Goal: Task Accomplishment & Management: Manage account settings

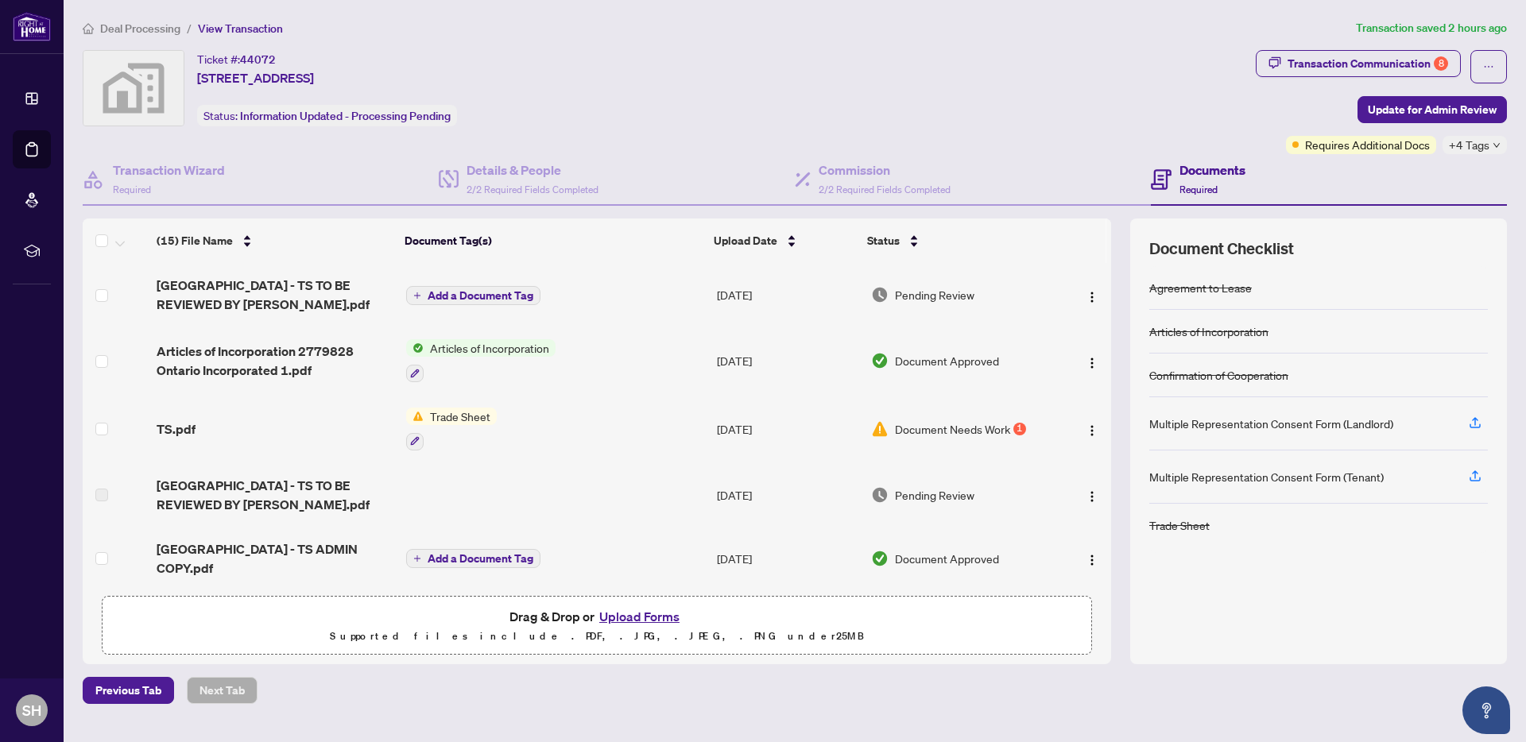
click at [178, 37] on div "Deal Processing / View Transaction Transaction saved 2 hours ago Ticket #: 4407…" at bounding box center [794, 361] width 1437 height 685
drag, startPoint x: 547, startPoint y: 22, endPoint x: 527, endPoint y: 23, distance: 19.9
click at [545, 22] on ol "Deal Processing / View Transaction" at bounding box center [716, 28] width 1267 height 18
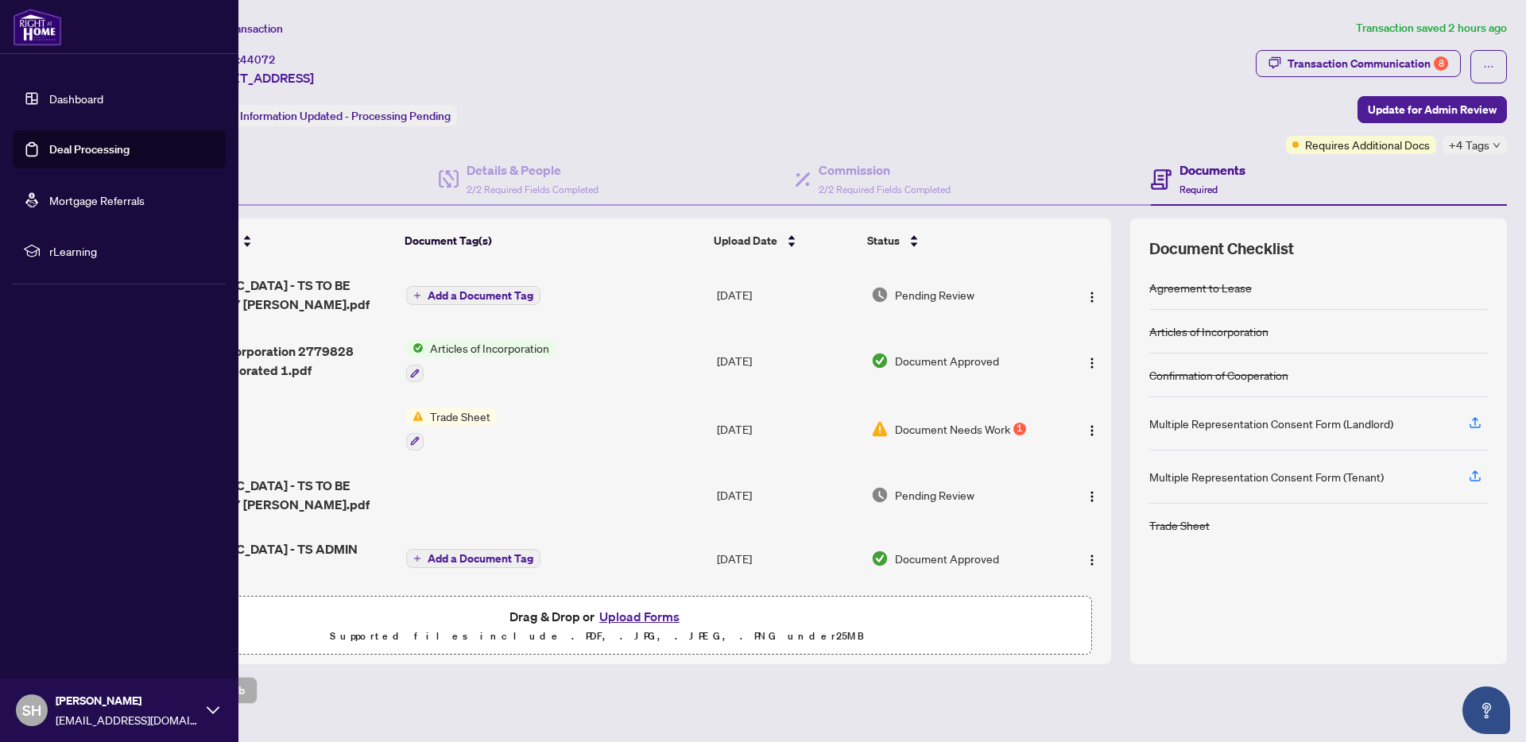
drag, startPoint x: 33, startPoint y: 97, endPoint x: 44, endPoint y: 100, distance: 10.8
click at [49, 98] on link "Dashboard" at bounding box center [76, 98] width 54 height 14
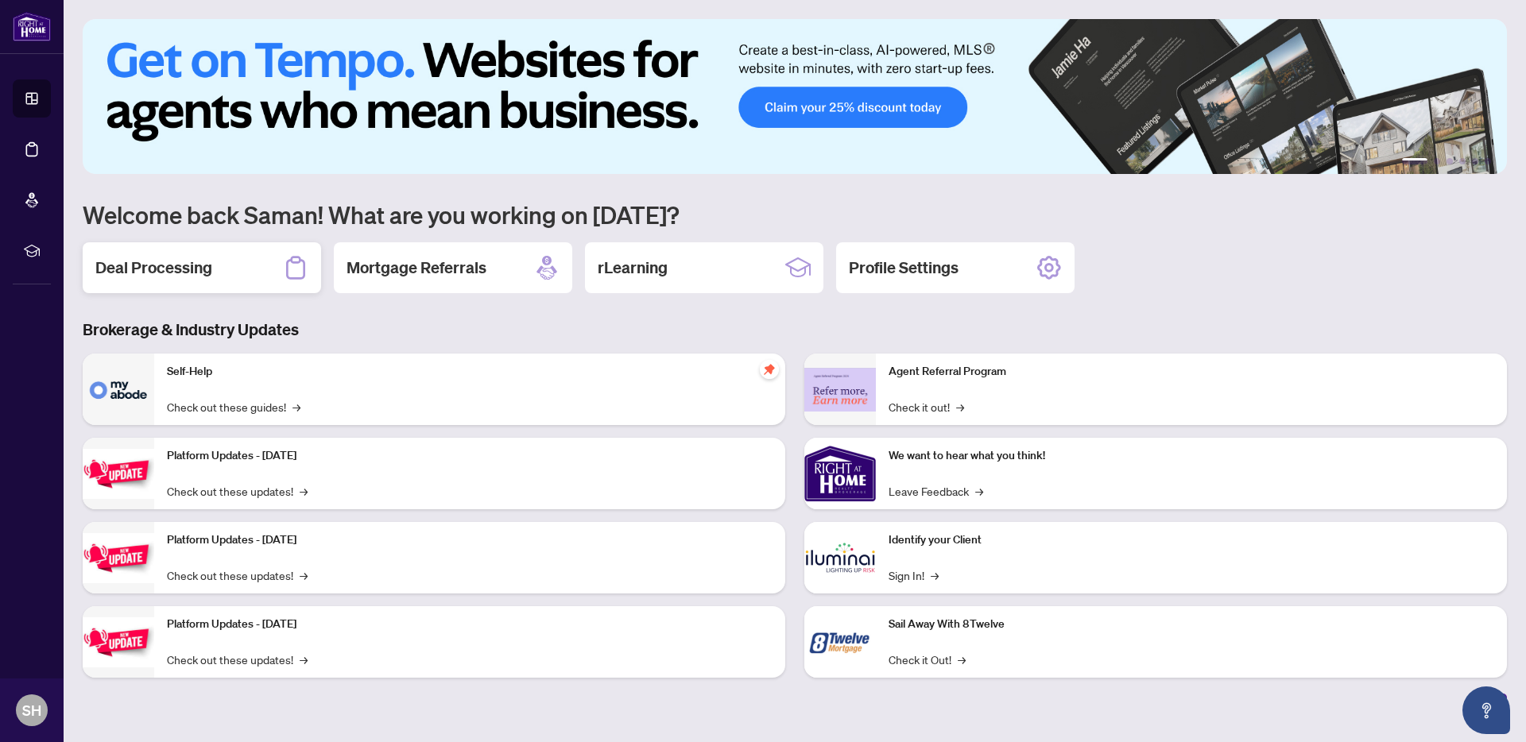
click at [226, 279] on div "Deal Processing" at bounding box center [202, 267] width 238 height 51
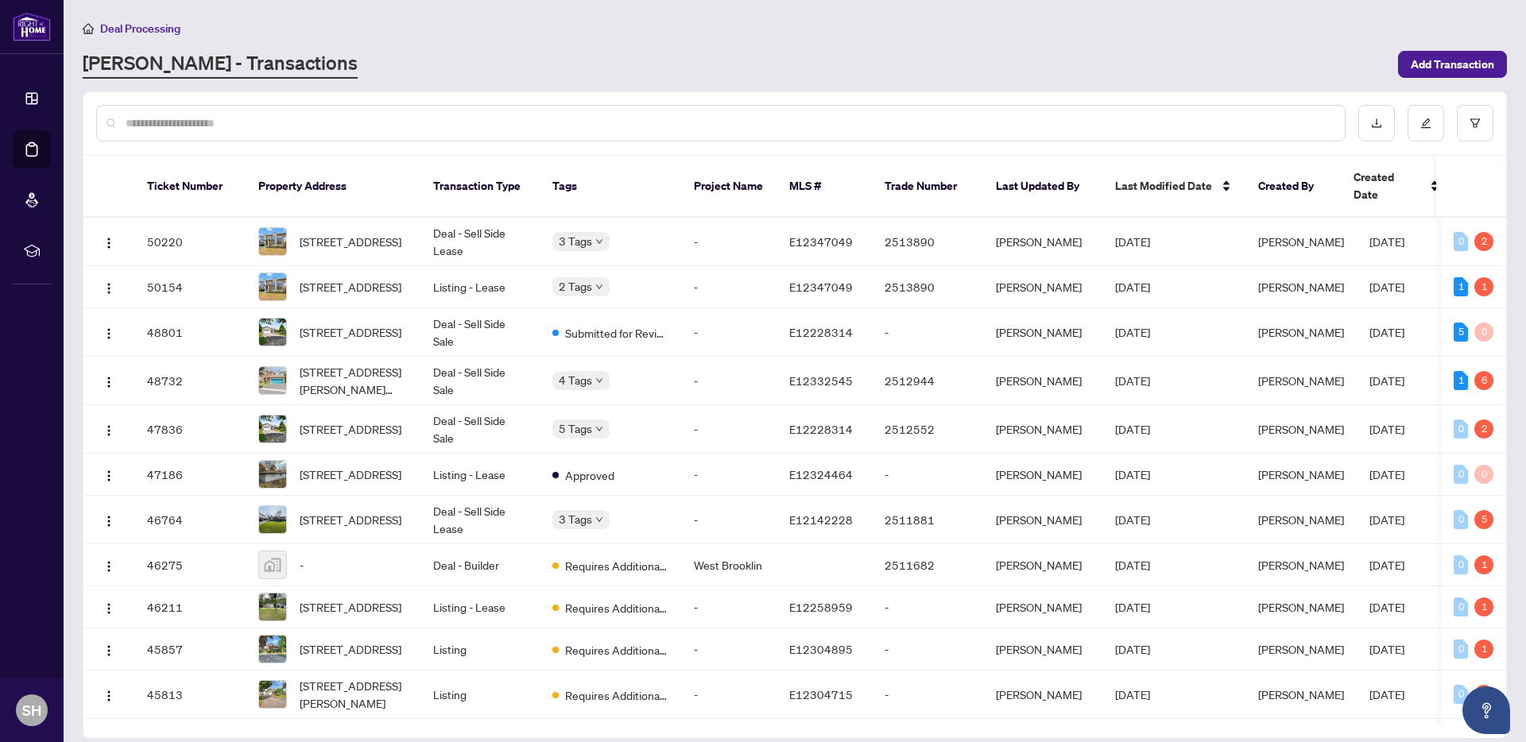
click at [181, 112] on div at bounding box center [720, 123] width 1249 height 37
click at [178, 118] on input "text" at bounding box center [729, 122] width 1207 height 17
type input "**********"
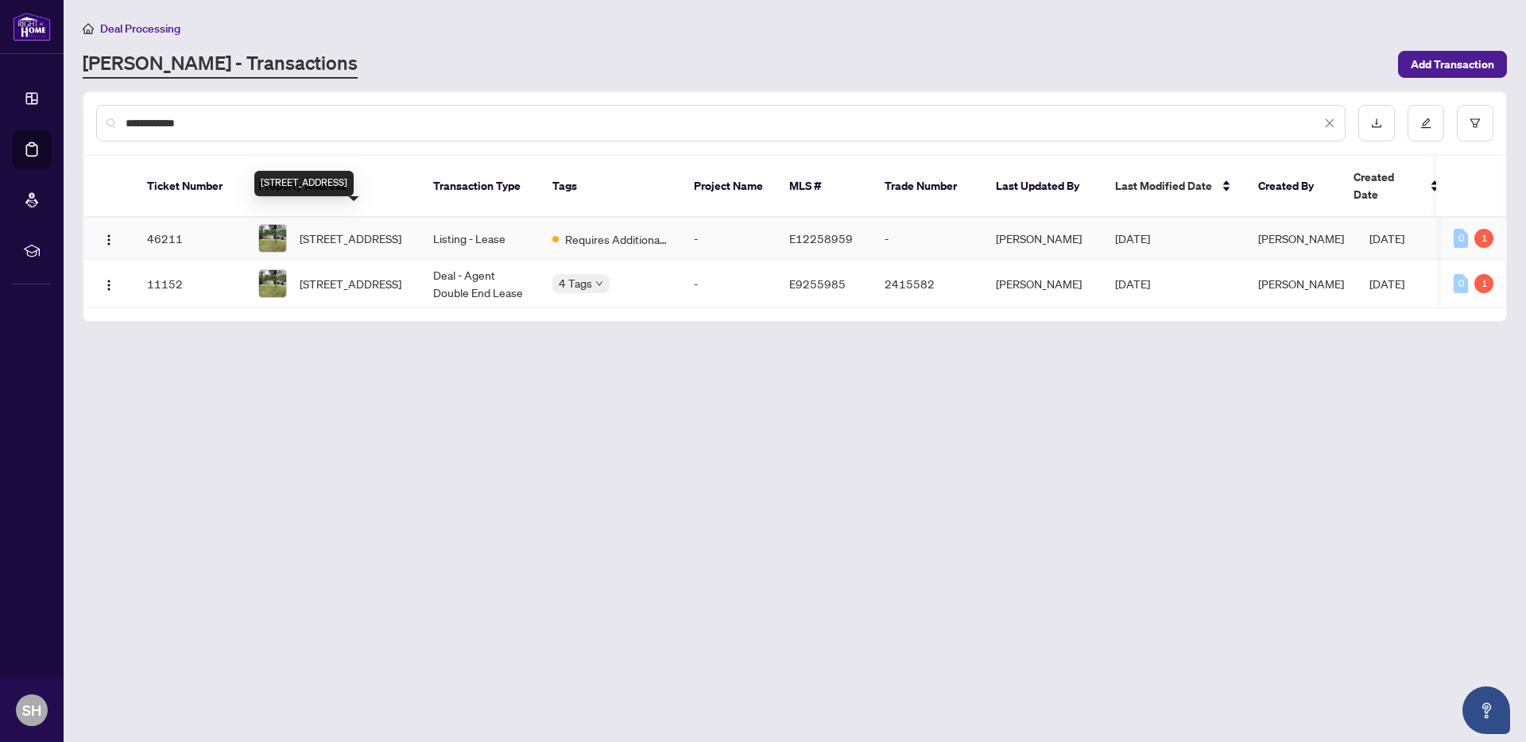
click at [382, 230] on span "[STREET_ADDRESS]" at bounding box center [351, 238] width 102 height 17
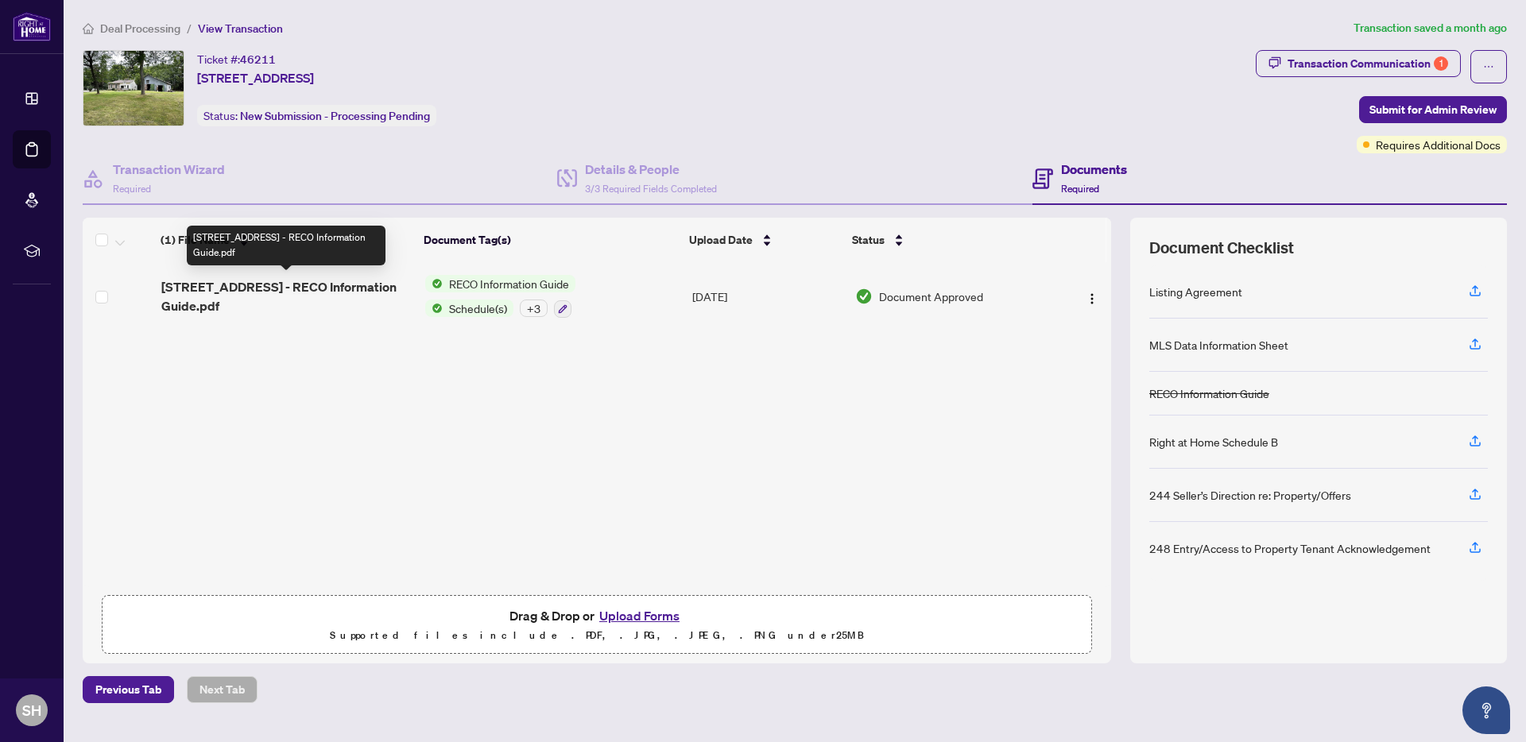
click at [325, 296] on span "[STREET_ADDRESS] - RECO Information Guide.pdf" at bounding box center [287, 296] width 252 height 38
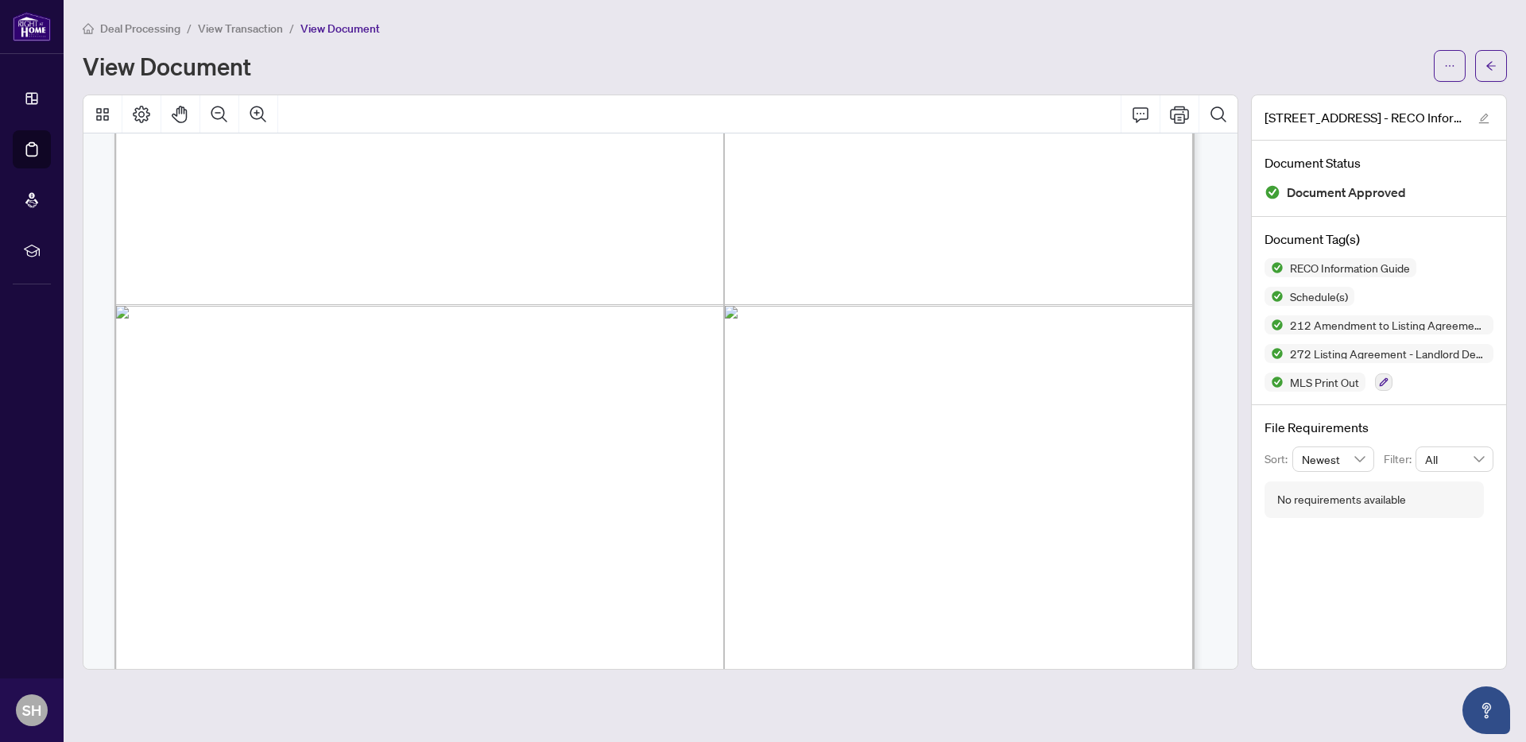
scroll to position [27541, 0]
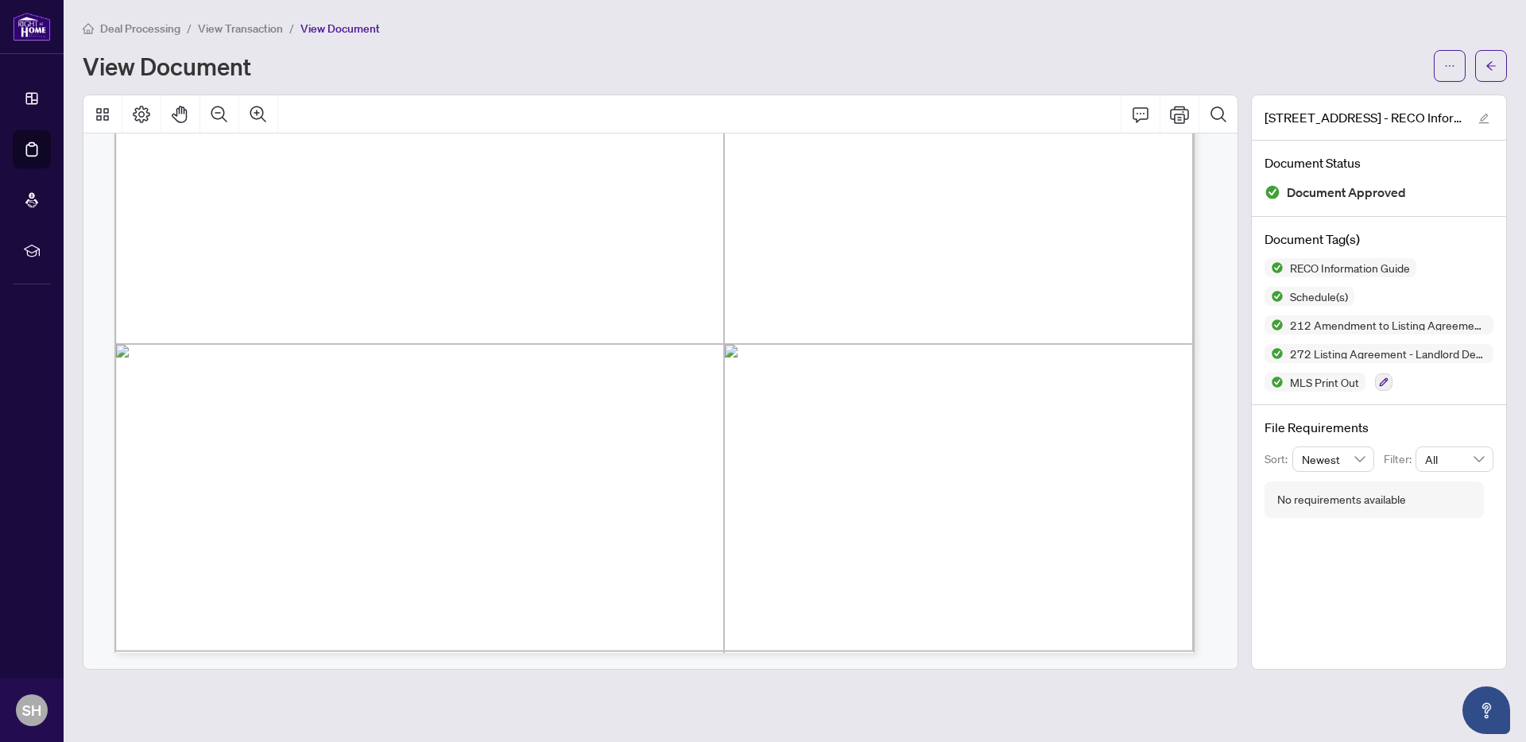
click at [122, 25] on span "Deal Processing" at bounding box center [140, 28] width 80 height 14
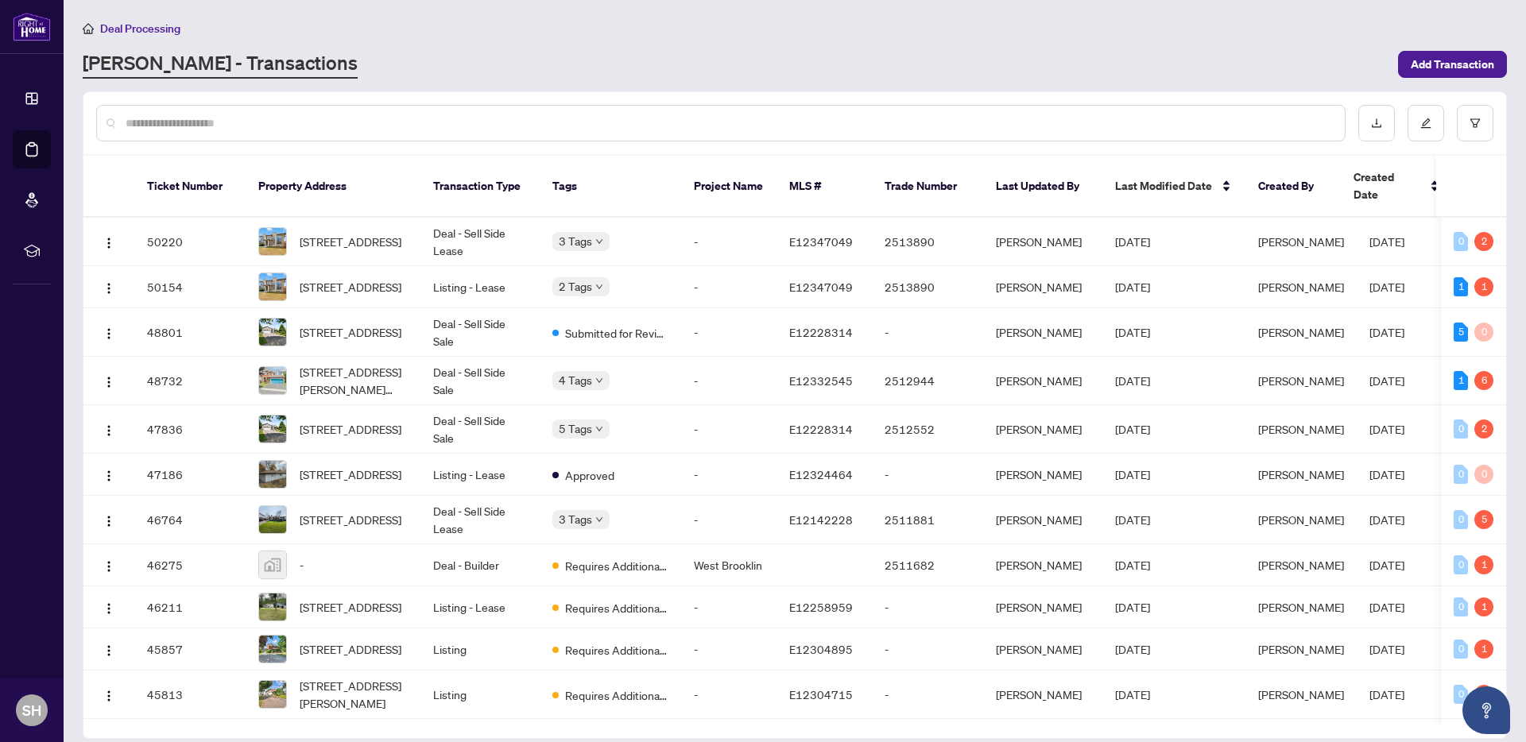
click at [327, 125] on input "text" at bounding box center [729, 122] width 1207 height 17
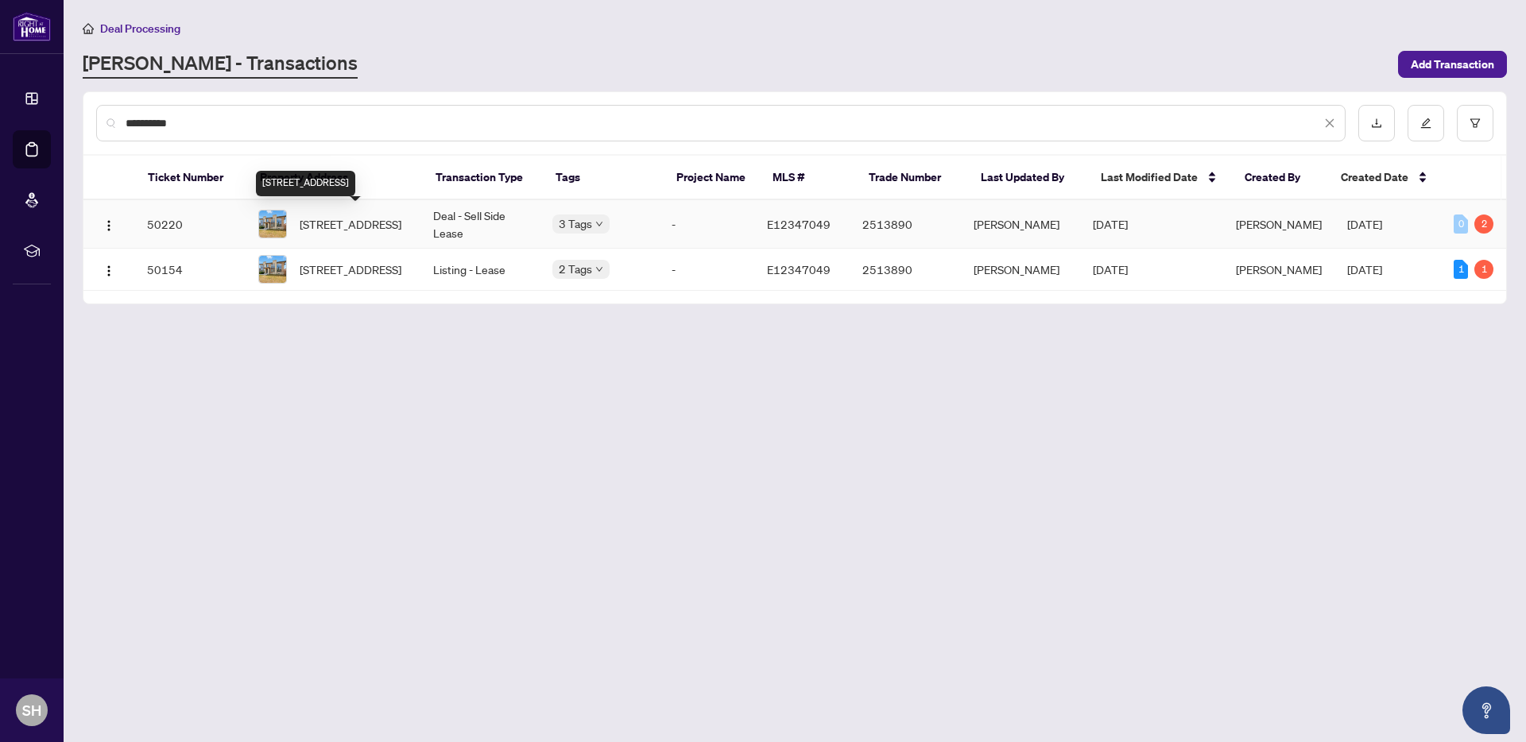
type input "**********"
click at [344, 230] on span "[STREET_ADDRESS]" at bounding box center [351, 223] width 102 height 17
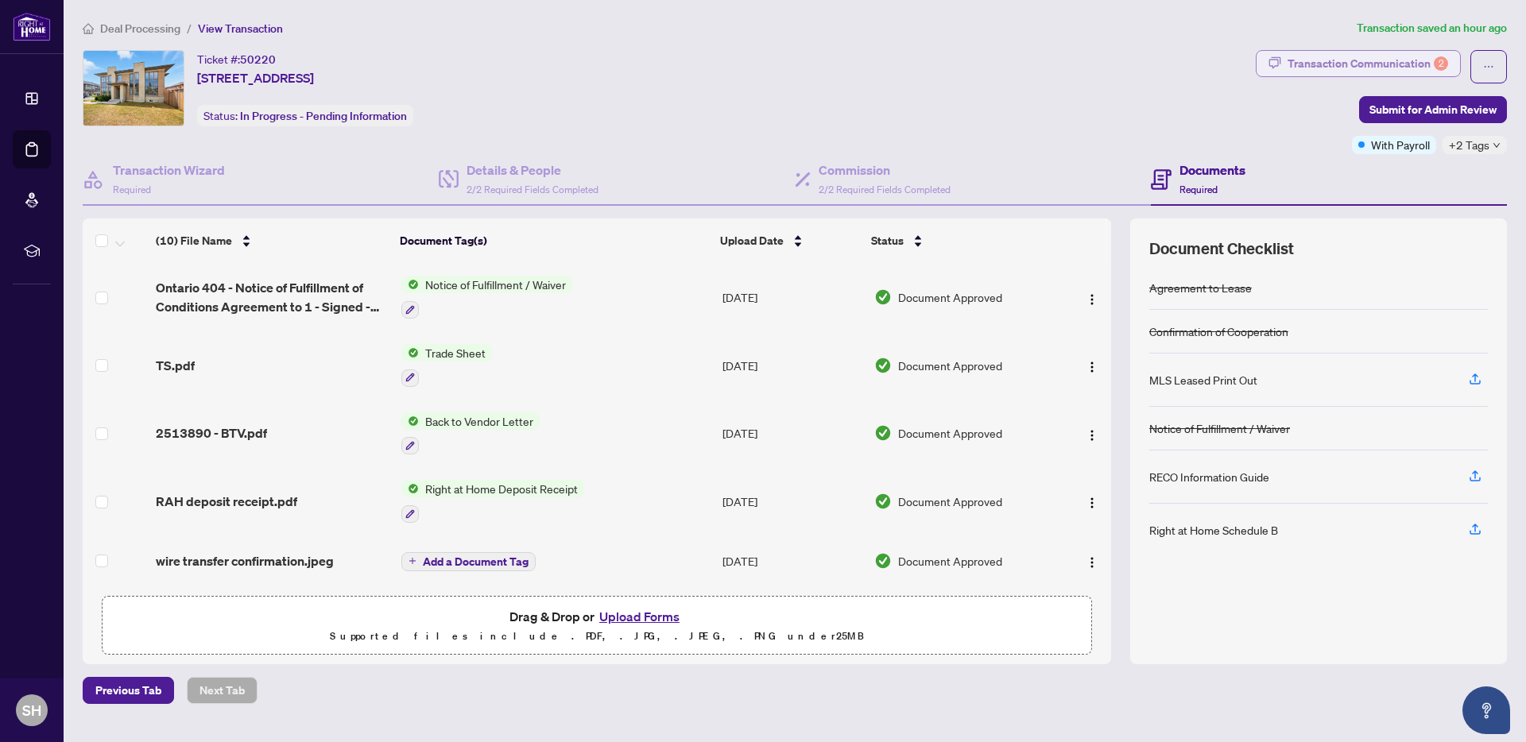
click at [1403, 68] on div "Transaction Communication 2" at bounding box center [1368, 63] width 161 height 25
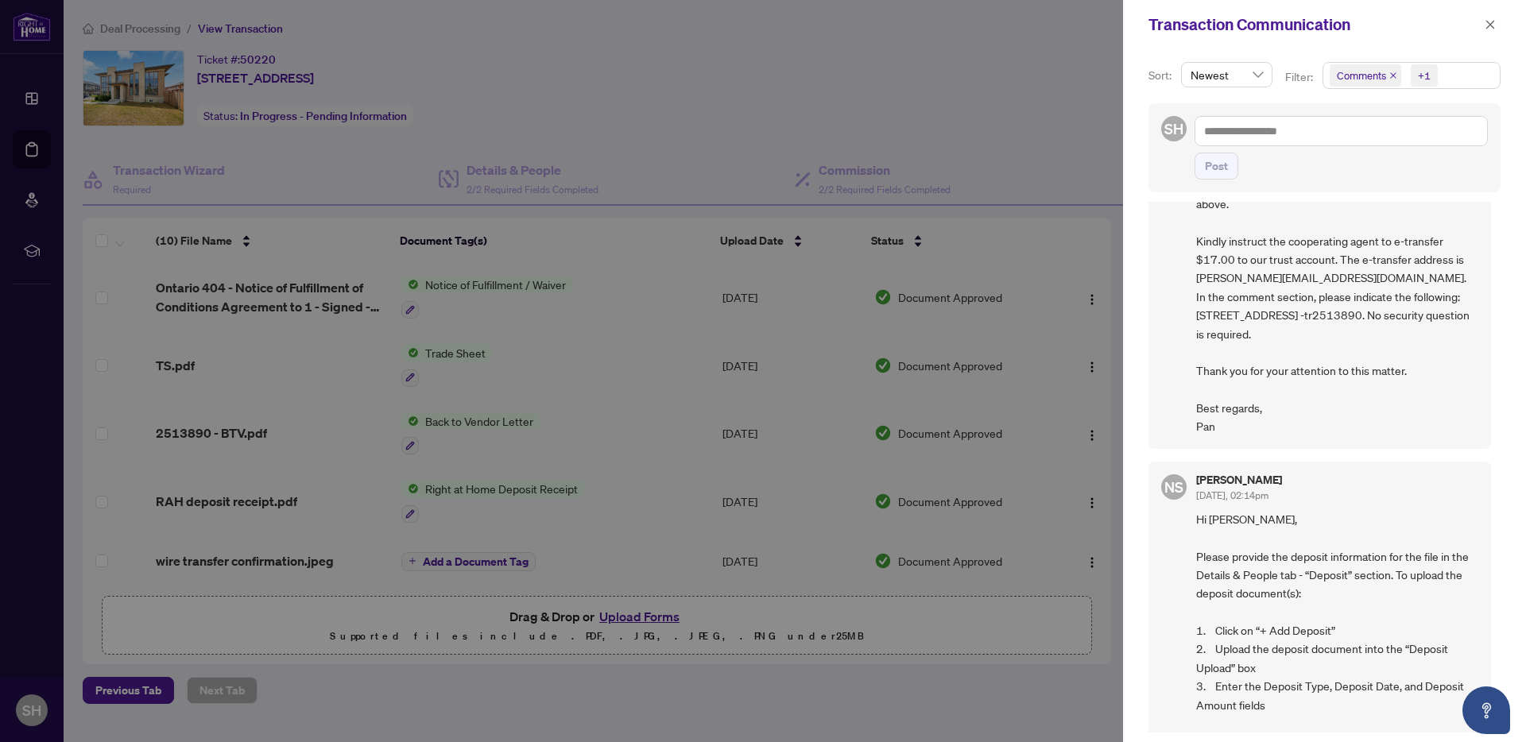
scroll to position [1556, 0]
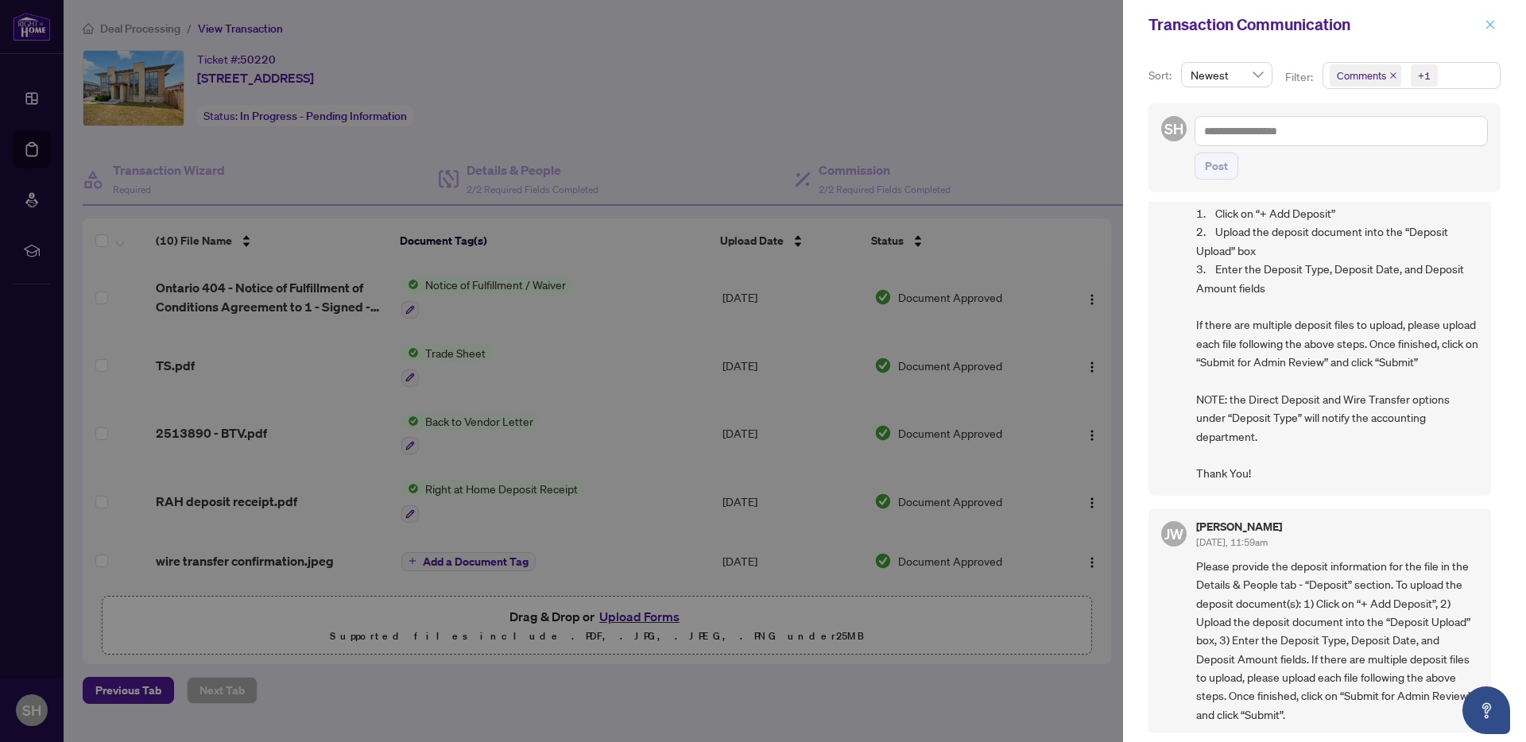
click at [1493, 25] on icon "close" at bounding box center [1490, 24] width 11 height 11
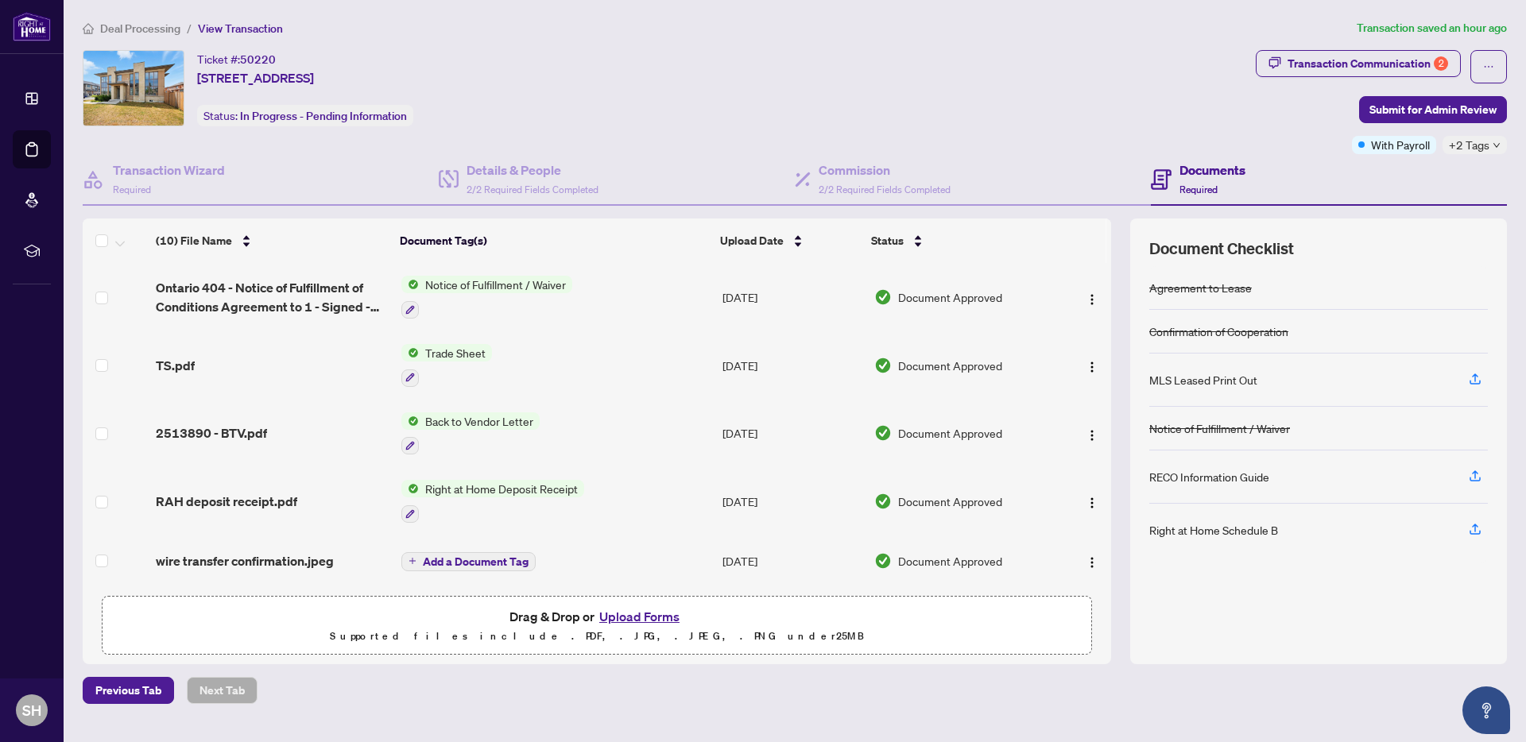
scroll to position [321, 0]
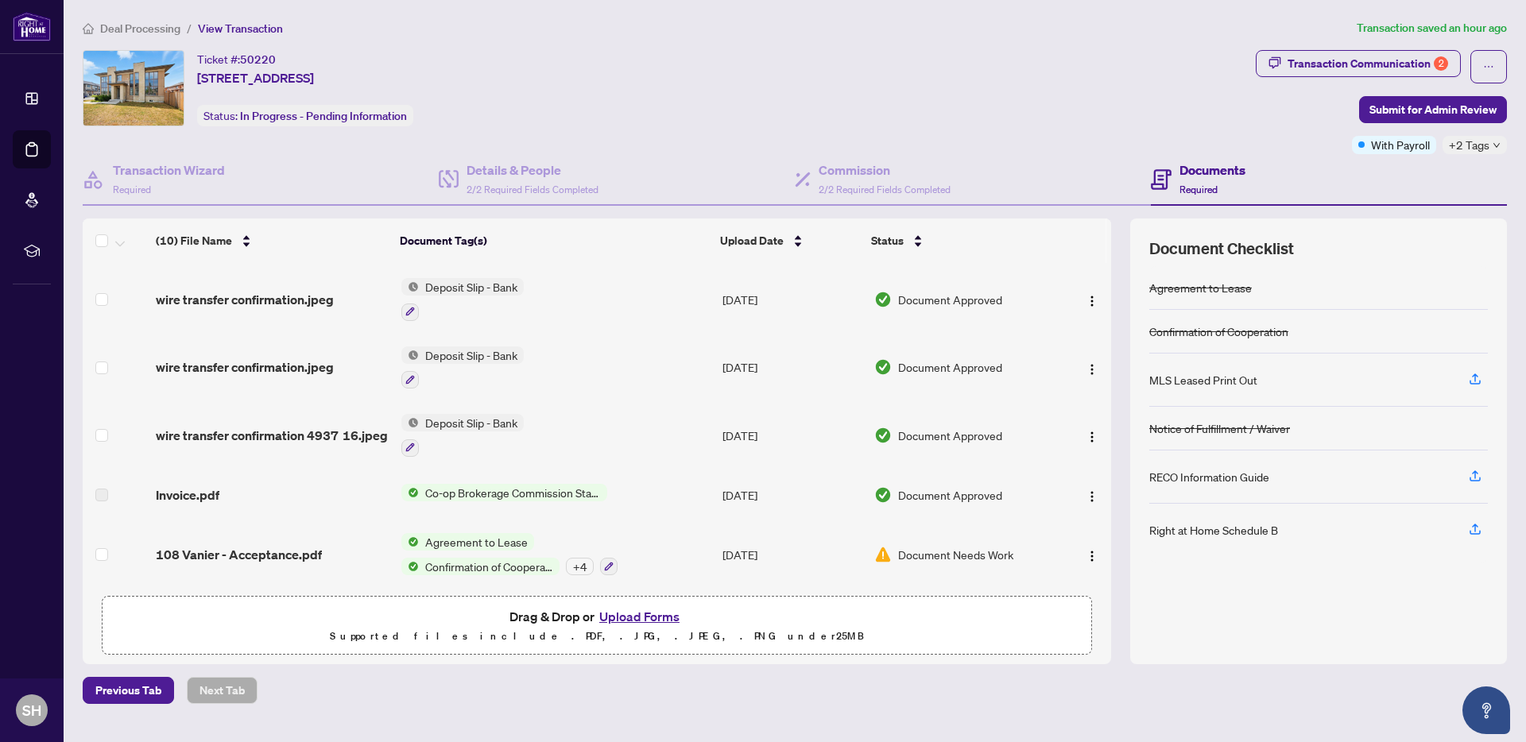
click at [320, 555] on div "108 Vanier - Acceptance.pdf" at bounding box center [272, 554] width 233 height 19
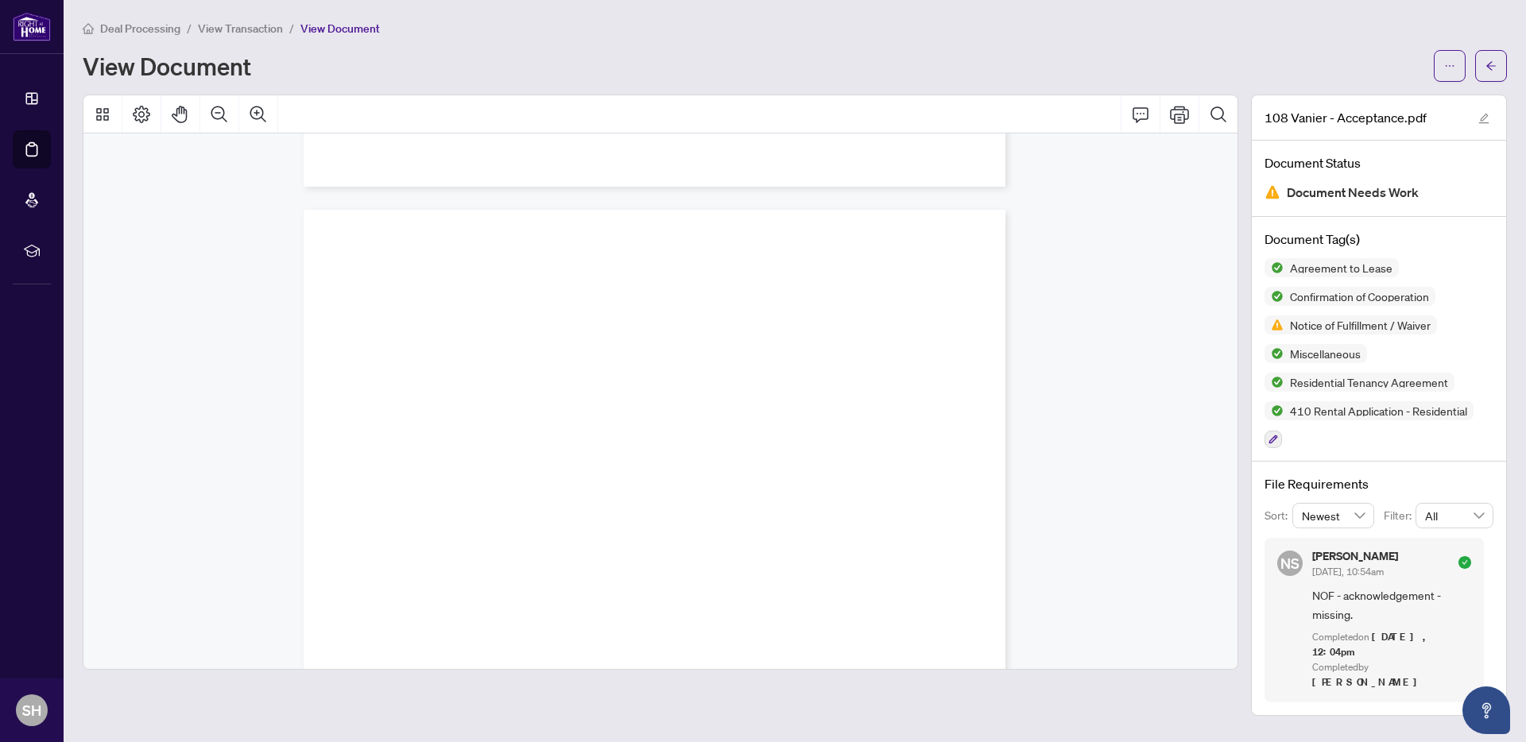
scroll to position [10206, 0]
click at [1492, 64] on icon "arrow-left" at bounding box center [1490, 65] width 11 height 11
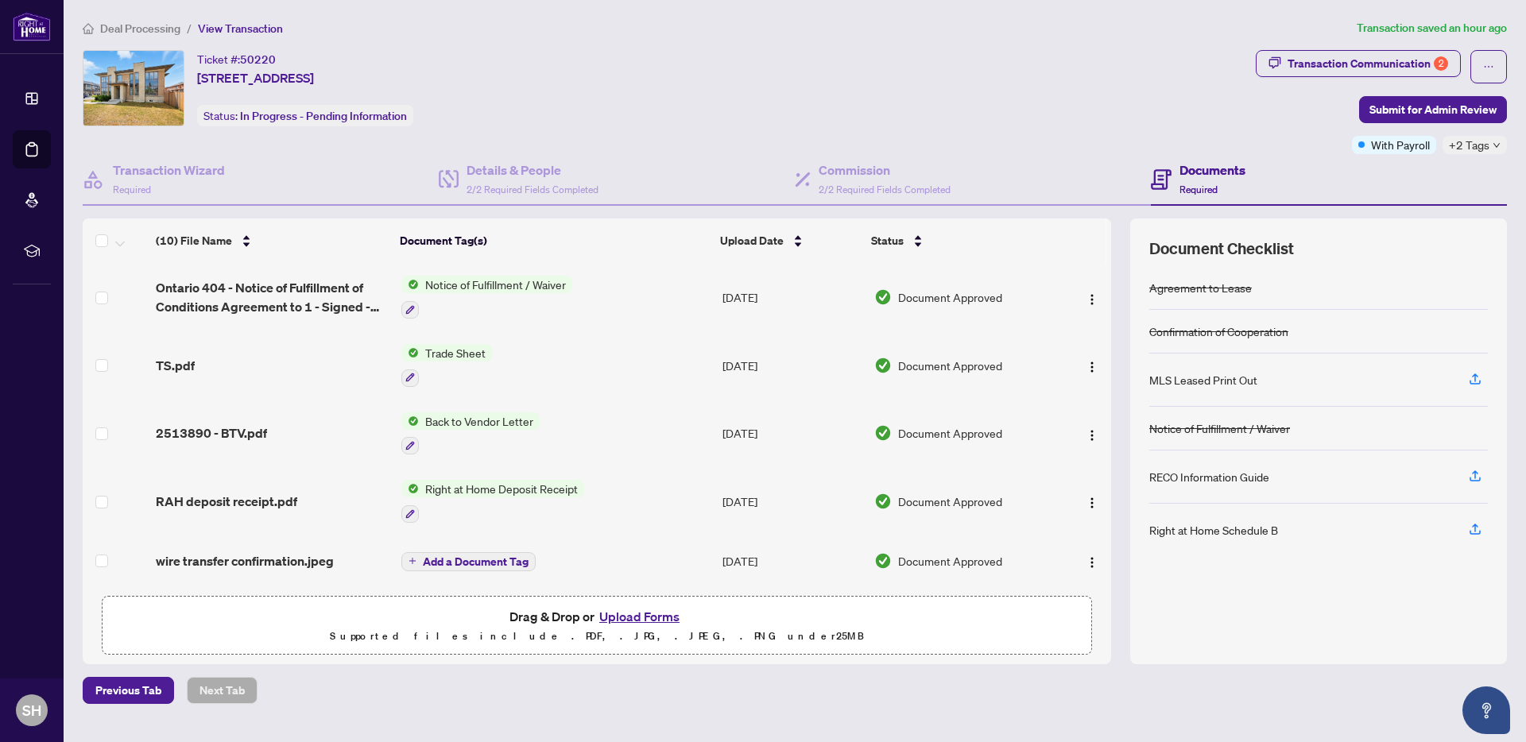
click at [157, 29] on span "Deal Processing" at bounding box center [140, 28] width 80 height 14
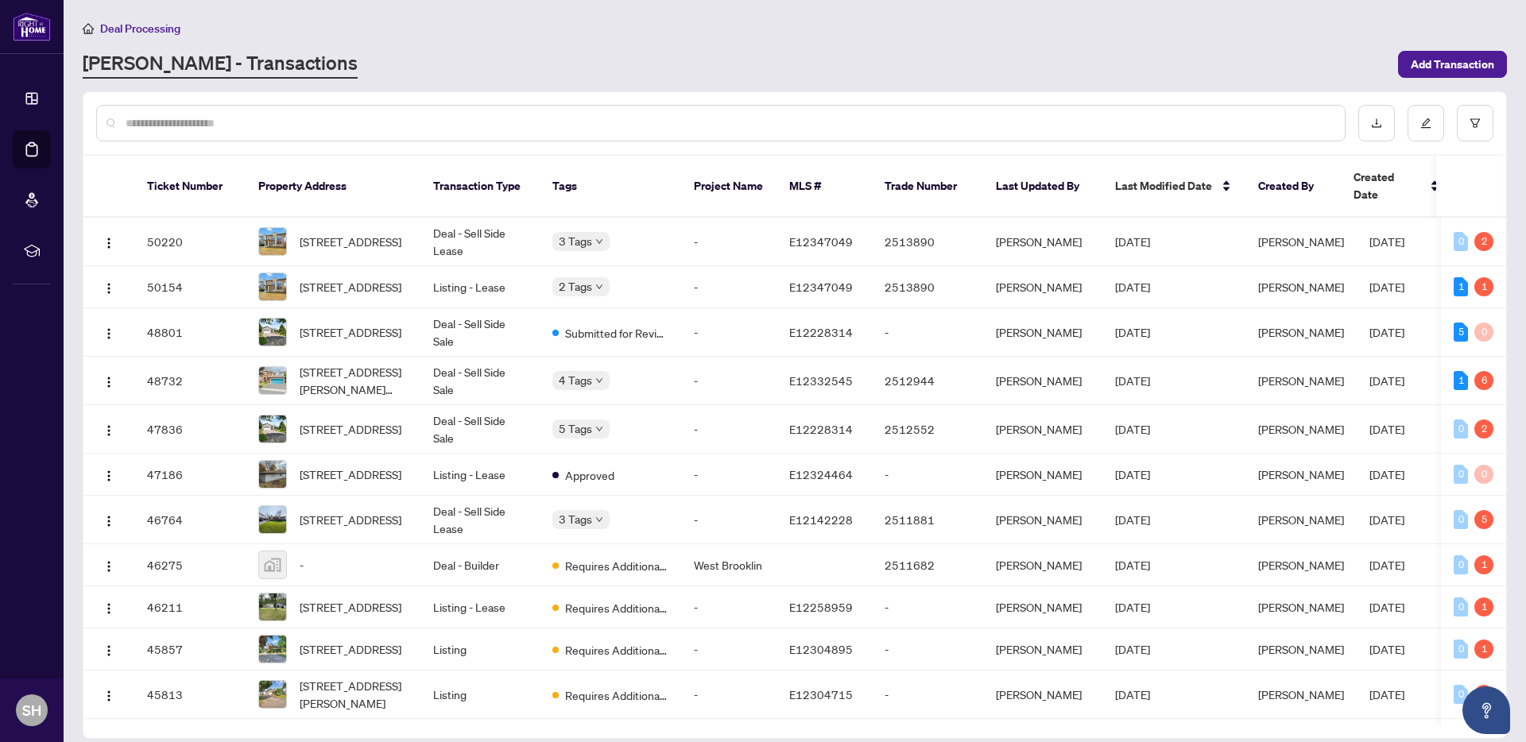
click at [231, 130] on input "text" at bounding box center [729, 122] width 1207 height 17
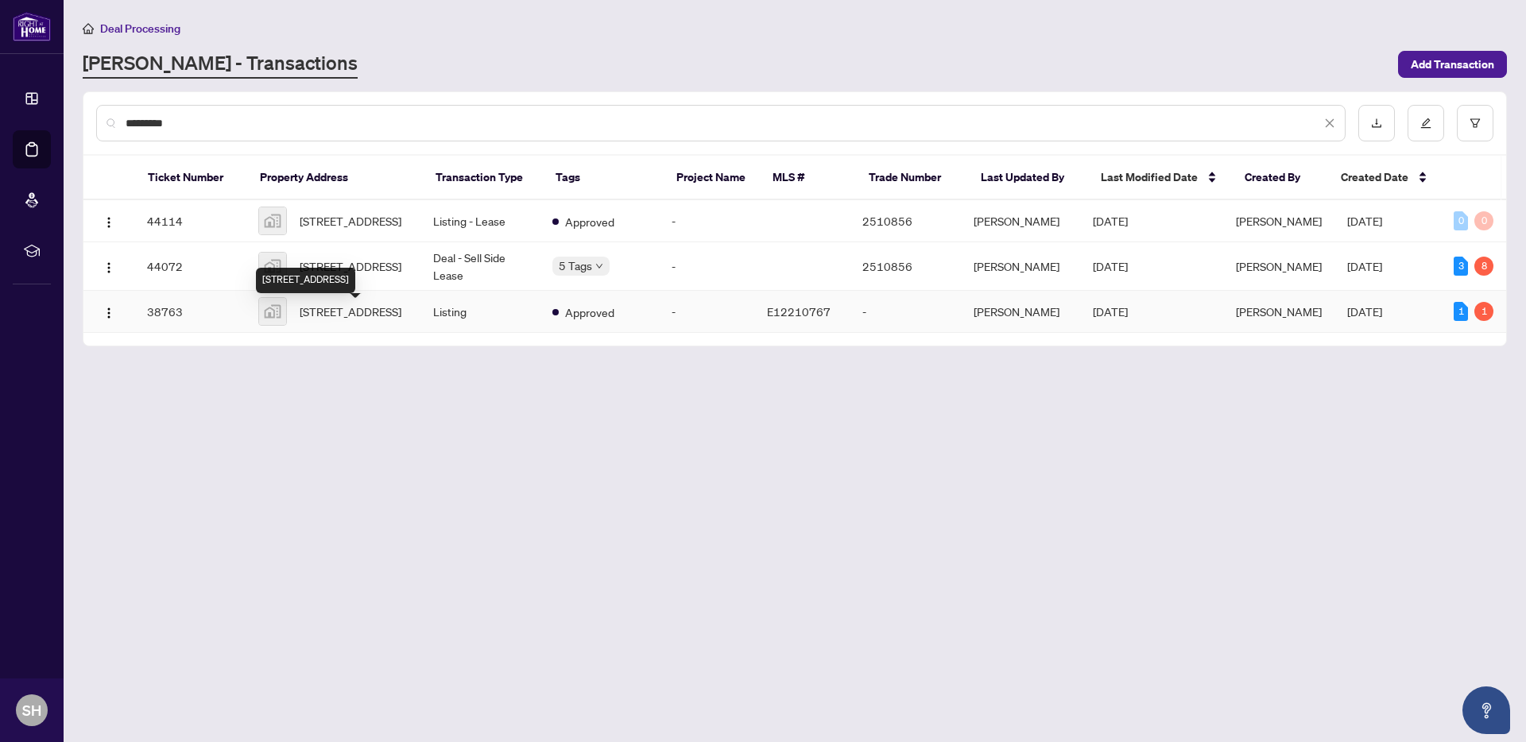
type input "*********"
click at [349, 276] on div "[STREET_ADDRESS]" at bounding box center [305, 280] width 99 height 25
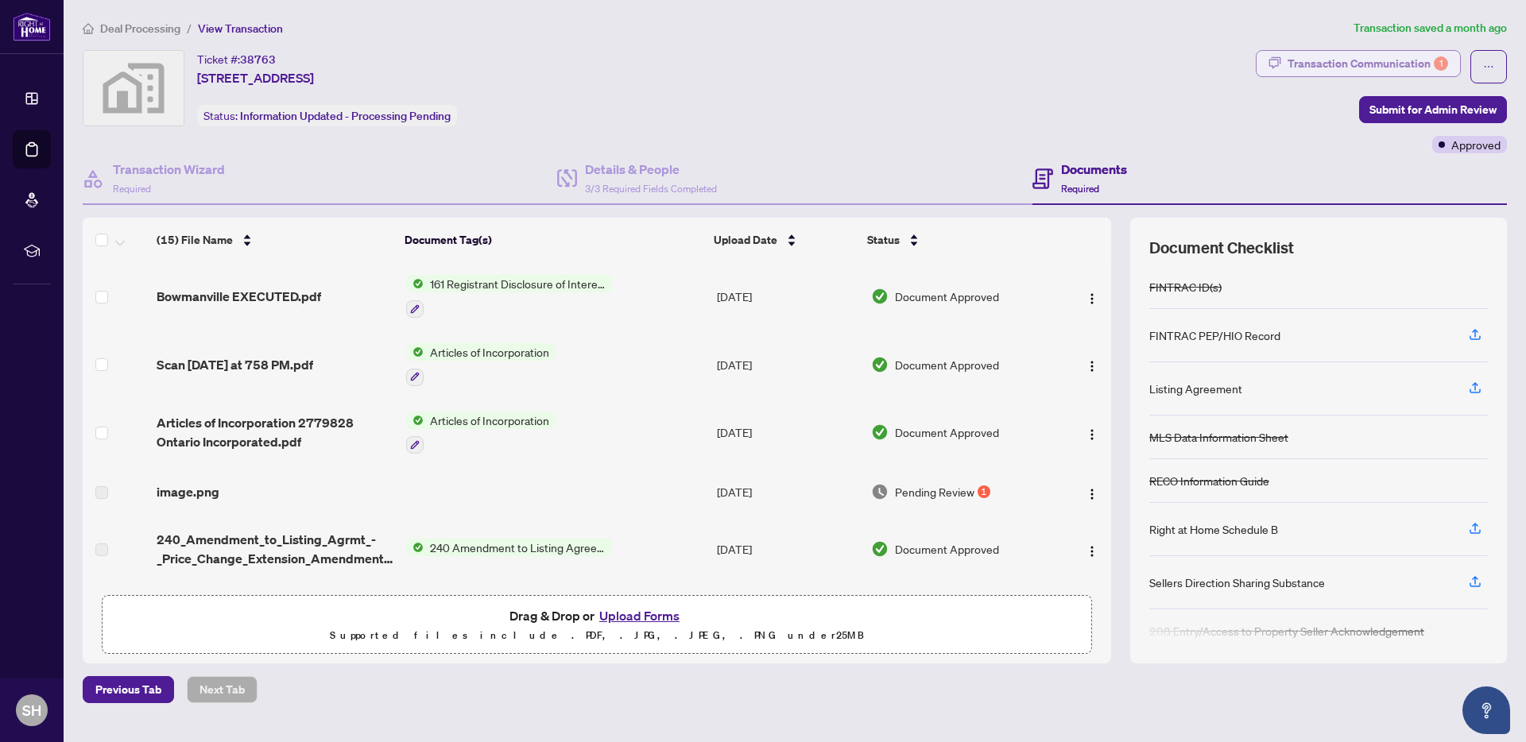
click at [1364, 58] on div "Transaction Communication 1" at bounding box center [1368, 63] width 161 height 25
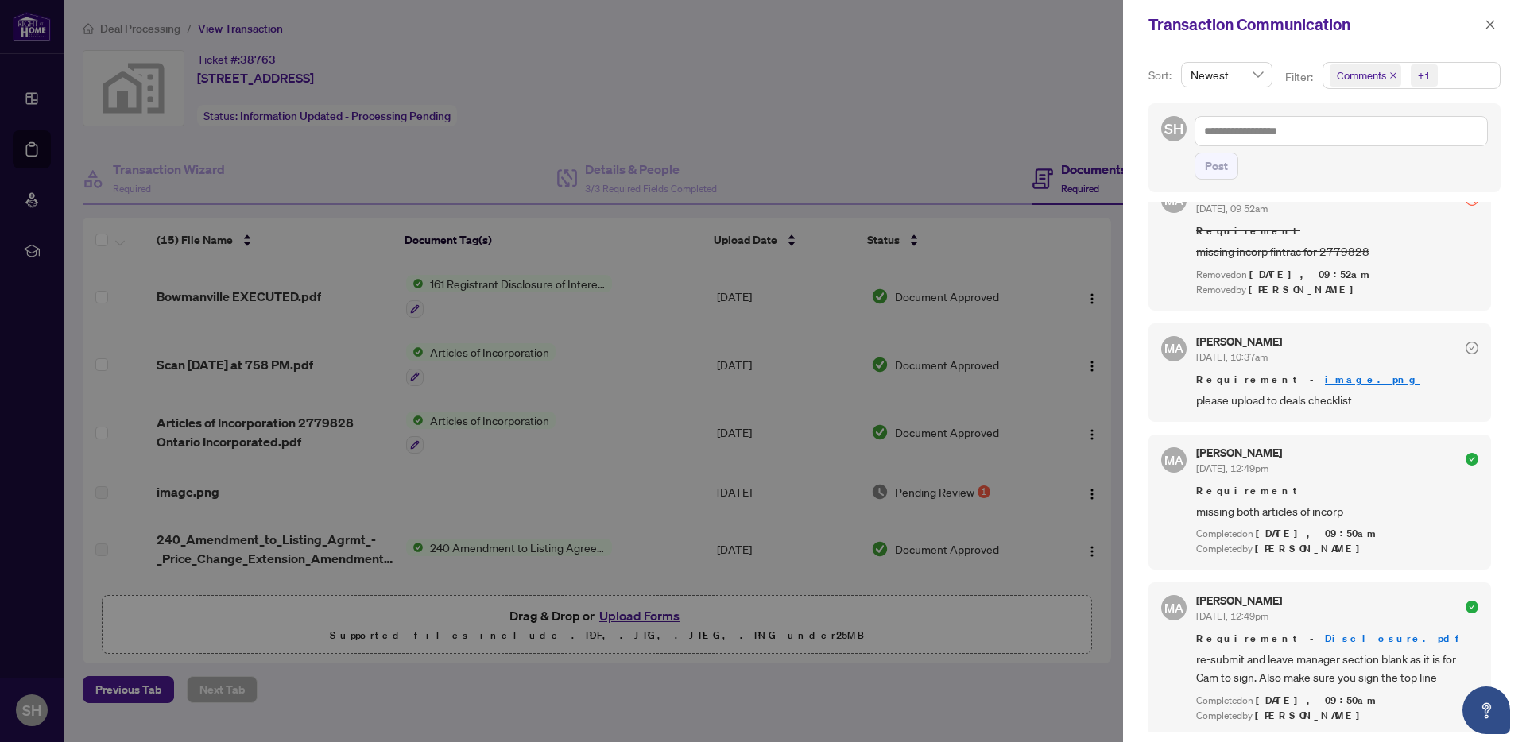
scroll to position [3, 0]
click at [790, 103] on div at bounding box center [763, 371] width 1526 height 742
click at [1488, 29] on icon "close" at bounding box center [1490, 24] width 11 height 11
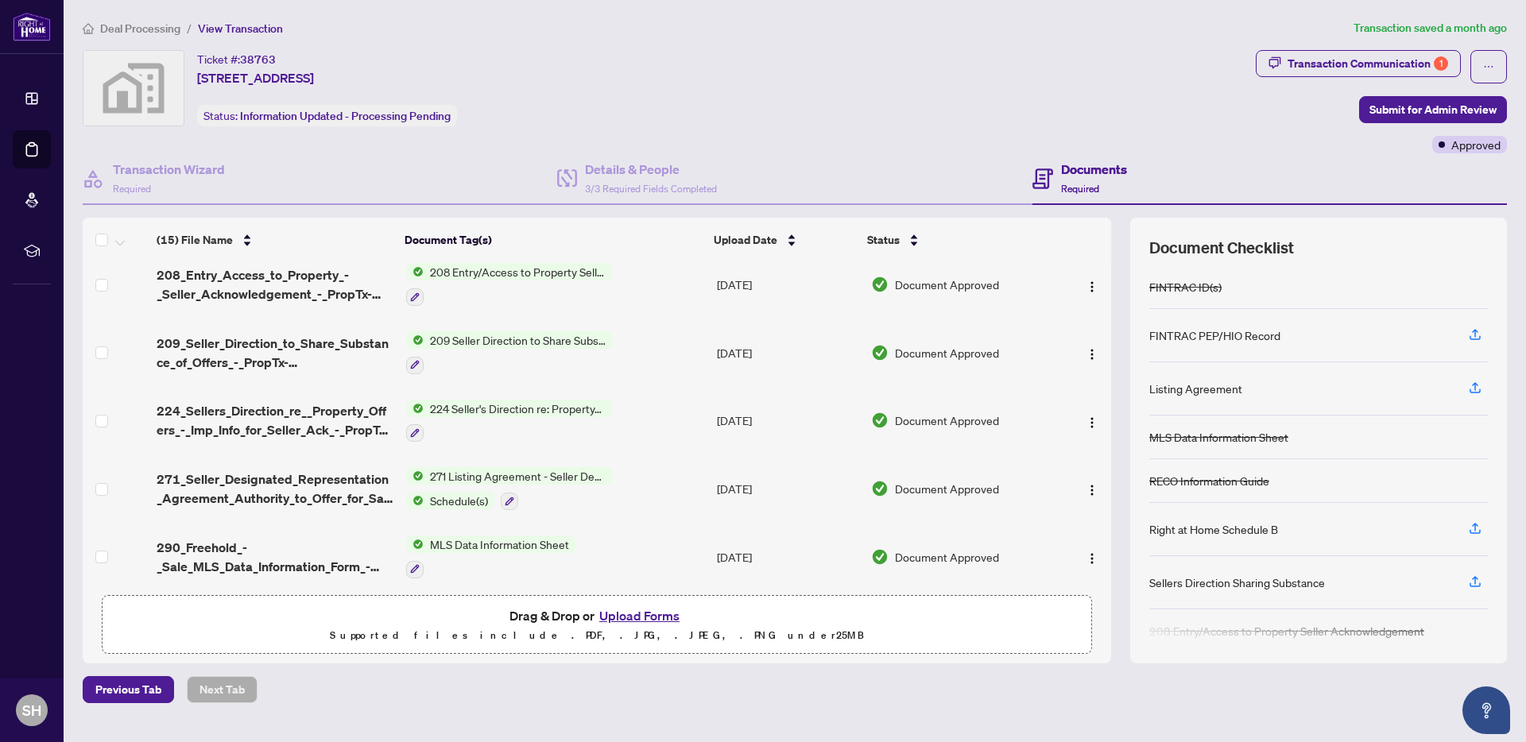
scroll to position [0, 0]
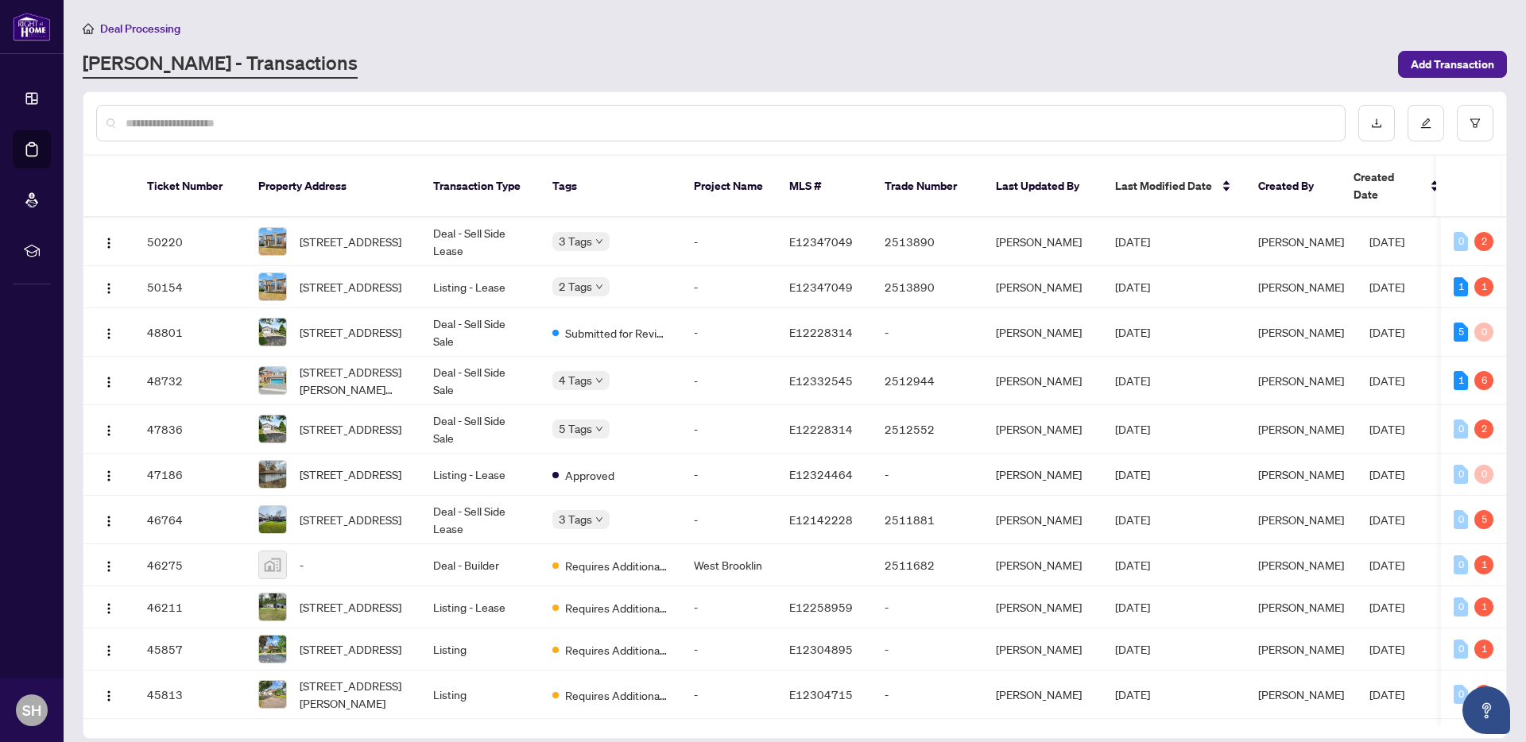
click at [338, 120] on input "text" at bounding box center [729, 122] width 1207 height 17
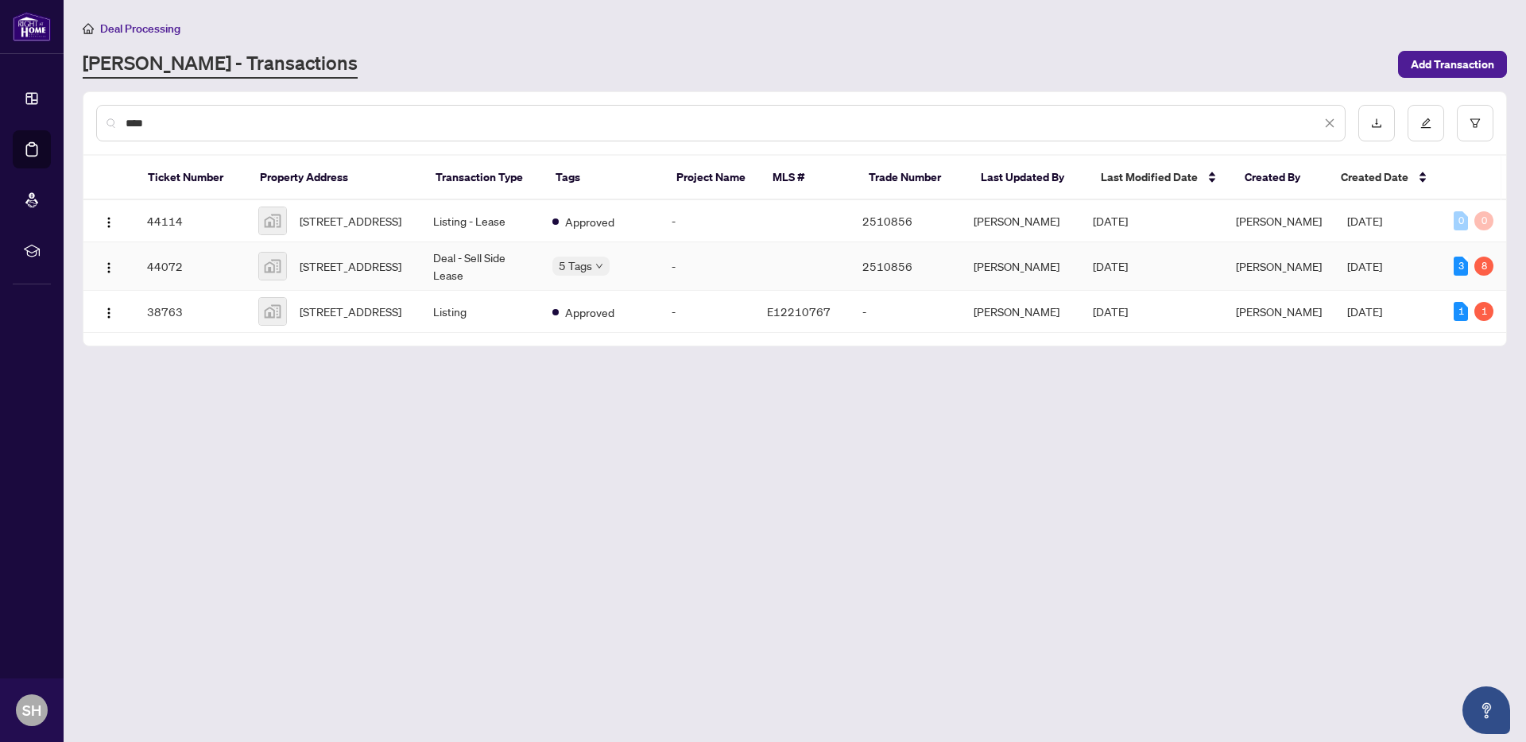
type input "****"
click at [463, 273] on td "Deal - Sell Side Lease" at bounding box center [479, 266] width 119 height 48
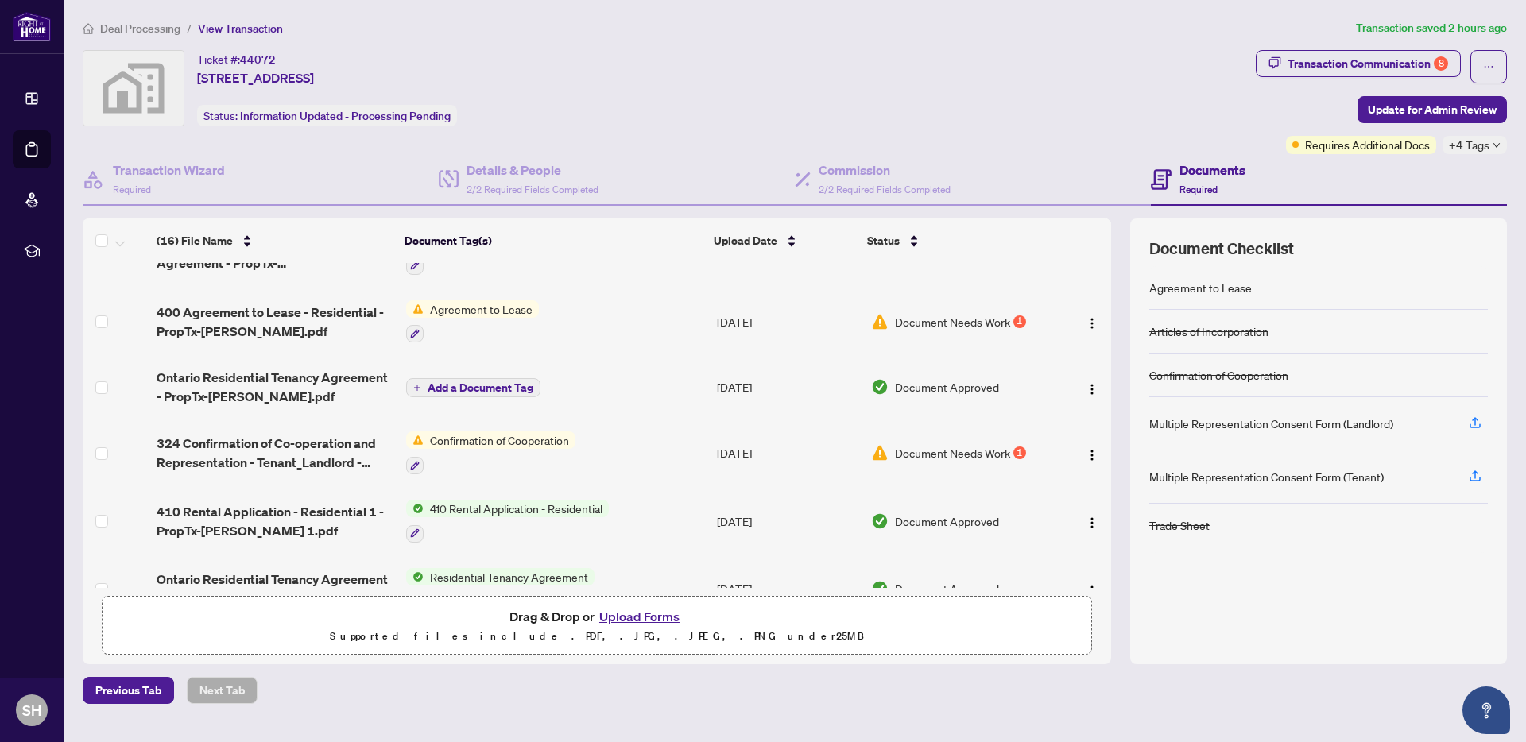
scroll to position [739, 0]
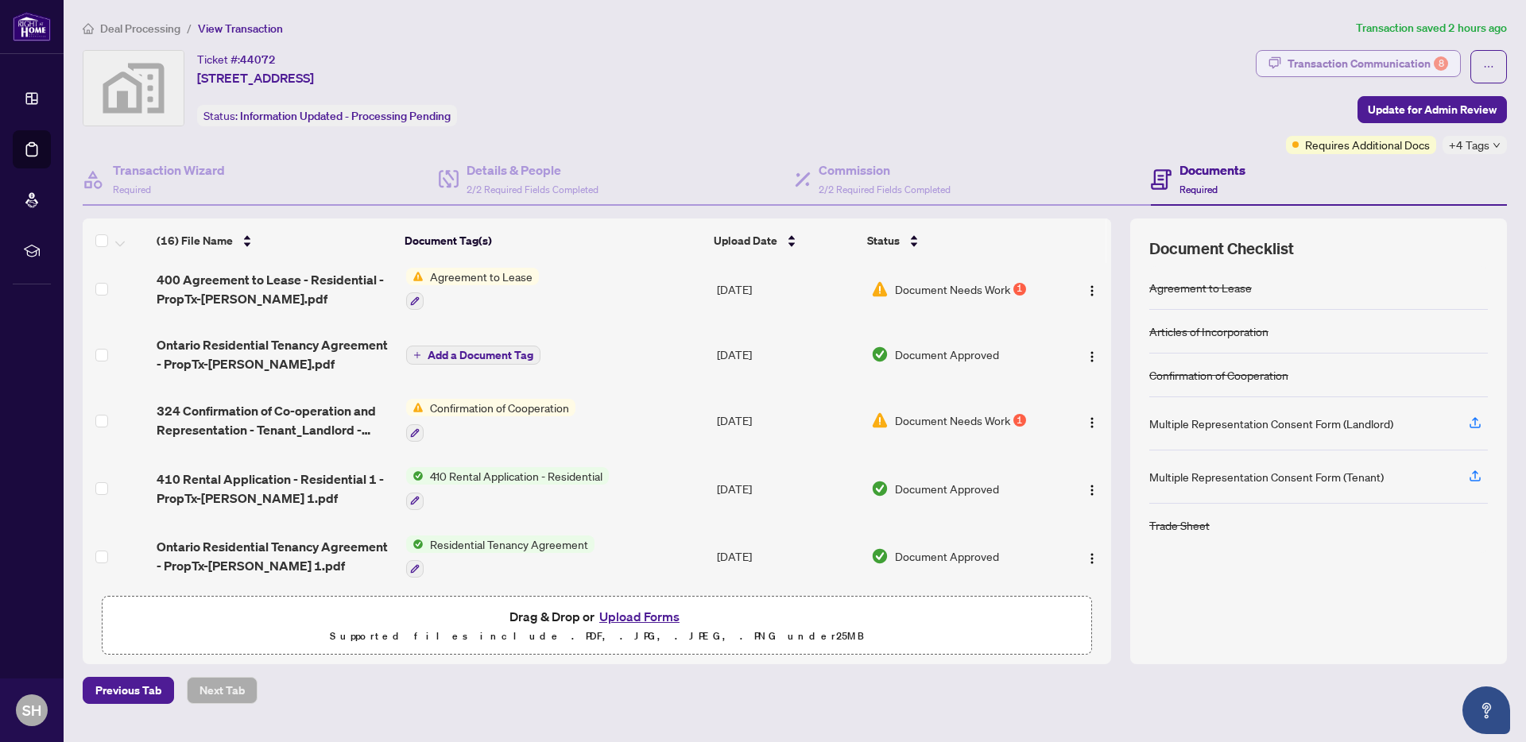
click at [1422, 65] on div "Transaction Communication 8" at bounding box center [1368, 63] width 161 height 25
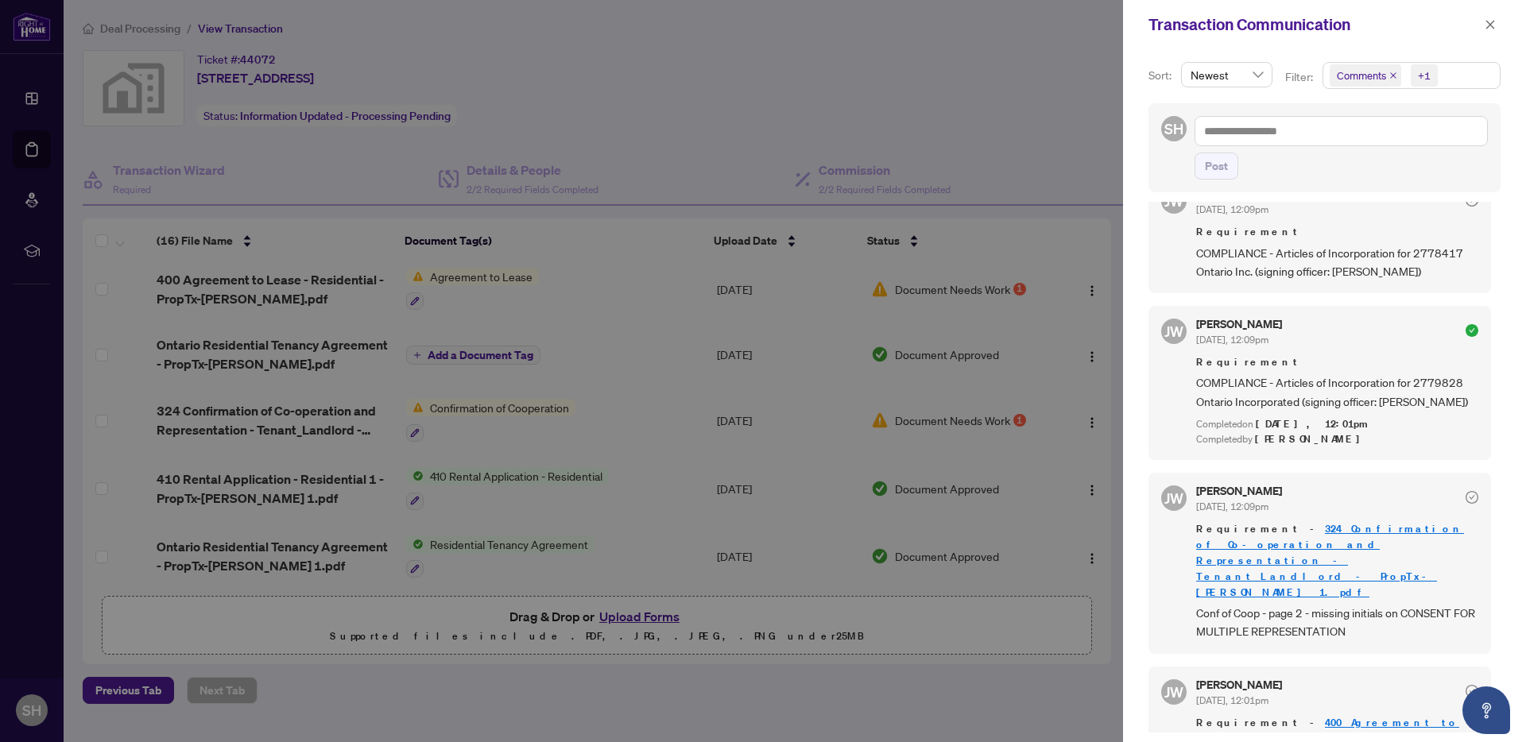
scroll to position [2086, 0]
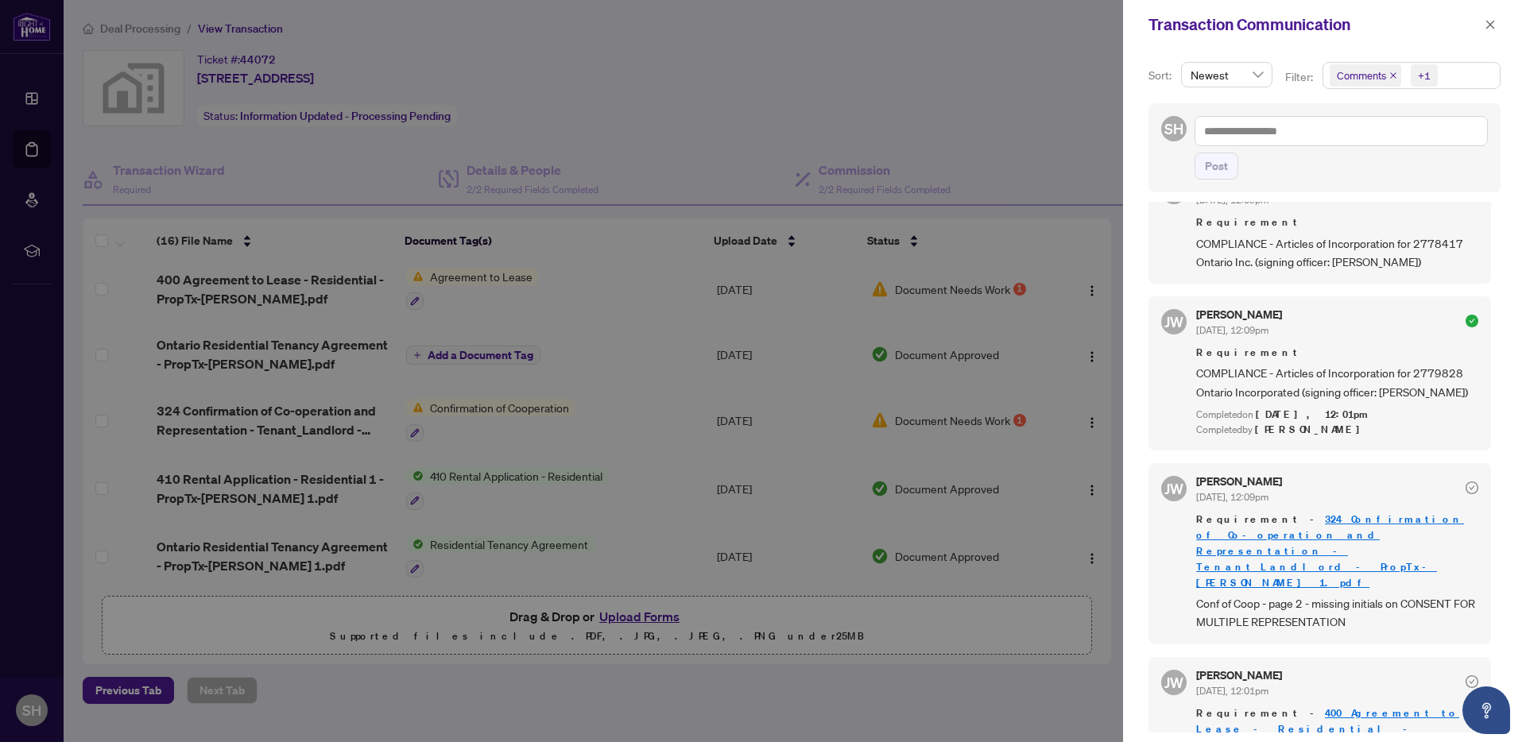
click at [1348, 513] on link "324 Confirmation of Co-operation and Representation - Tenant_Landlord - PropTx-…" at bounding box center [1330, 551] width 268 height 77
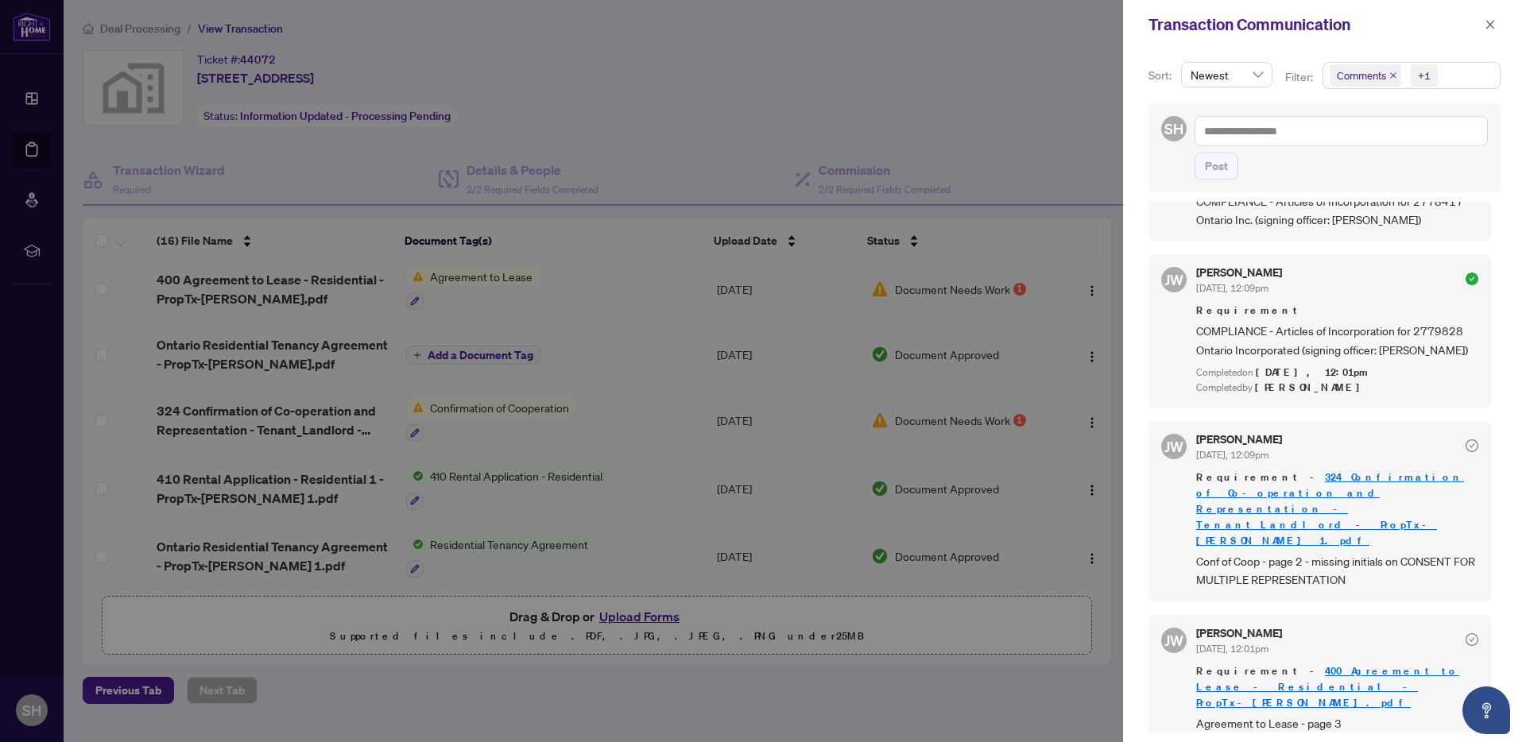
scroll to position [2160, 0]
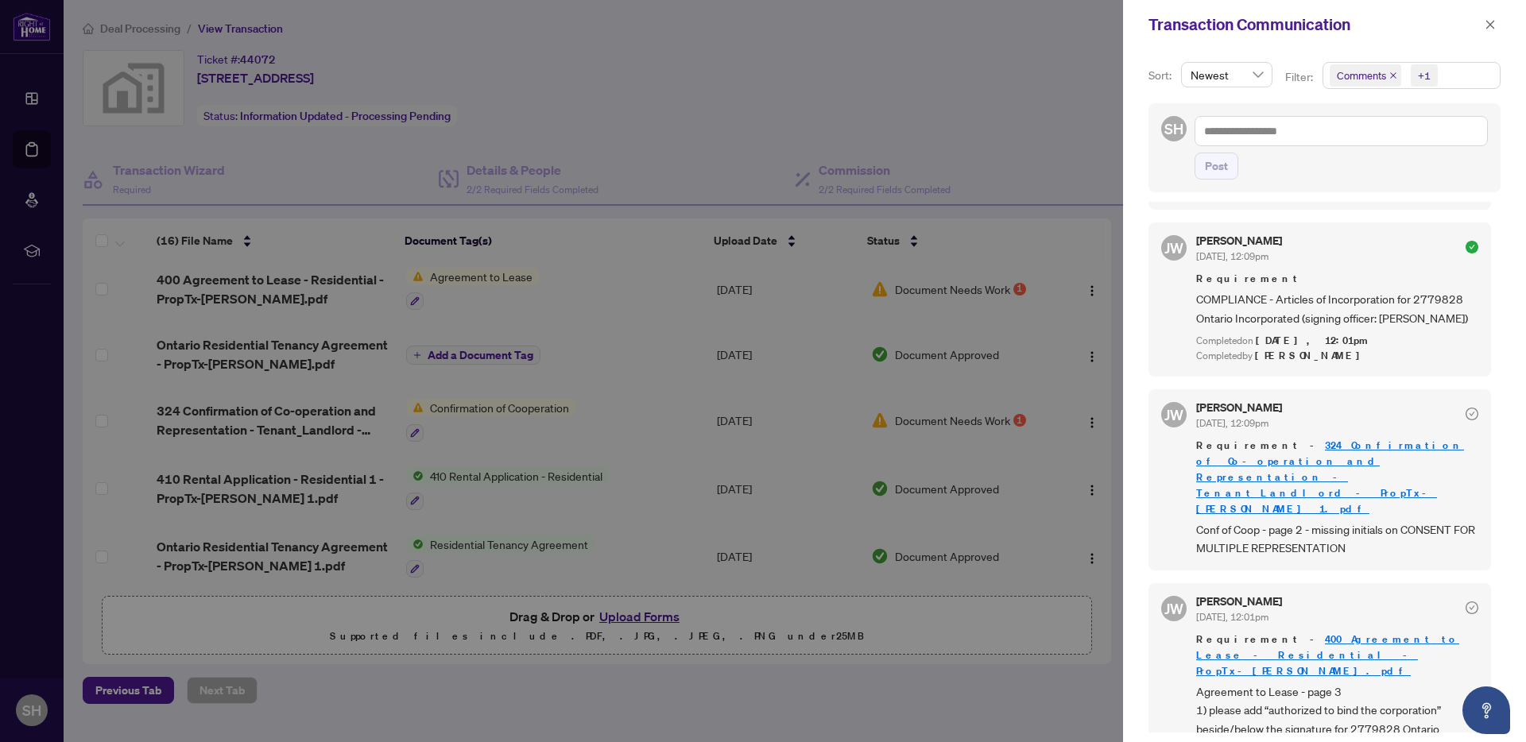
click at [1406, 633] on link "400 Agreement to Lease - Residential - PropTx-[PERSON_NAME].pdf" at bounding box center [1327, 655] width 263 height 45
click at [1491, 25] on icon "close" at bounding box center [1490, 24] width 11 height 11
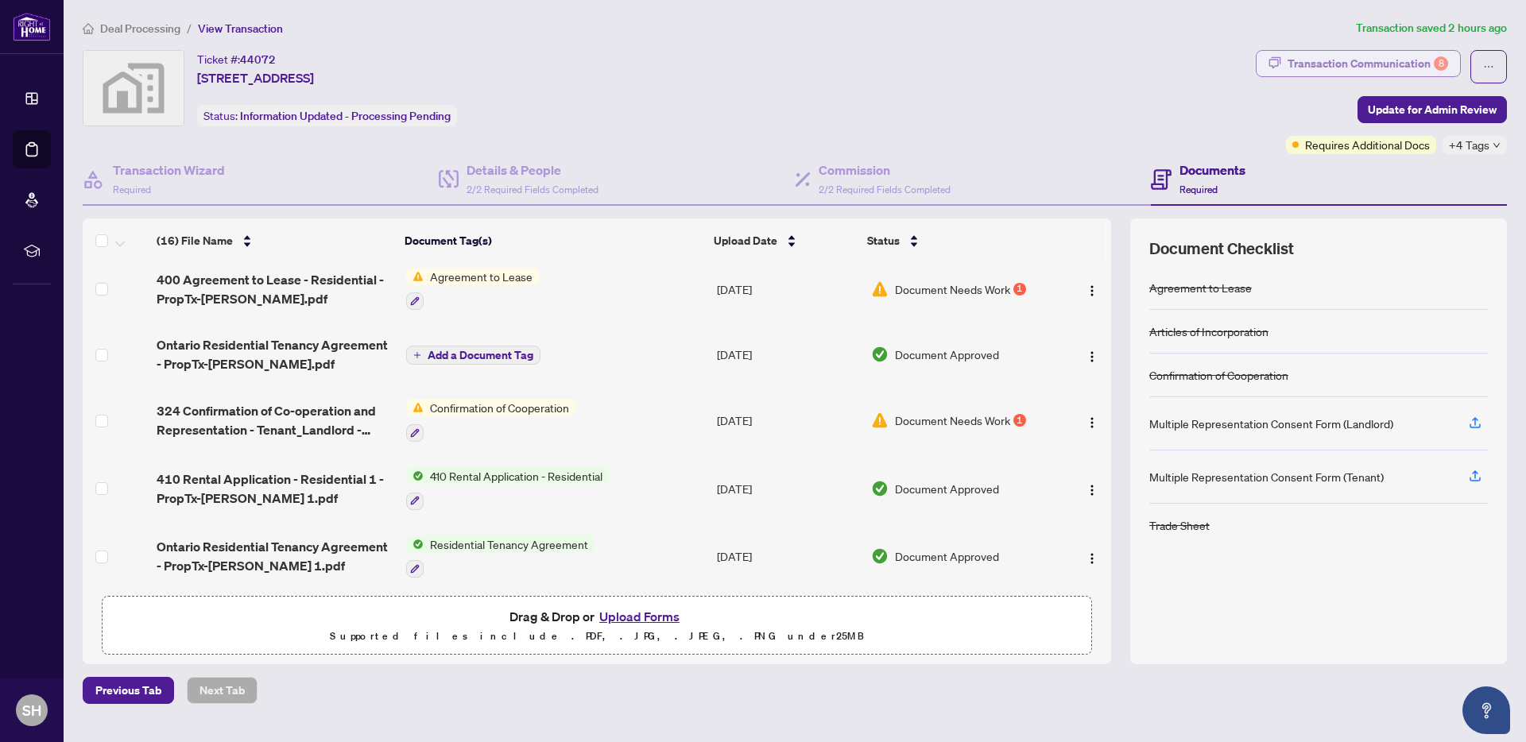
click at [1370, 59] on div "Transaction Communication 8" at bounding box center [1368, 63] width 161 height 25
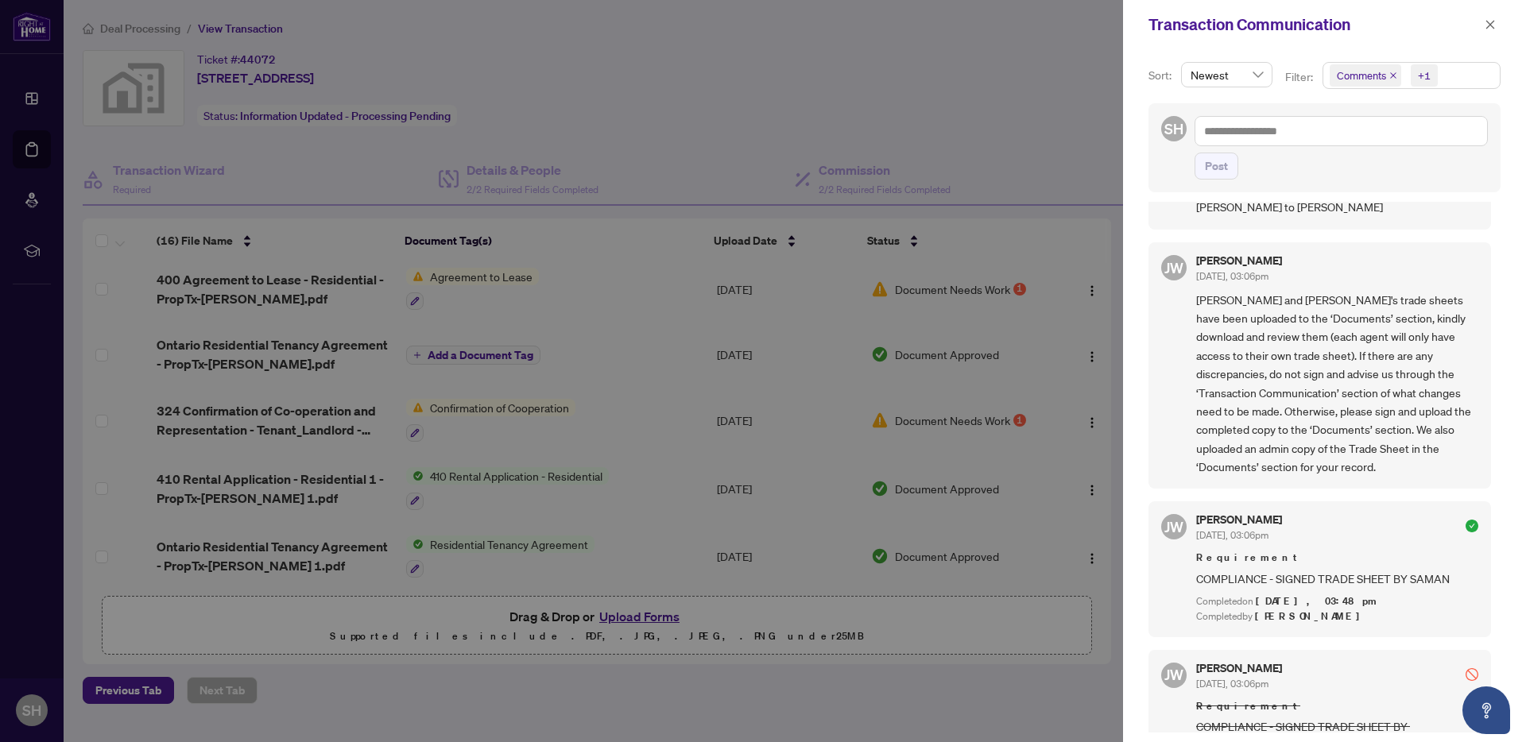
scroll to position [2435, 0]
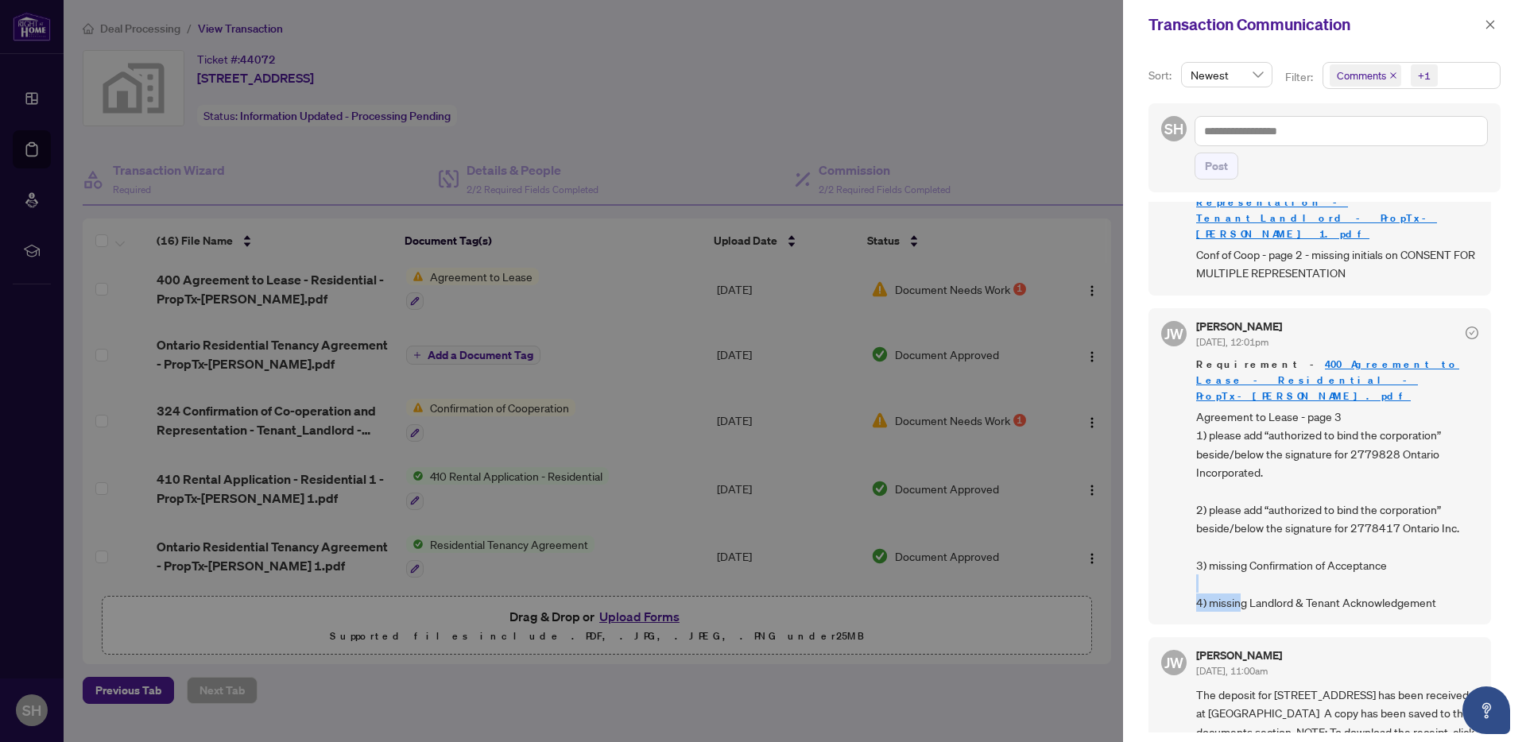
drag, startPoint x: 1241, startPoint y: 509, endPoint x: 1379, endPoint y: 495, distance: 139.0
click at [1379, 495] on span "Agreement to Lease - page 3 1) please add “authorized to bind the corporation” …" at bounding box center [1337, 510] width 282 height 204
click at [1267, 476] on span "Agreement to Lease - page 3 1) please add “authorized to bind the corporation” …" at bounding box center [1337, 510] width 282 height 204
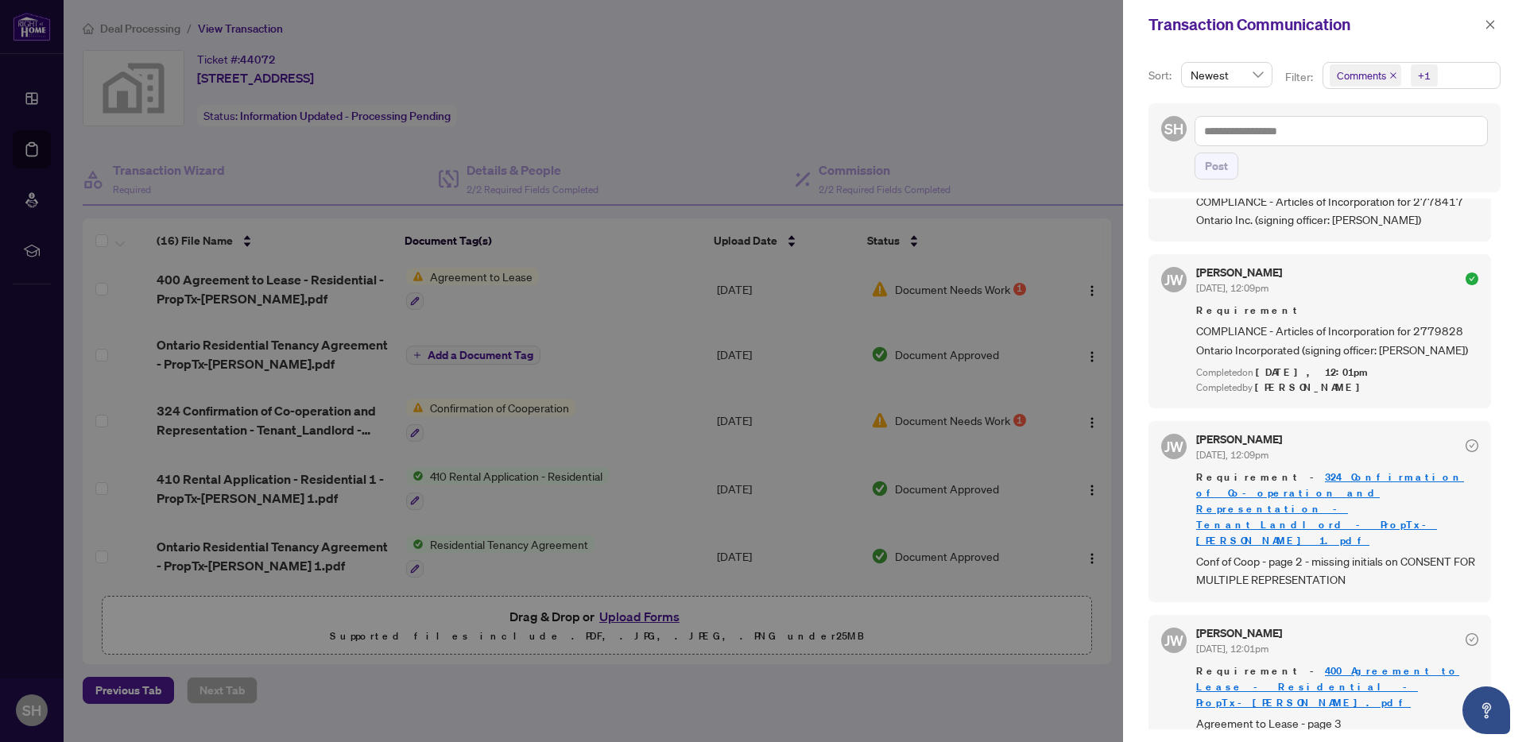
scroll to position [2115, 0]
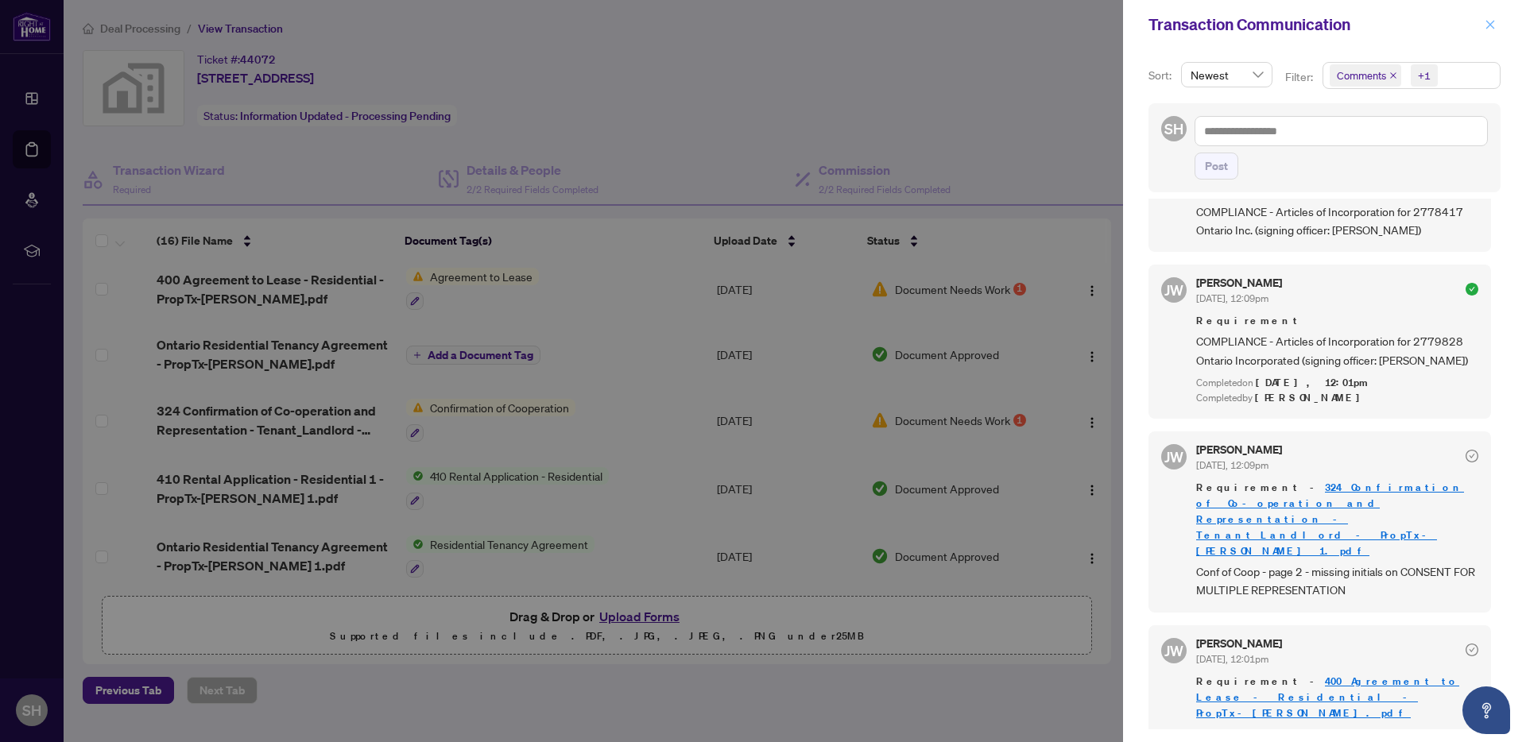
click at [1496, 20] on button "button" at bounding box center [1490, 24] width 21 height 19
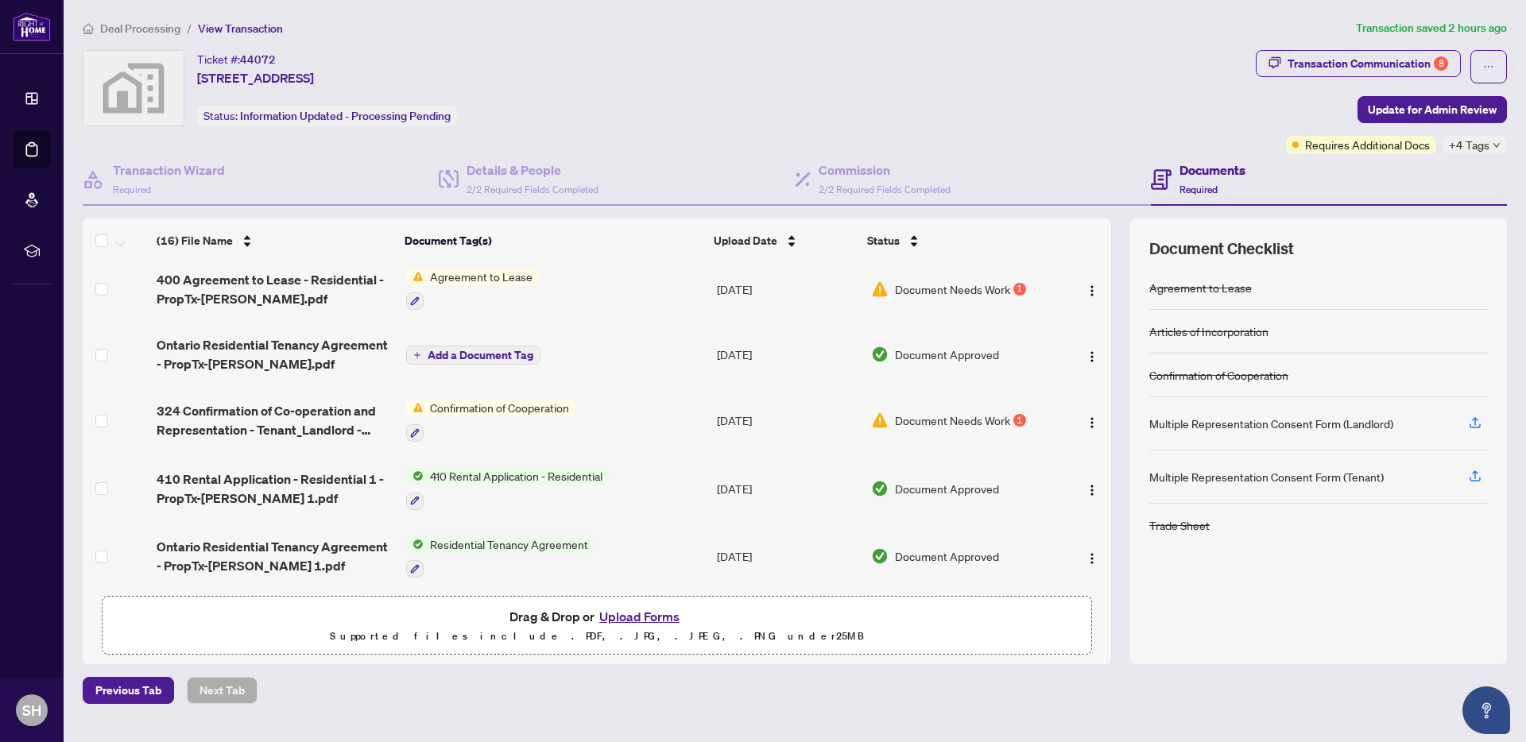
click at [163, 31] on span "Deal Processing" at bounding box center [140, 28] width 80 height 14
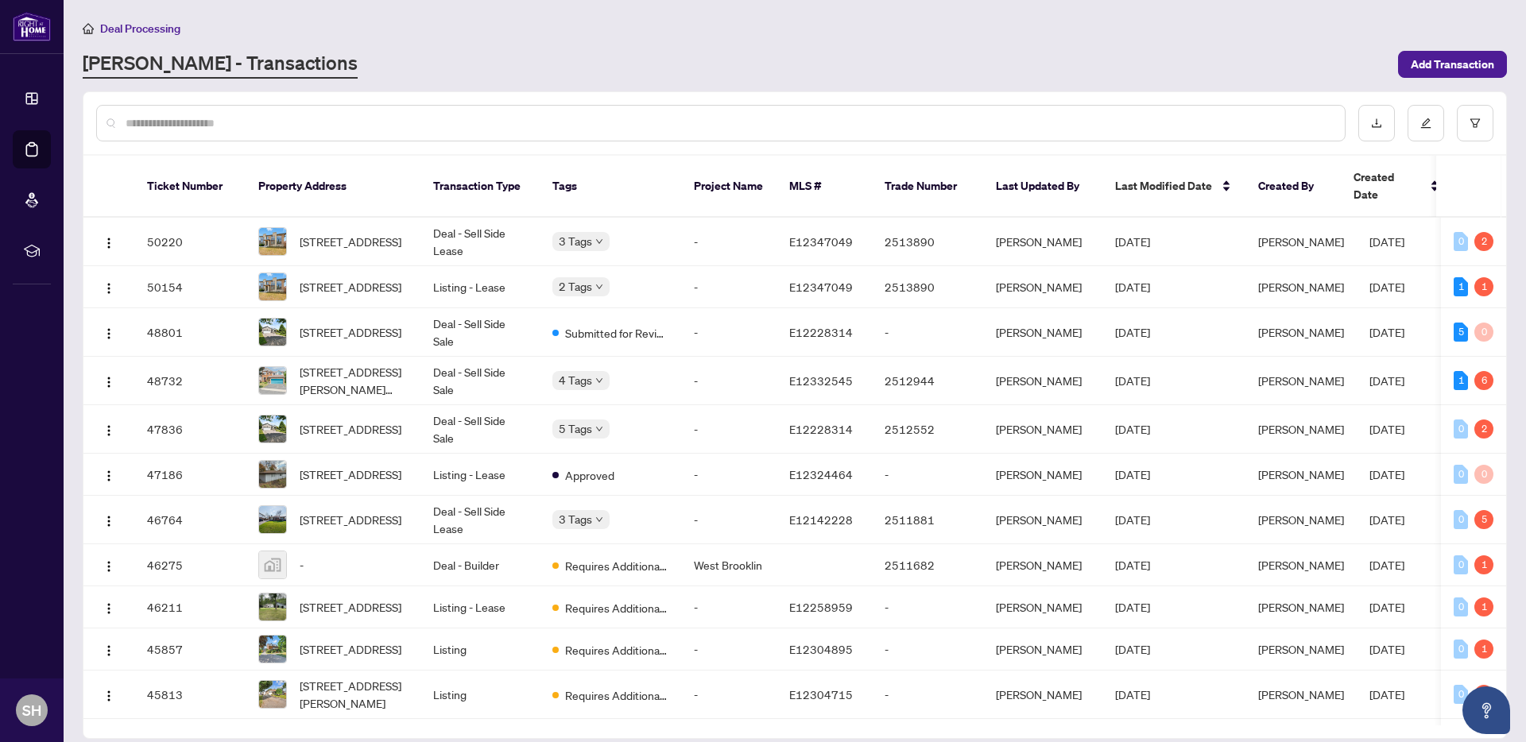
click at [327, 130] on input "text" at bounding box center [729, 122] width 1207 height 17
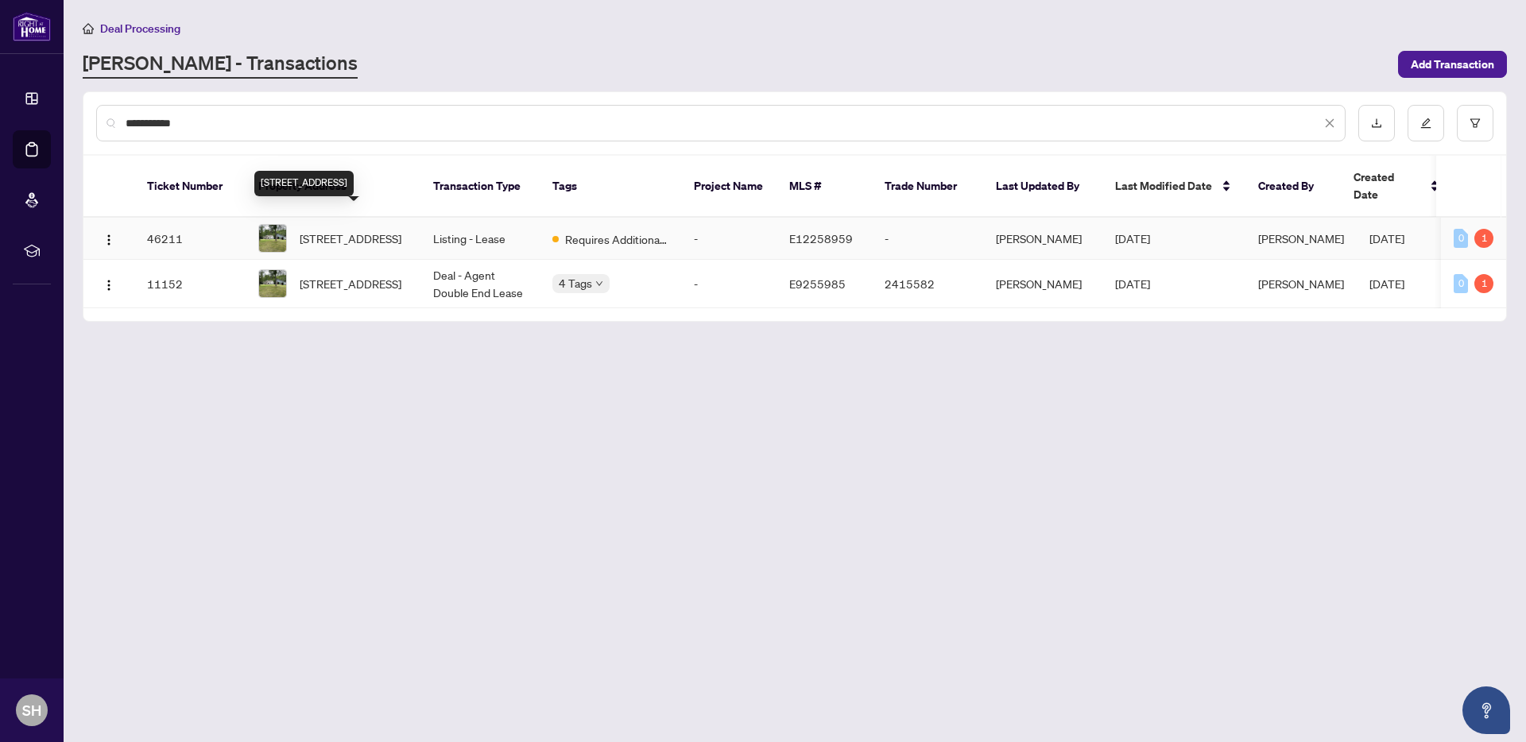
type input "**********"
click at [355, 230] on span "[STREET_ADDRESS]" at bounding box center [351, 238] width 102 height 17
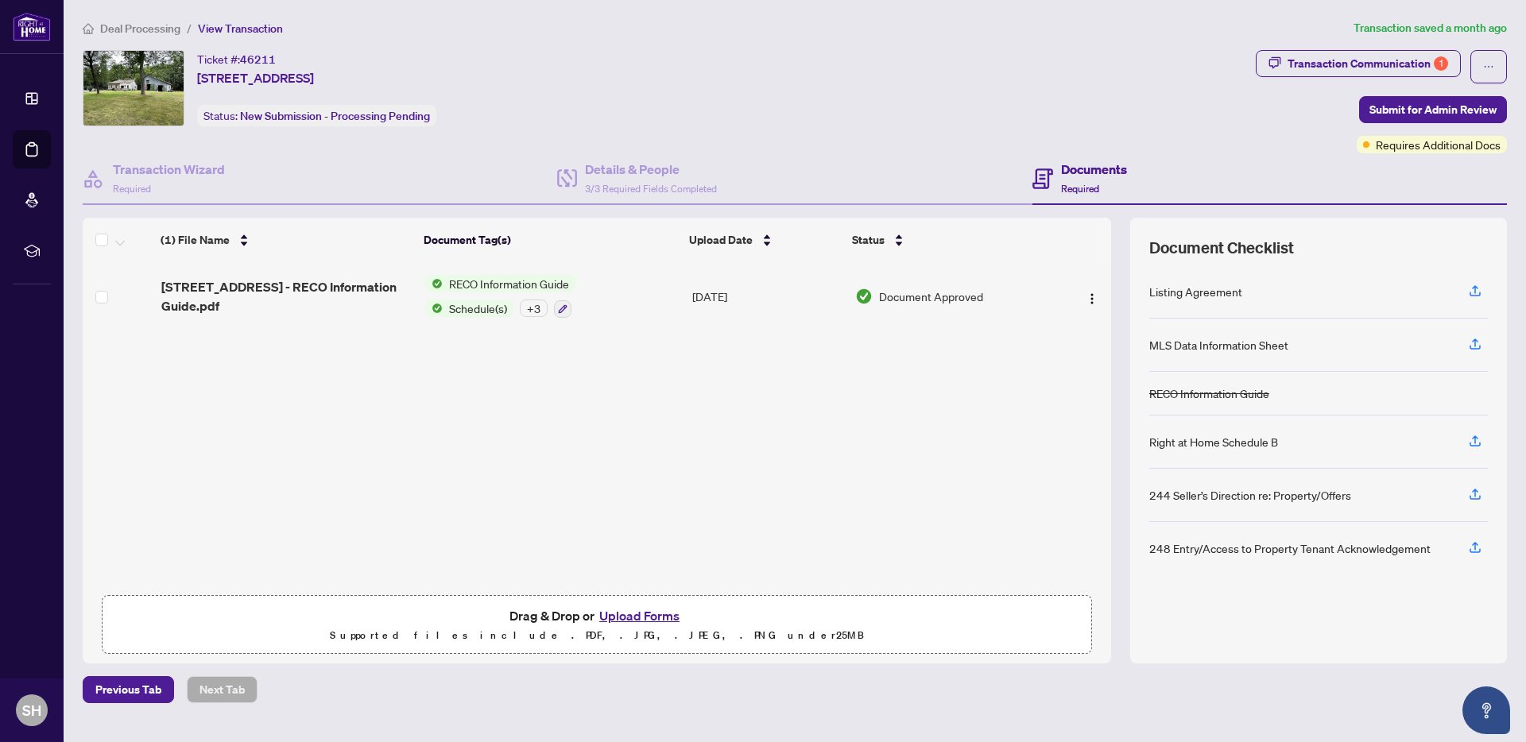
click at [627, 608] on button "Upload Forms" at bounding box center [640, 616] width 90 height 21
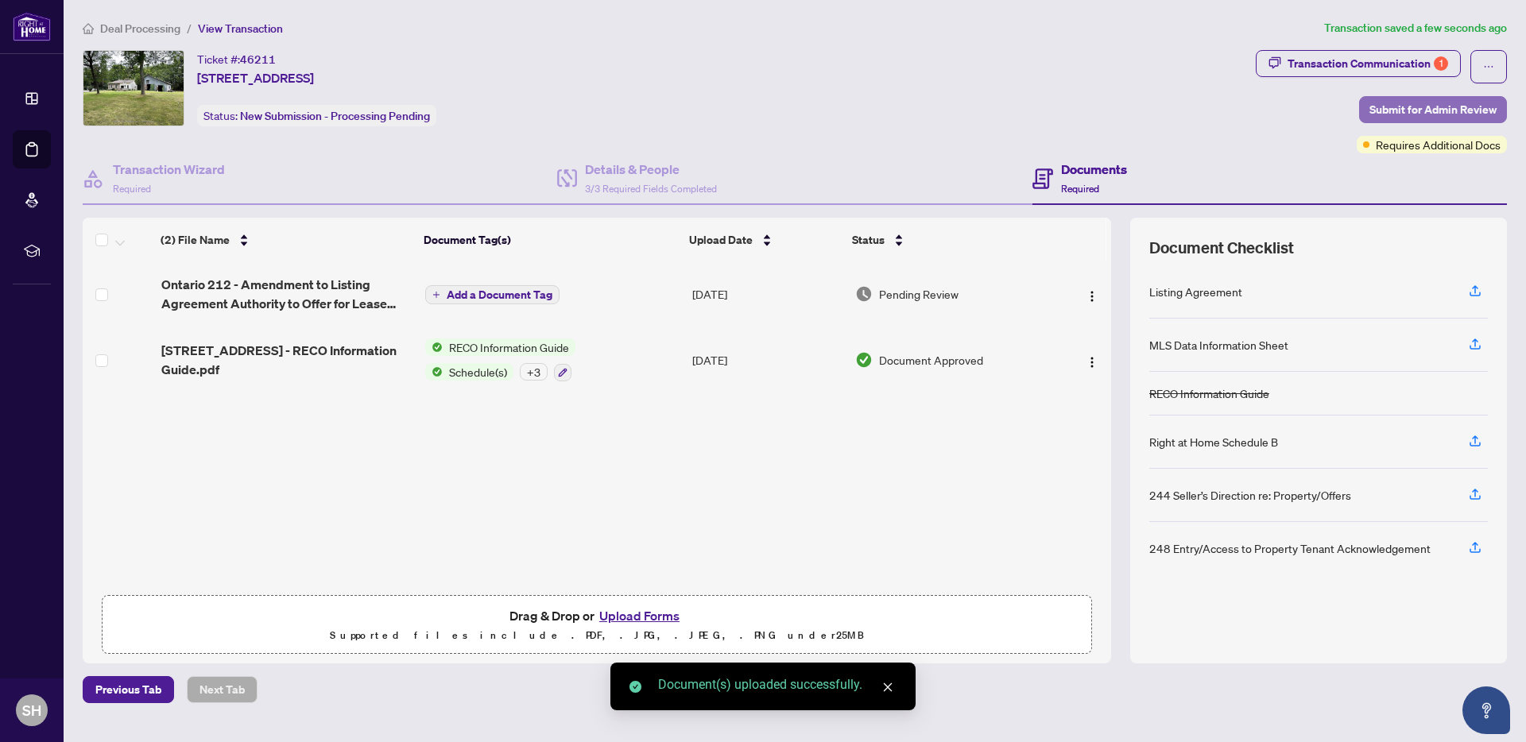
click at [1424, 108] on span "Submit for Admin Review" at bounding box center [1432, 109] width 127 height 25
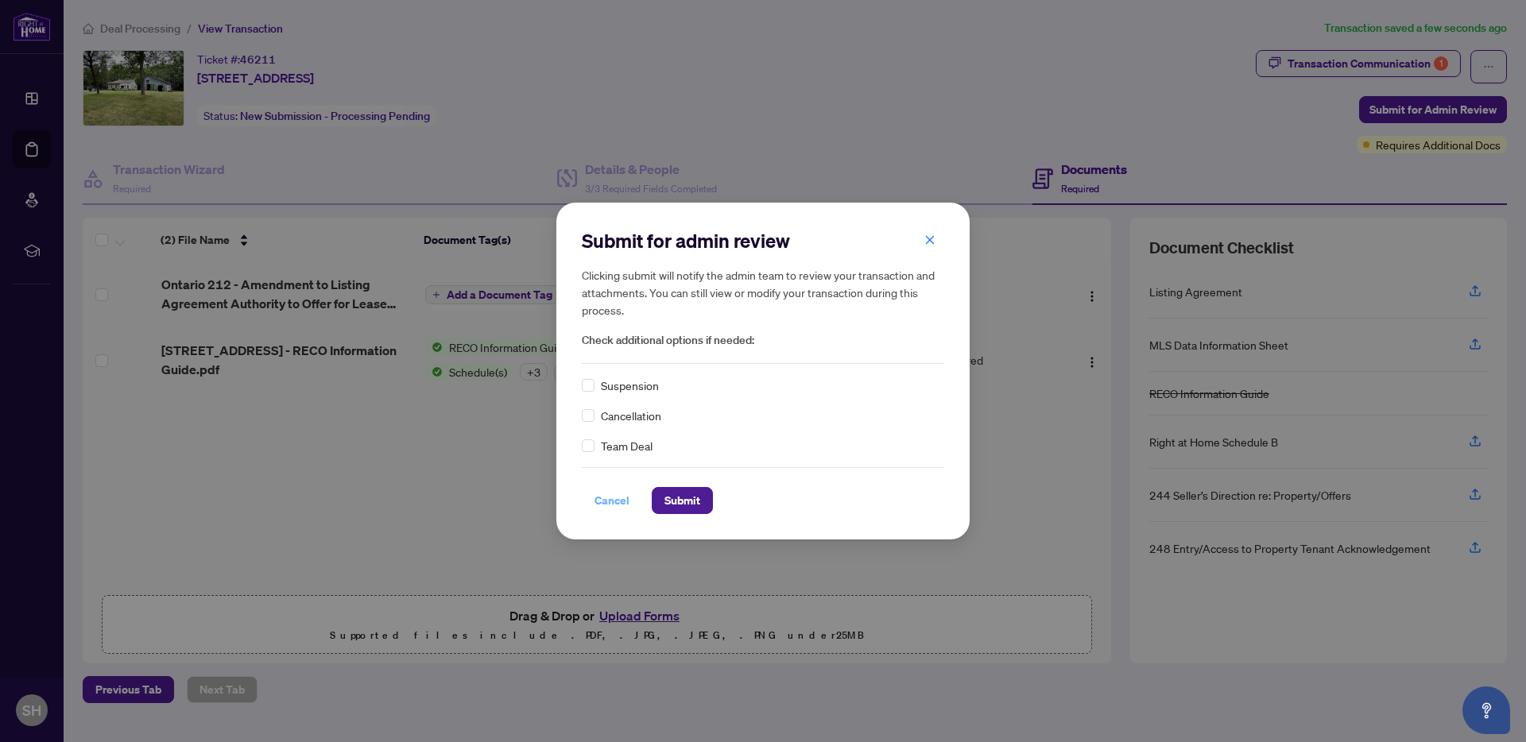
drag, startPoint x: 695, startPoint y: 498, endPoint x: 598, endPoint y: 496, distance: 97.8
click at [555, 495] on div "Submit for admin review Clicking submit will notify the admin team to review yo…" at bounding box center [763, 371] width 1526 height 742
click at [617, 497] on span "Cancel" at bounding box center [612, 500] width 35 height 25
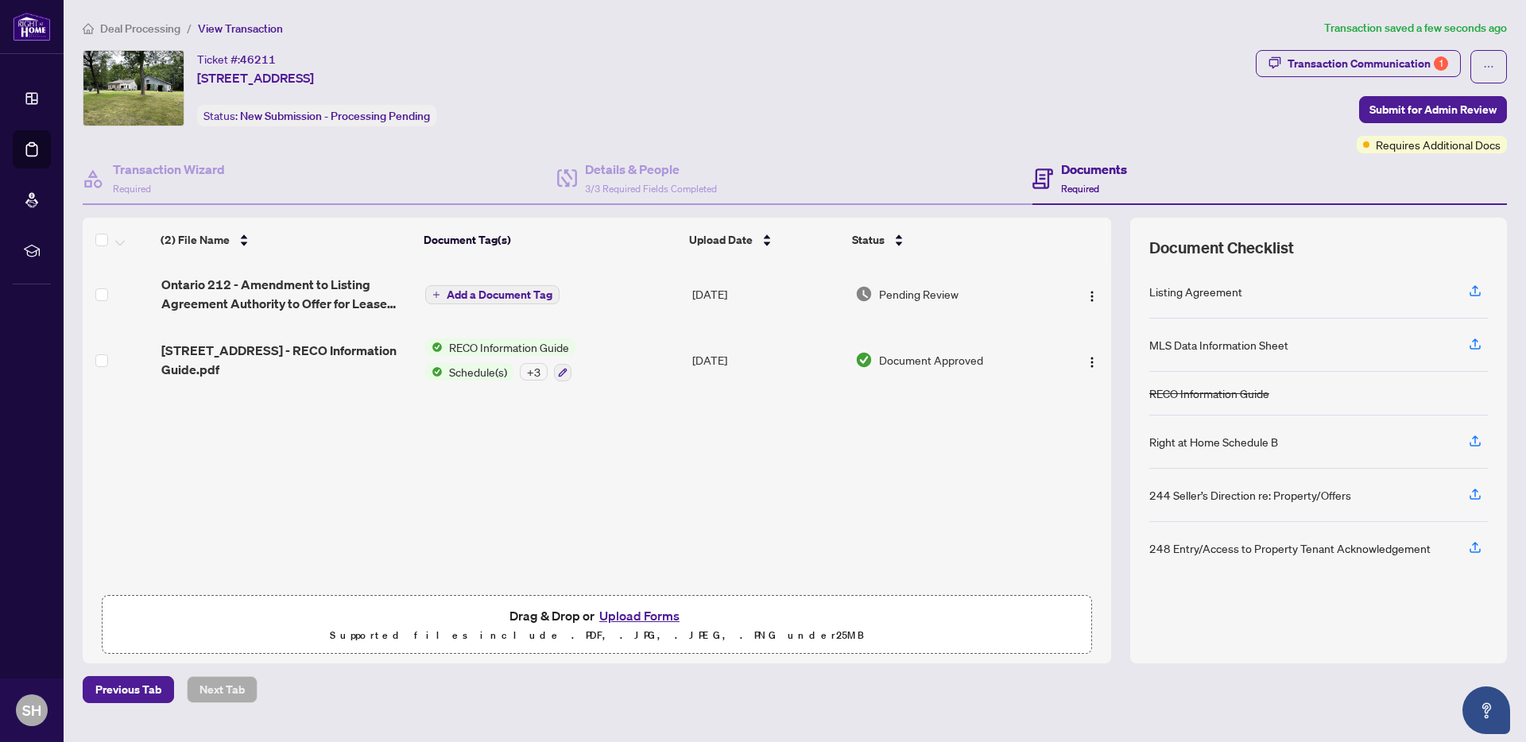
click at [475, 293] on span "Add a Document Tag" at bounding box center [500, 294] width 106 height 11
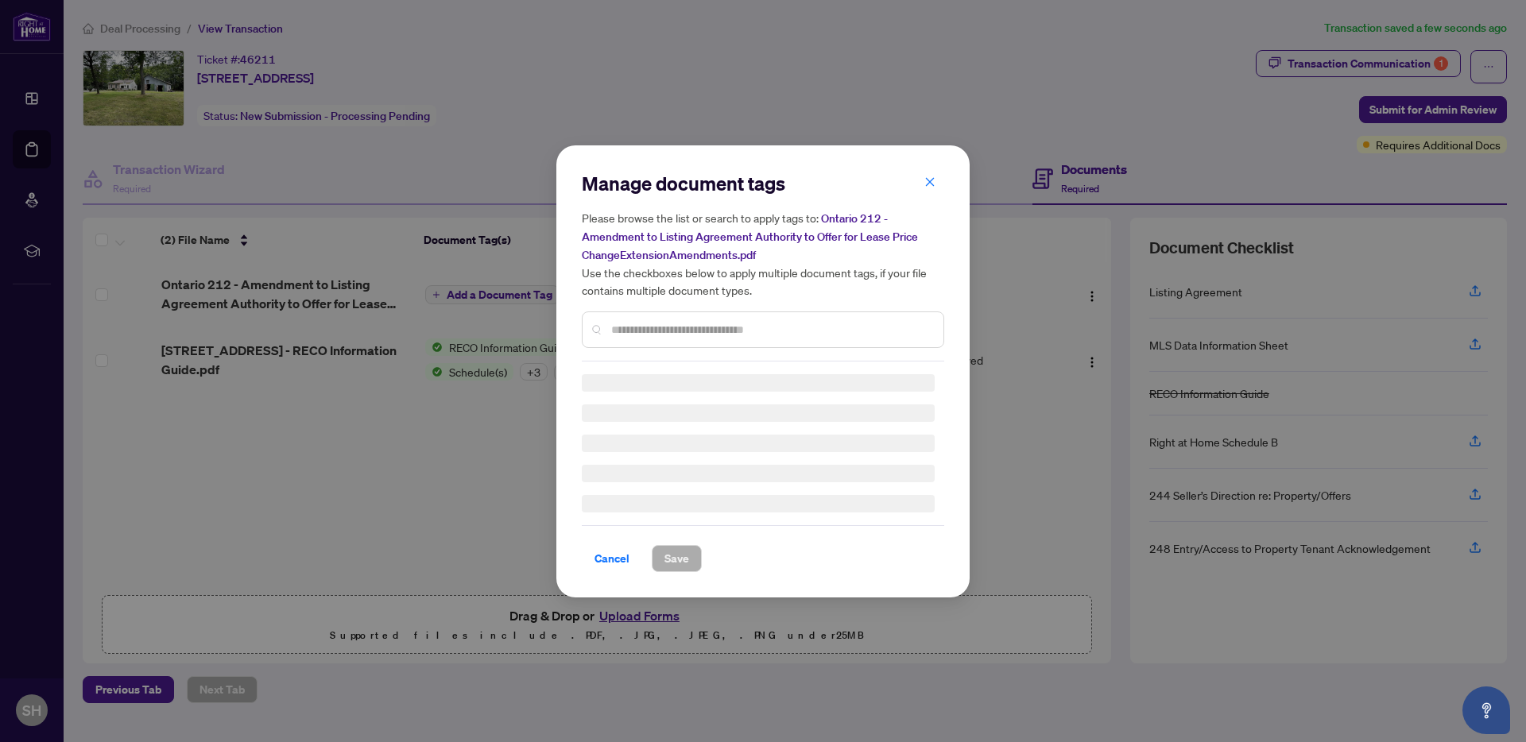
click at [683, 330] on div "Manage document tags Please browse the list or search to apply tags to: Ontario…" at bounding box center [763, 371] width 362 height 401
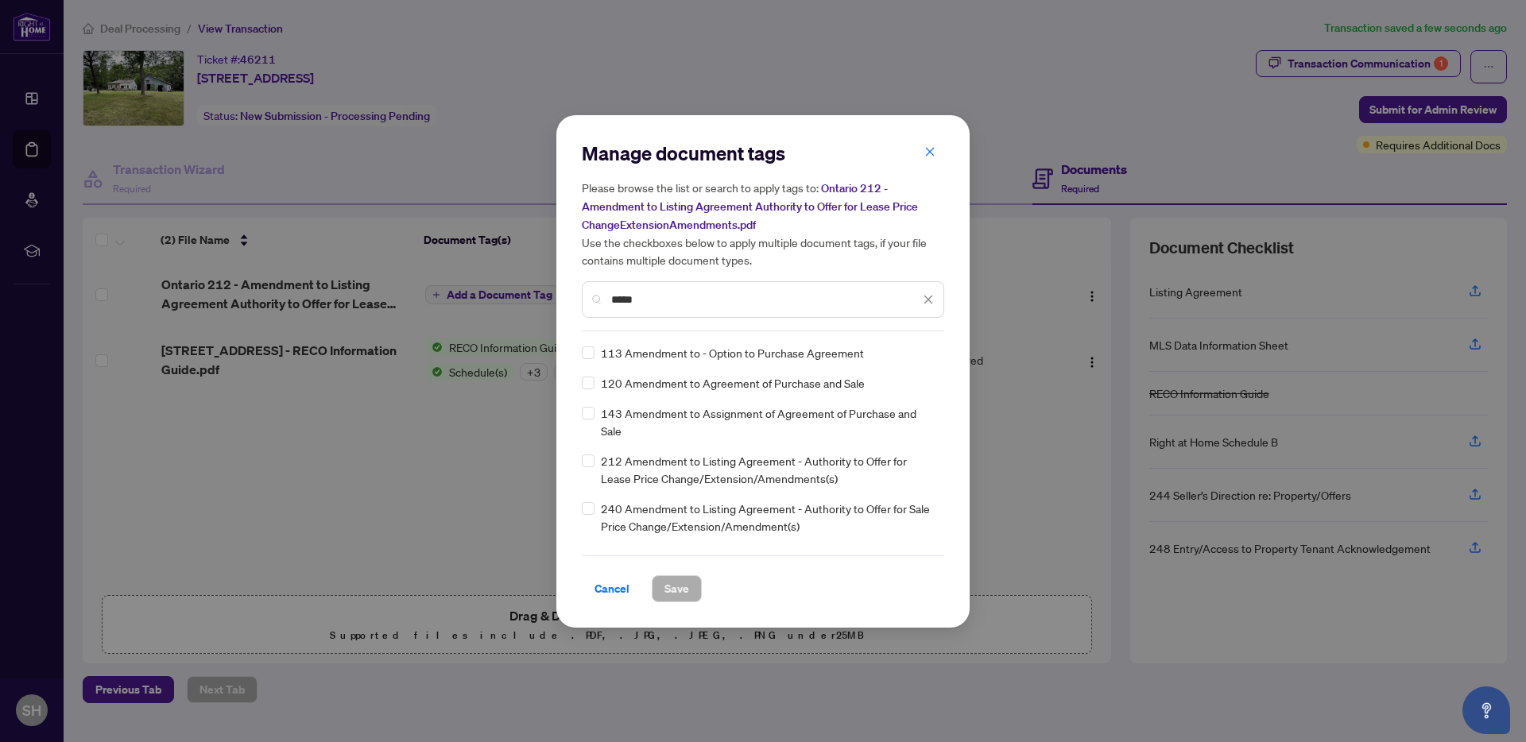
type input "*****"
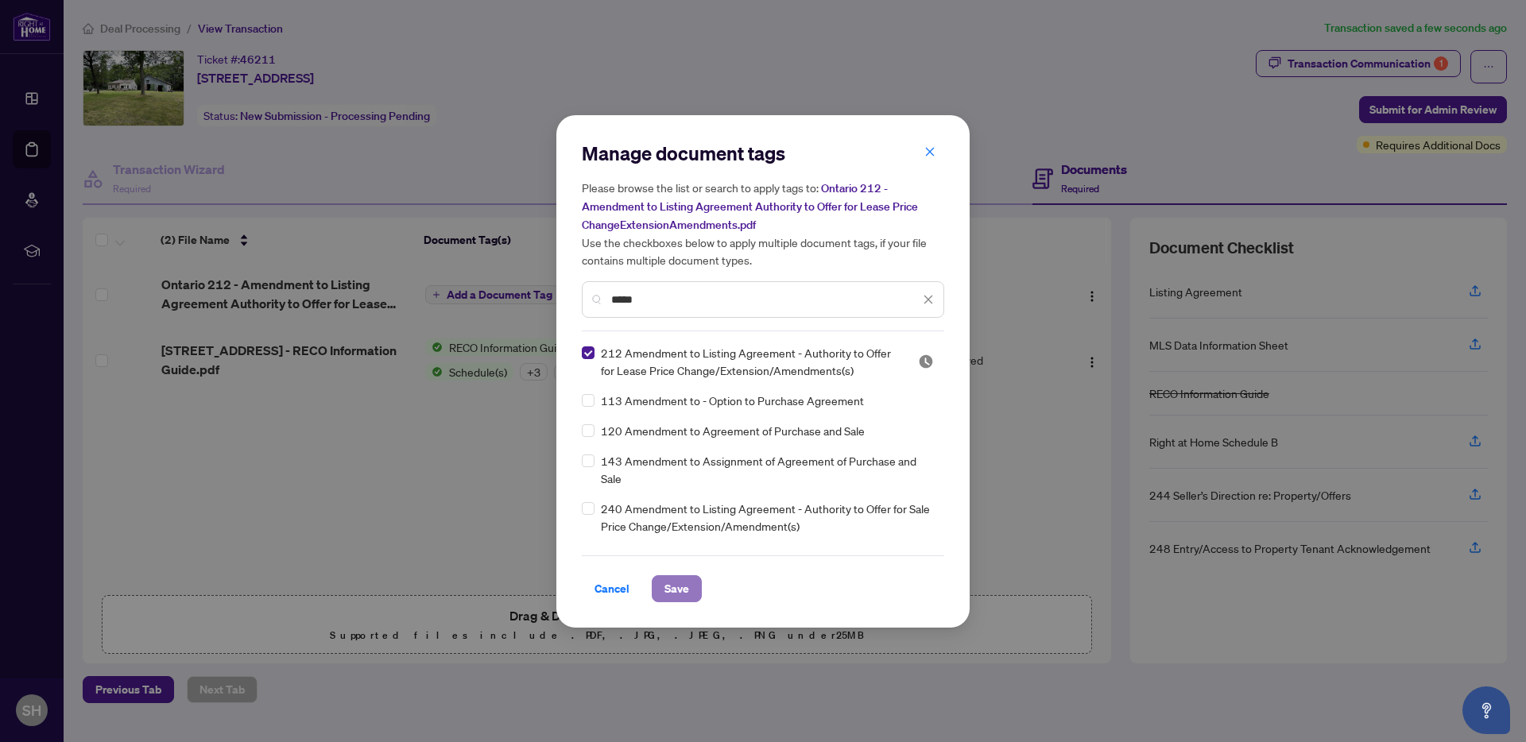
click at [684, 587] on span "Save" at bounding box center [676, 588] width 25 height 25
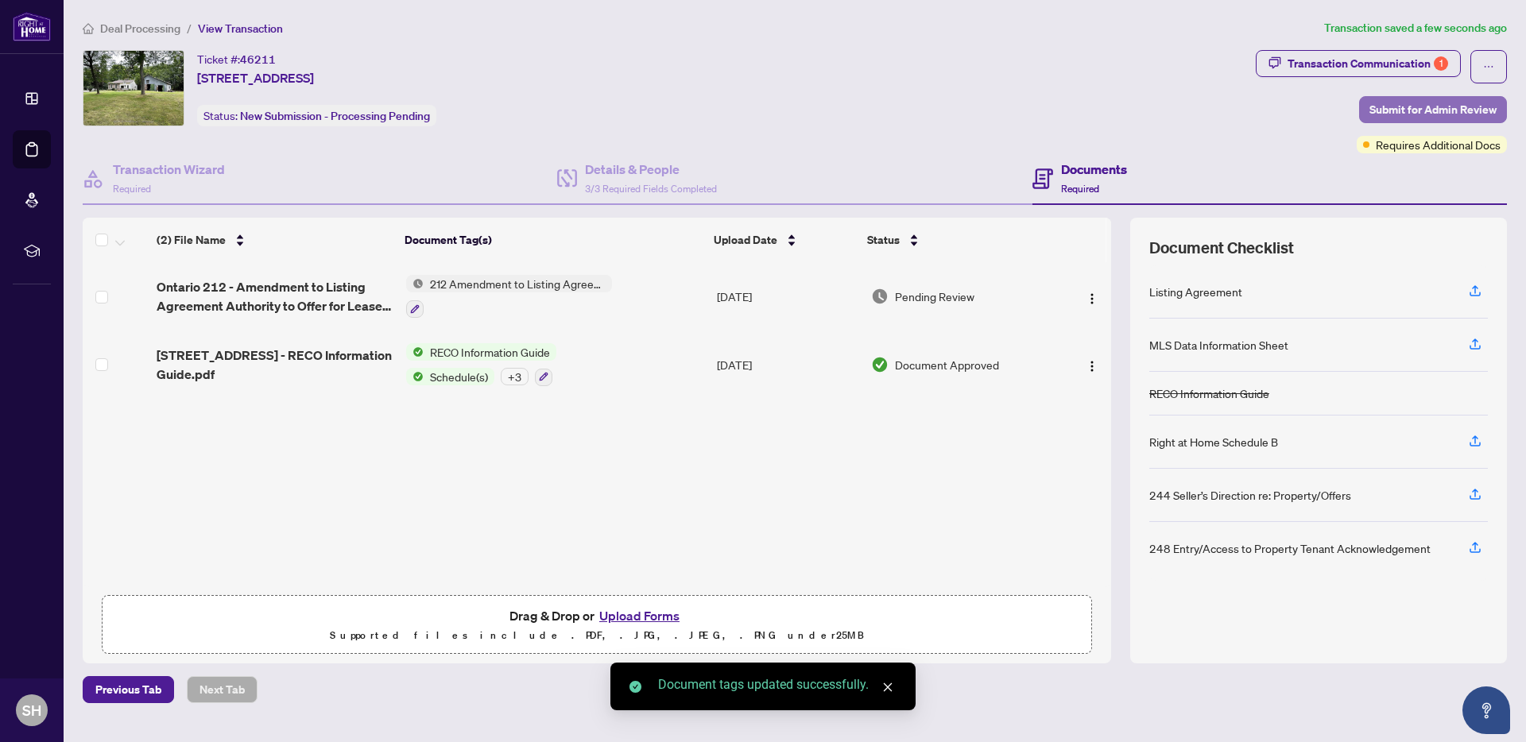
click at [1420, 101] on span "Submit for Admin Review" at bounding box center [1432, 109] width 127 height 25
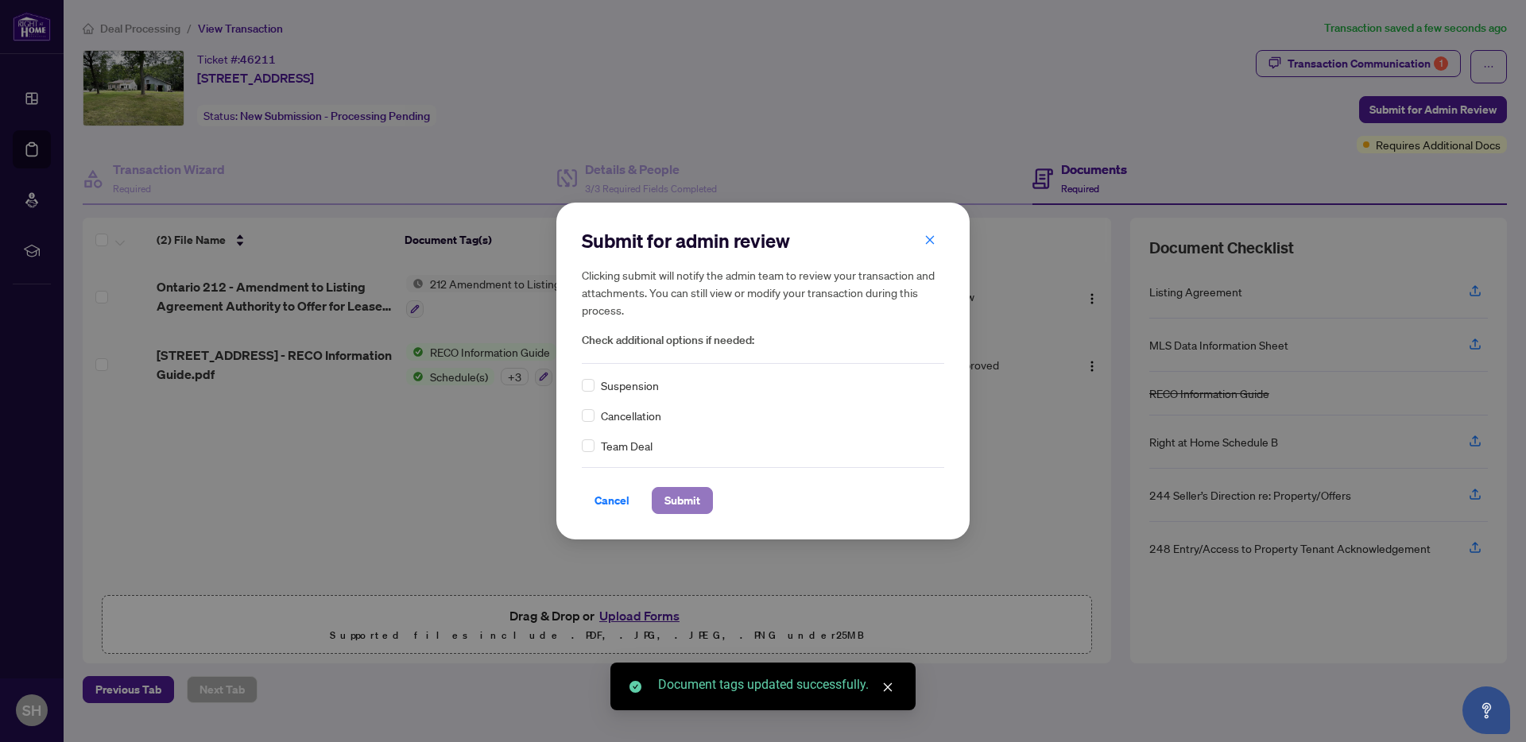
click at [691, 507] on span "Submit" at bounding box center [682, 500] width 36 height 25
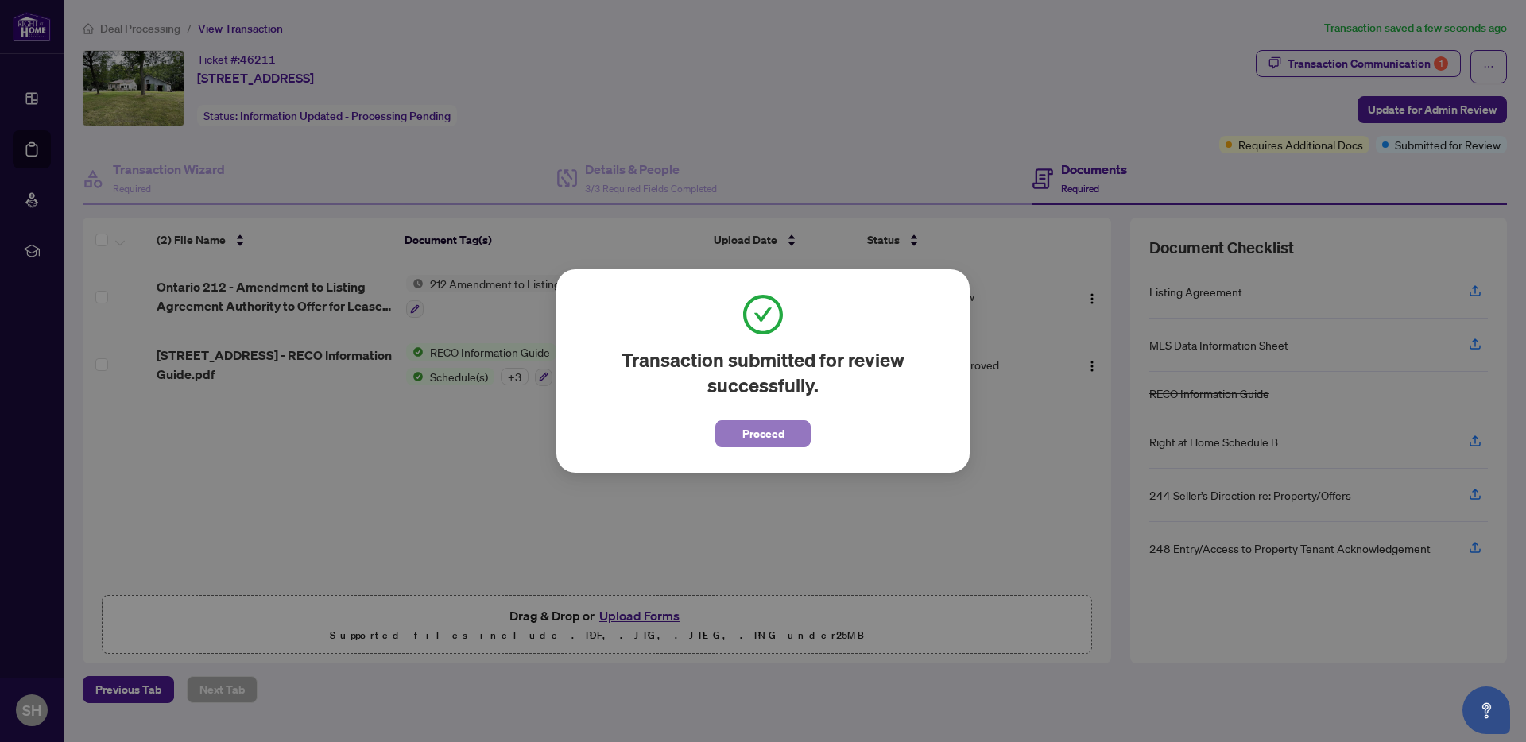
click at [757, 435] on span "Proceed" at bounding box center [763, 433] width 42 height 25
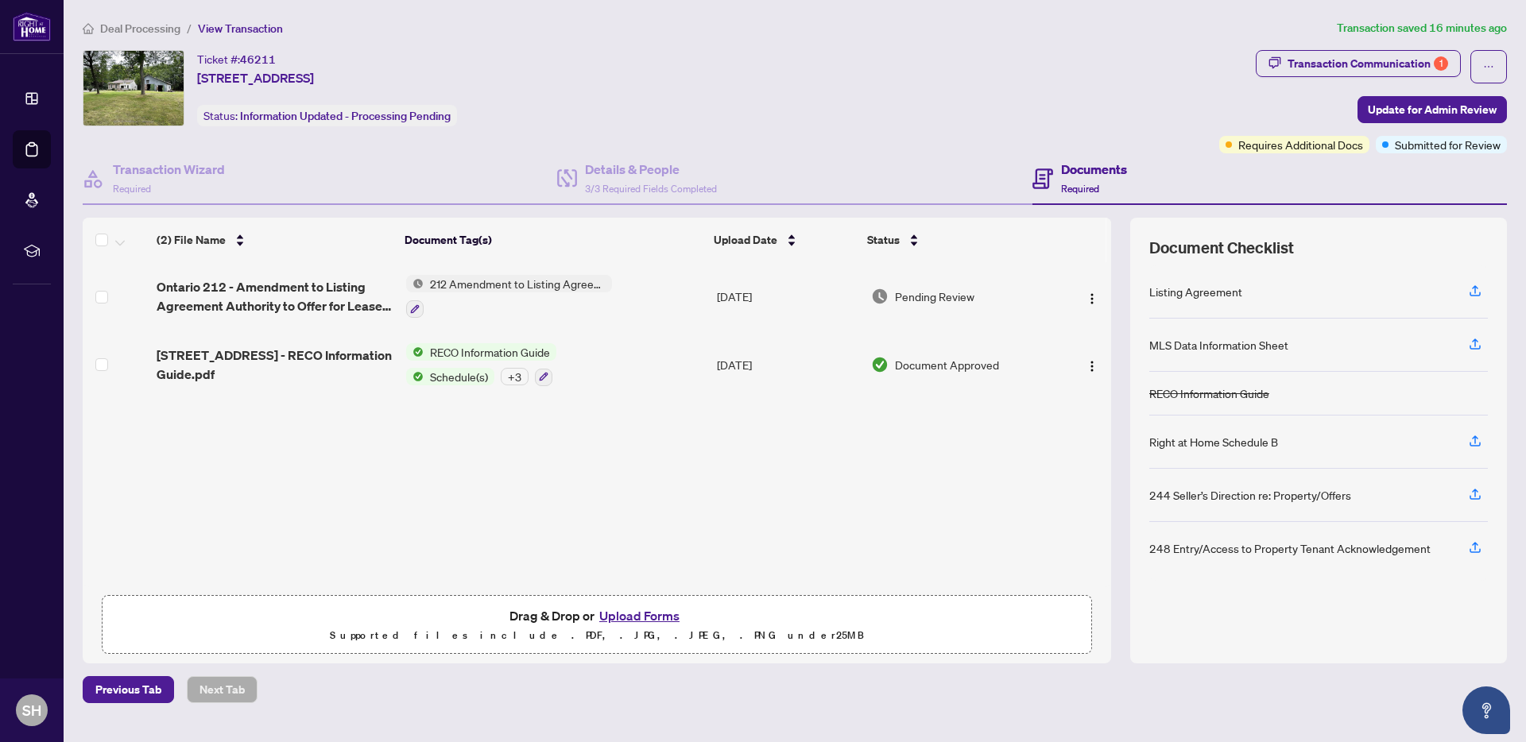
click at [150, 29] on span "Deal Processing" at bounding box center [140, 28] width 80 height 14
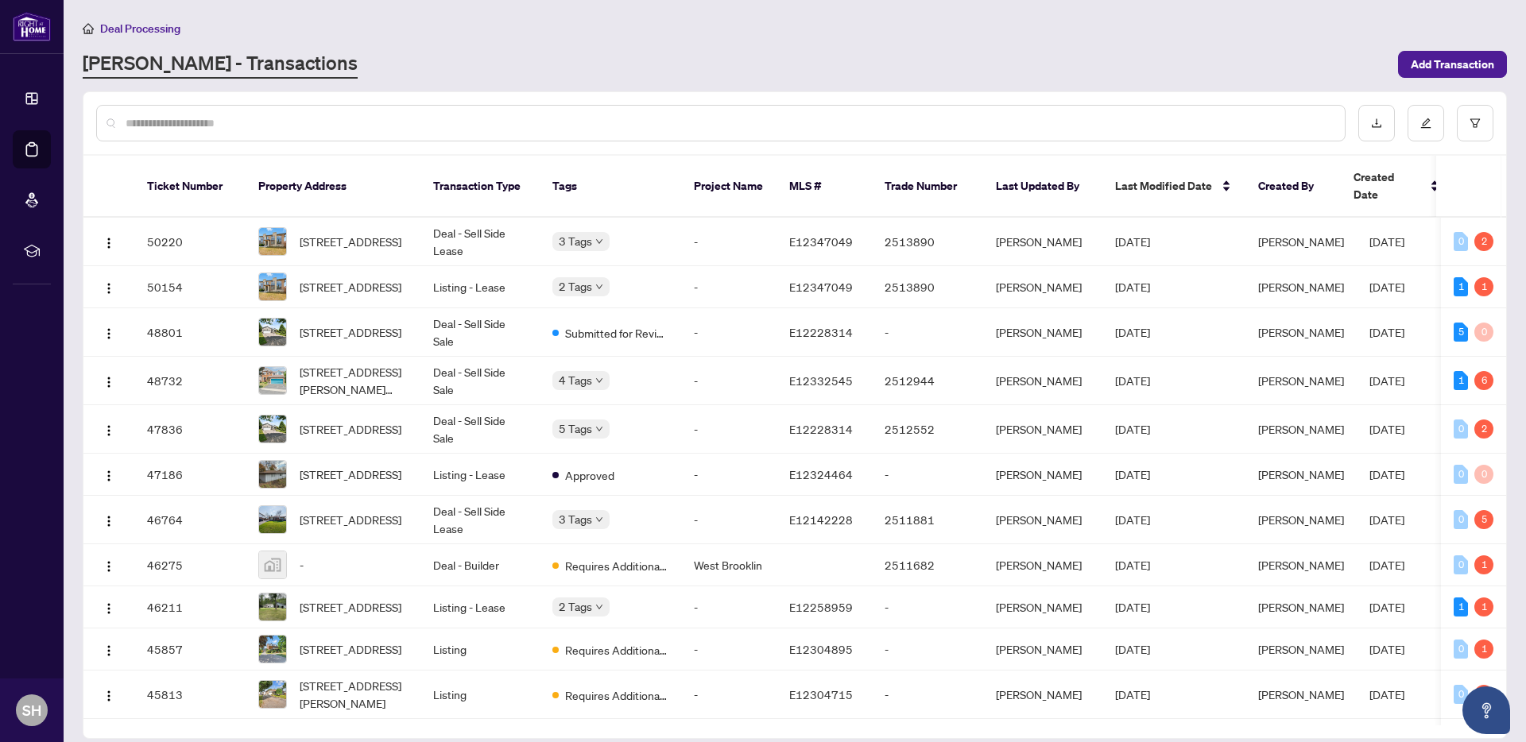
click at [346, 125] on input "text" at bounding box center [729, 122] width 1207 height 17
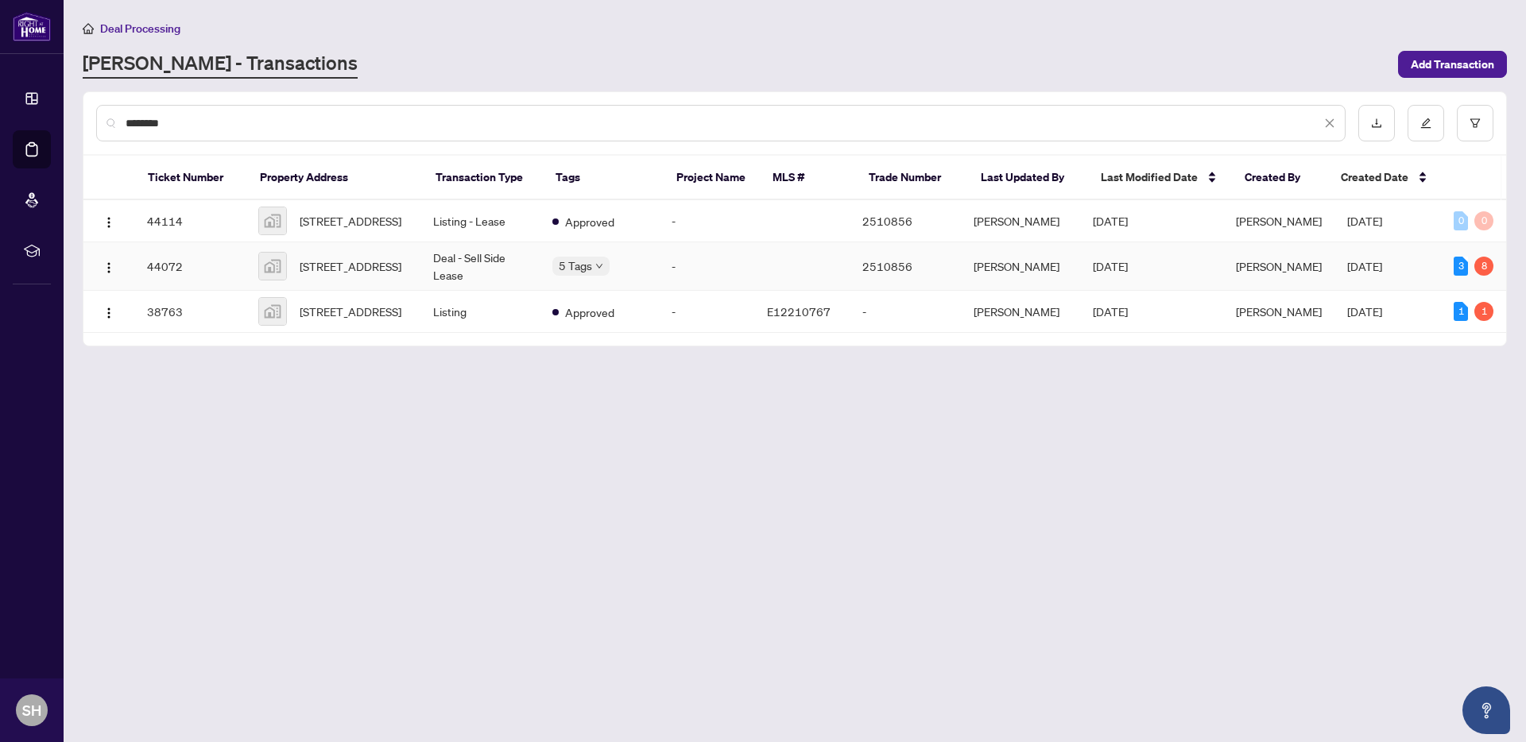
type input "********"
click at [349, 273] on span "[STREET_ADDRESS]" at bounding box center [351, 266] width 102 height 17
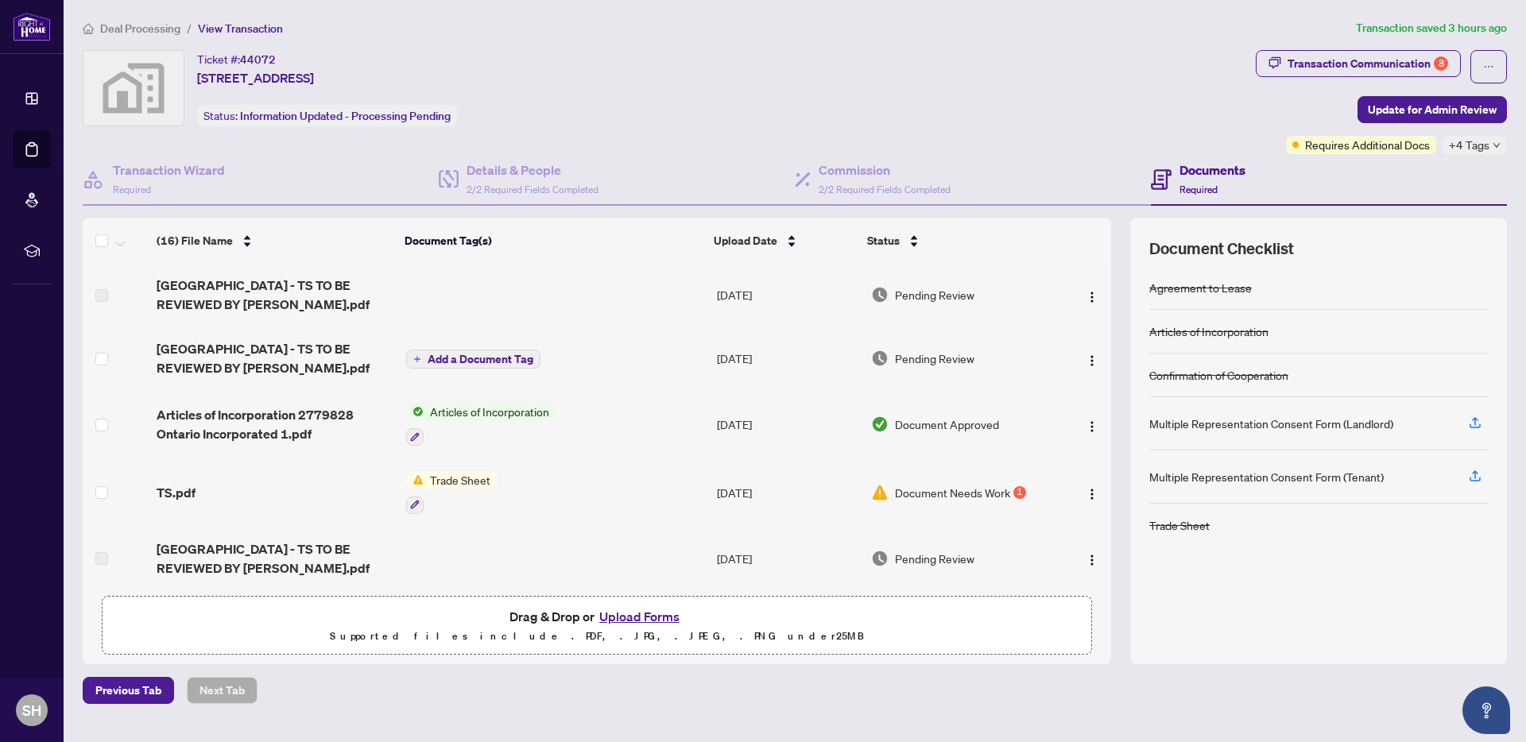
scroll to position [739, 0]
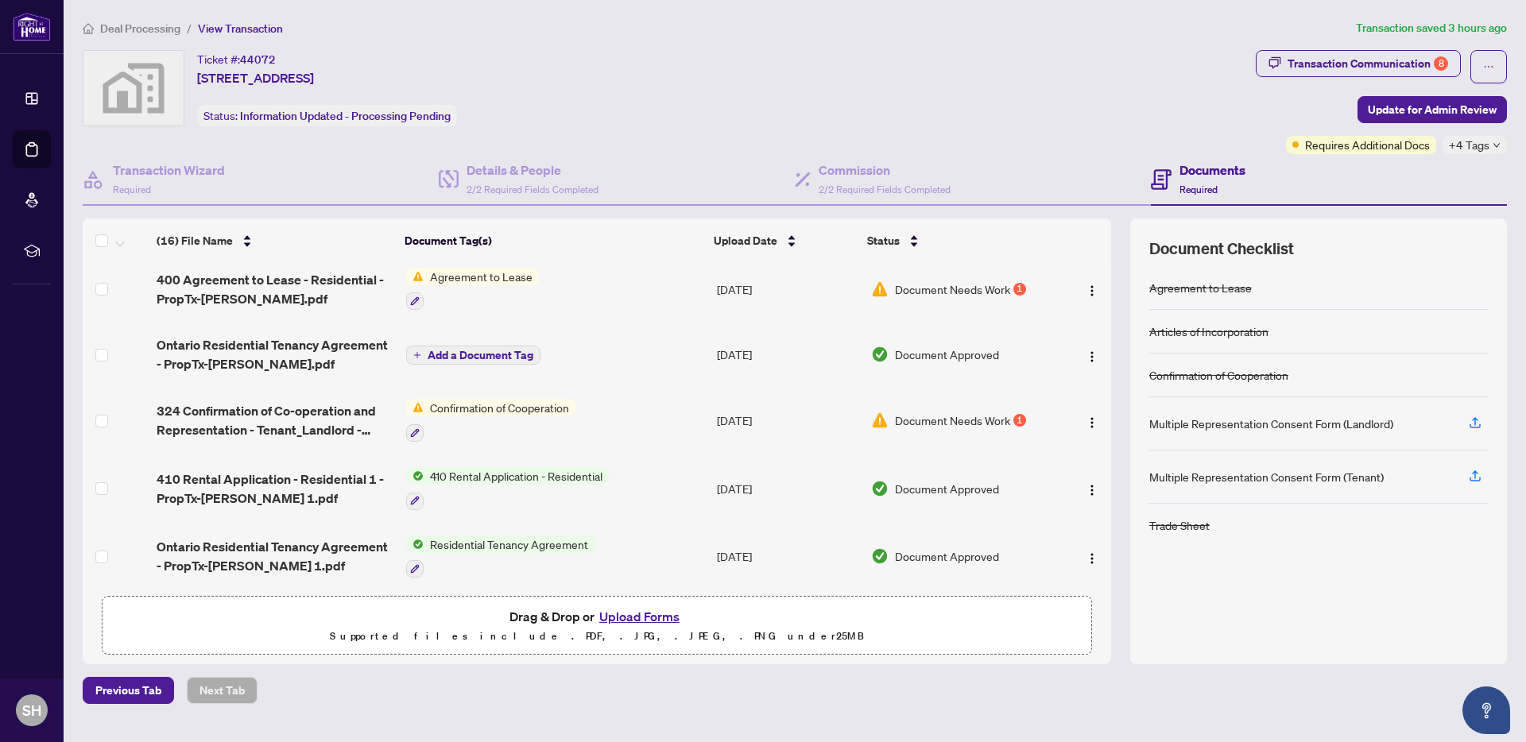
click at [619, 614] on button "Upload Forms" at bounding box center [640, 616] width 90 height 21
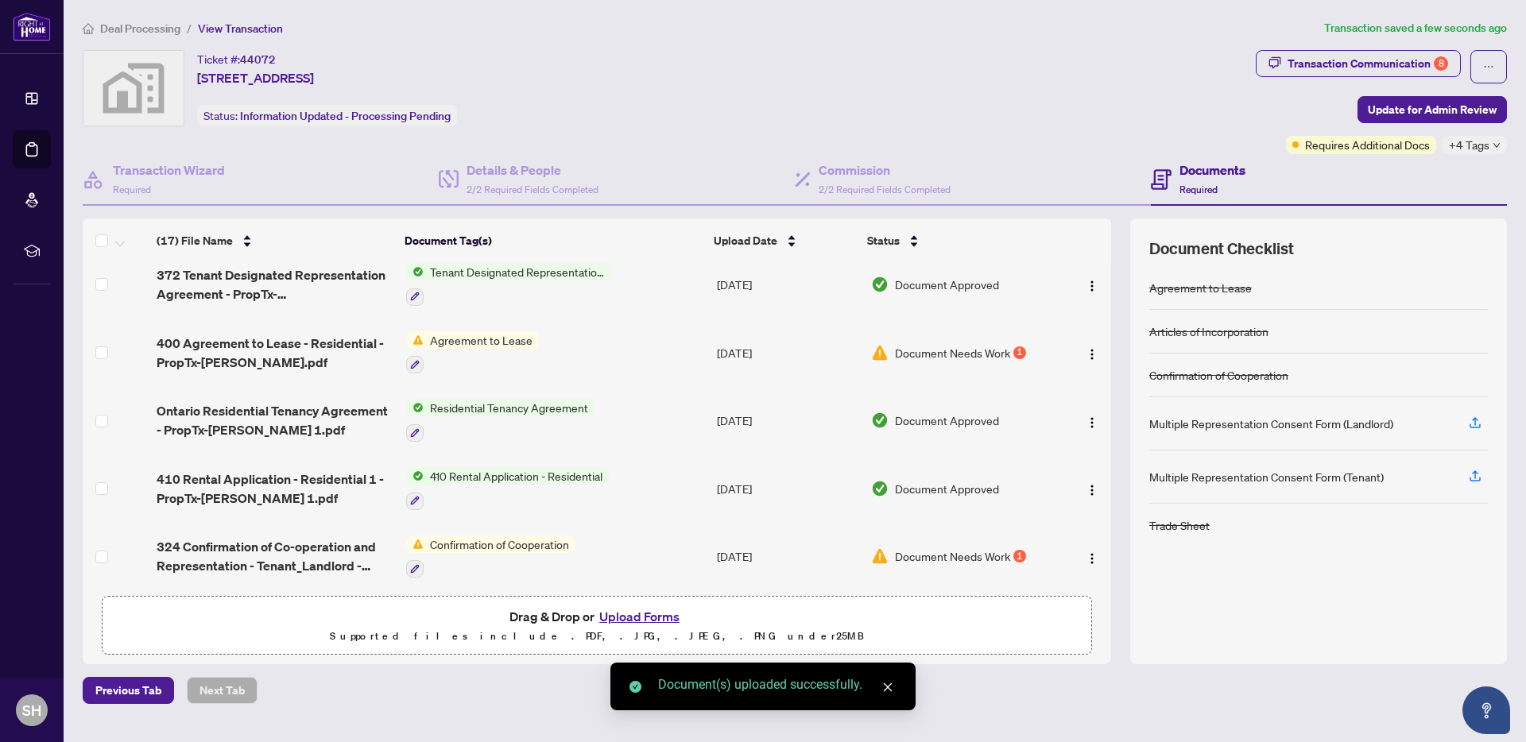
scroll to position [803, 0]
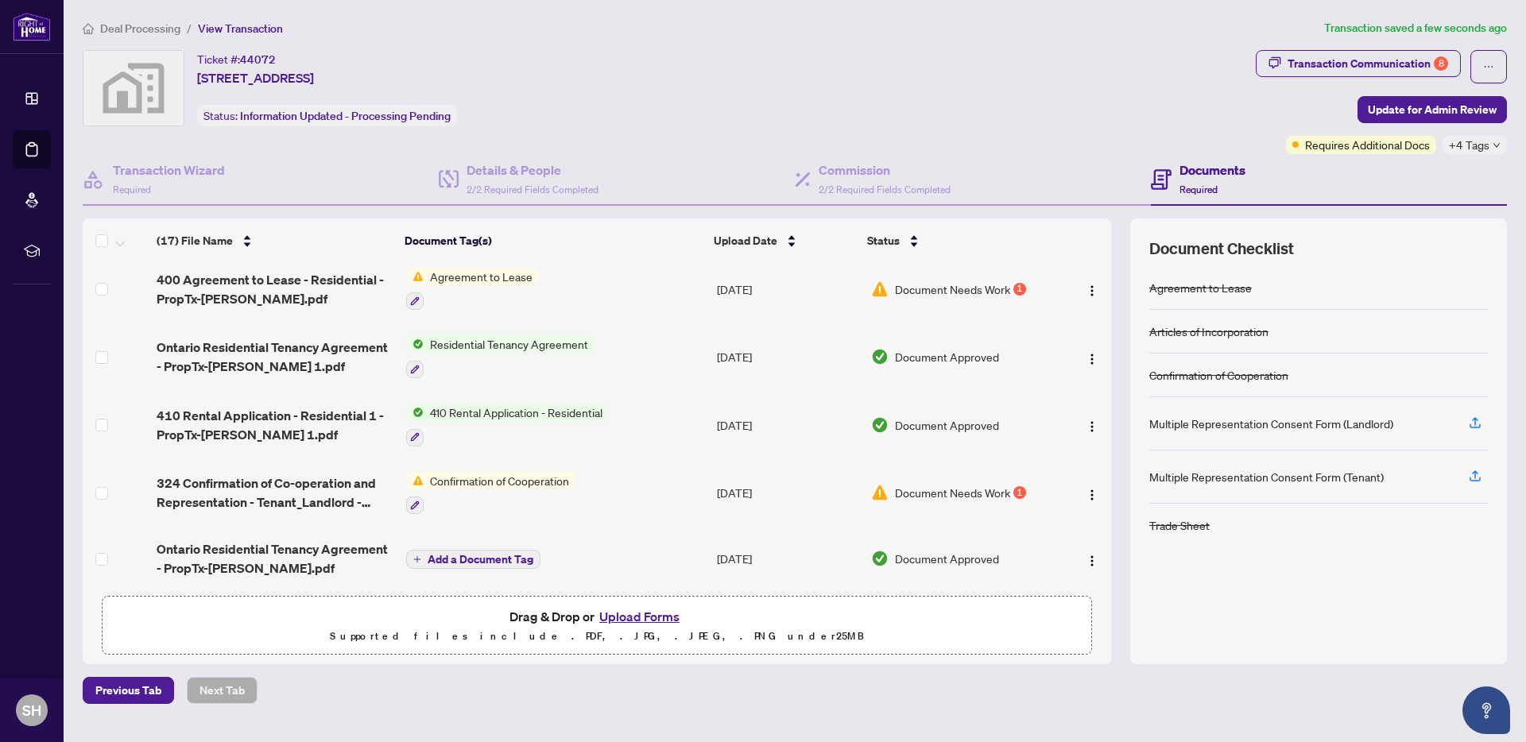
click at [499, 554] on span "Add a Document Tag" at bounding box center [481, 559] width 106 height 11
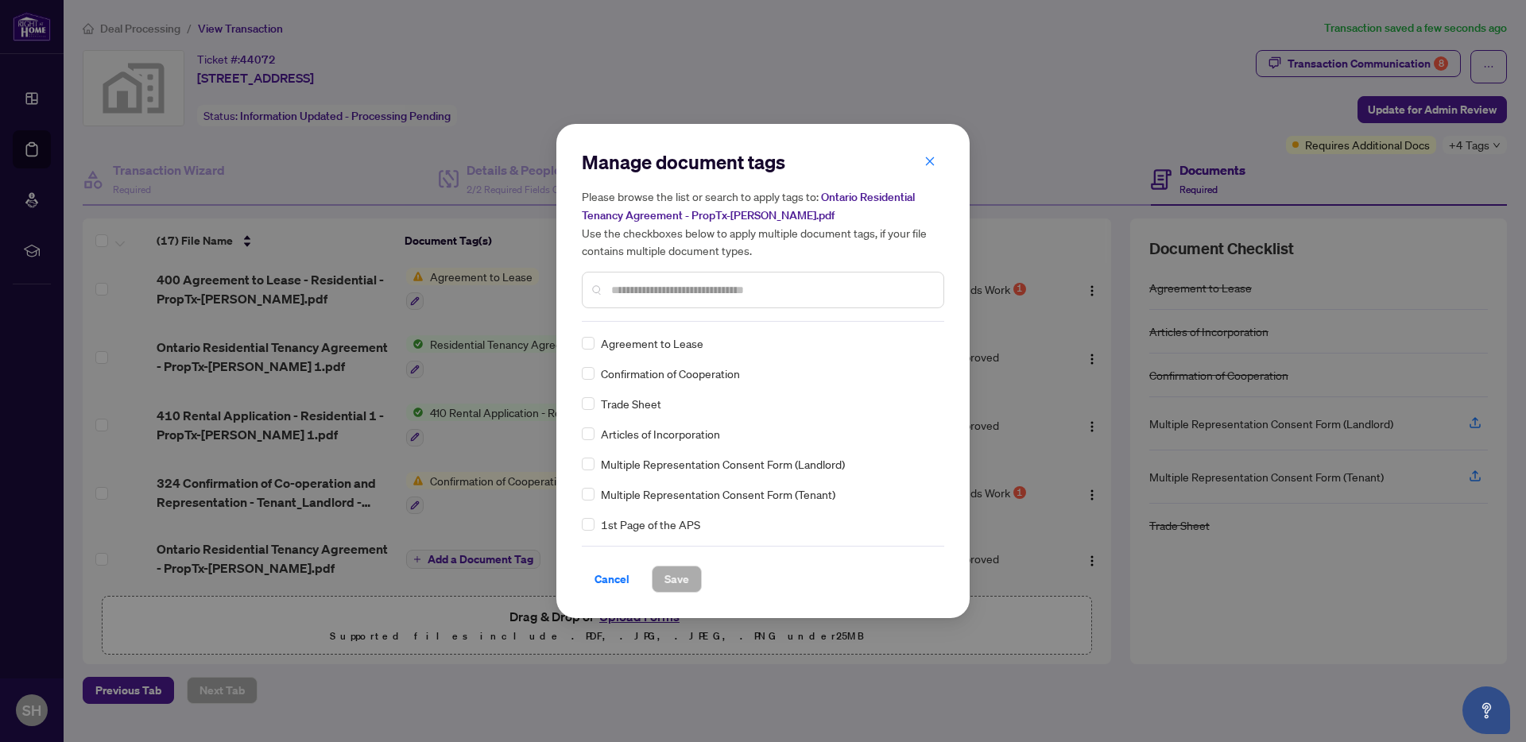
click at [695, 296] on input "text" at bounding box center [771, 289] width 320 height 17
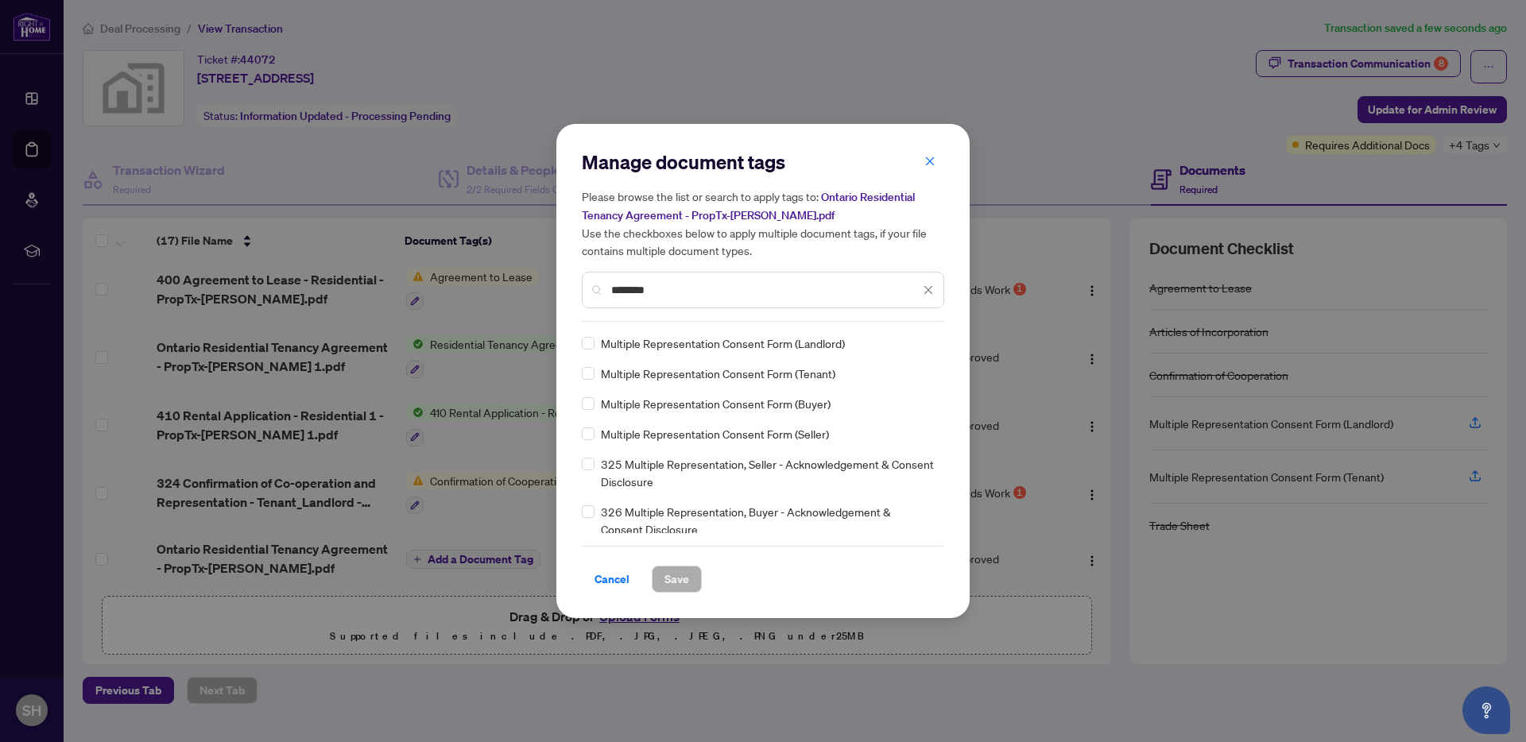
type input "********"
click at [682, 579] on span "Save" at bounding box center [676, 579] width 25 height 25
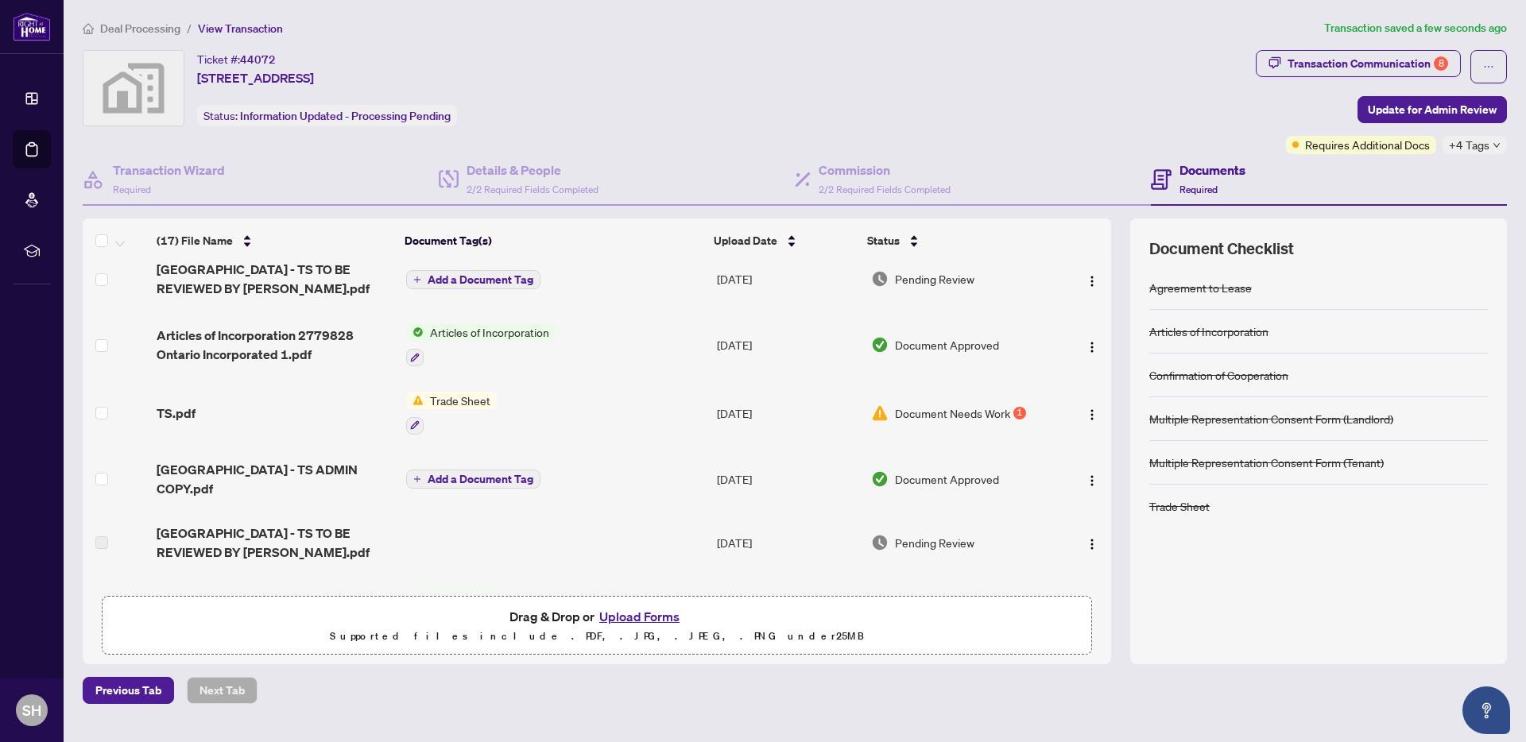
scroll to position [0, 0]
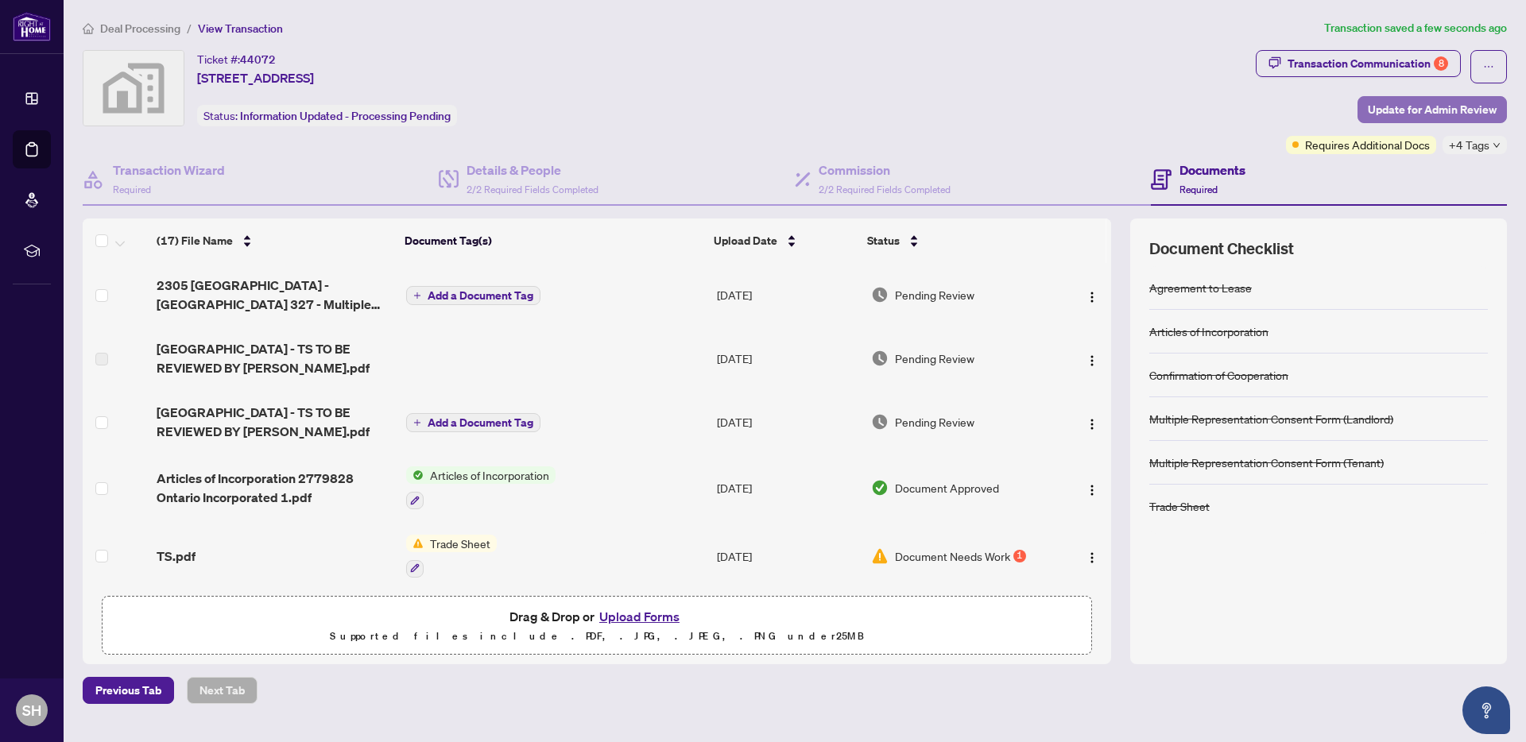
click at [1416, 110] on span "Update for Admin Review" at bounding box center [1432, 109] width 129 height 25
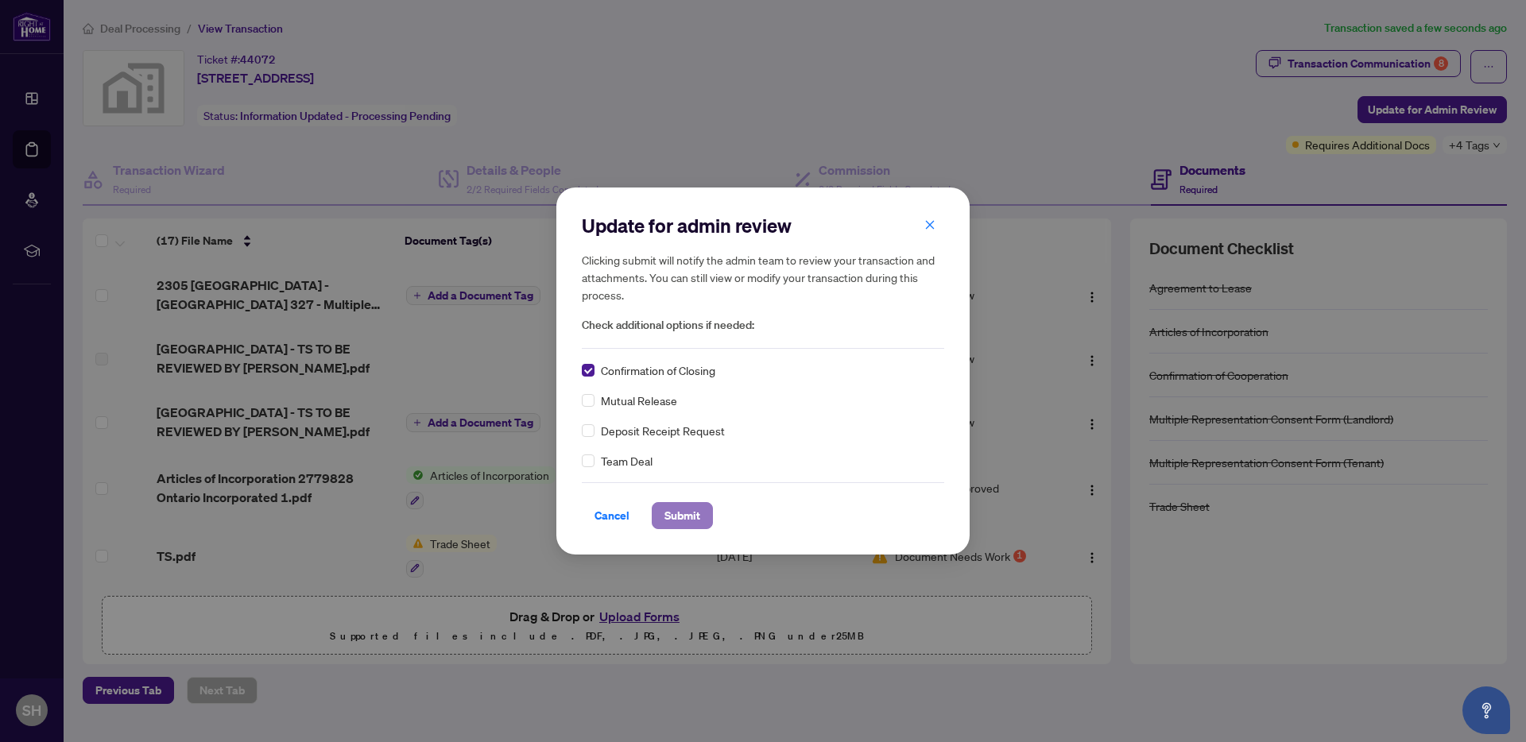
click at [686, 503] on span "Submit" at bounding box center [682, 515] width 36 height 25
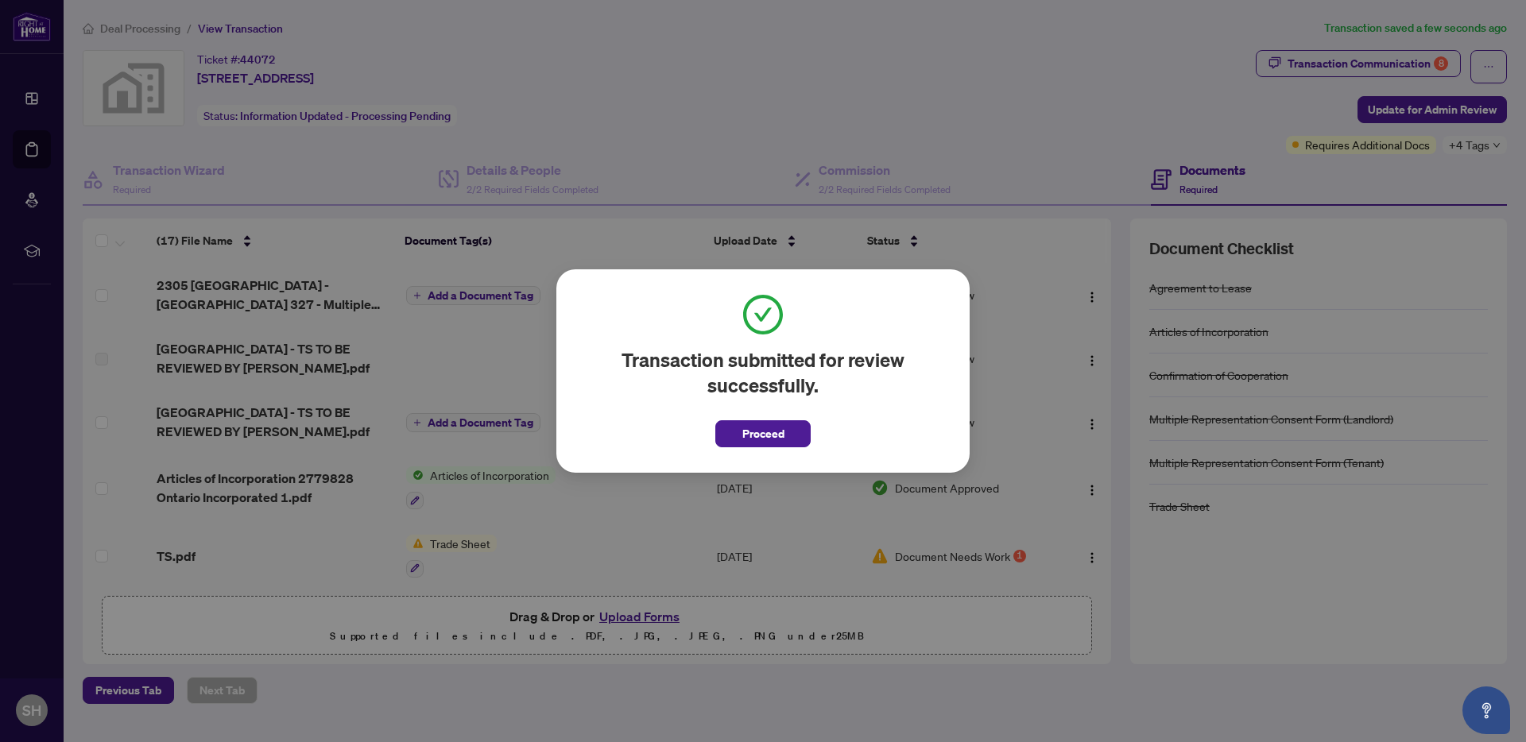
click at [751, 420] on button "Proceed" at bounding box center [762, 433] width 95 height 27
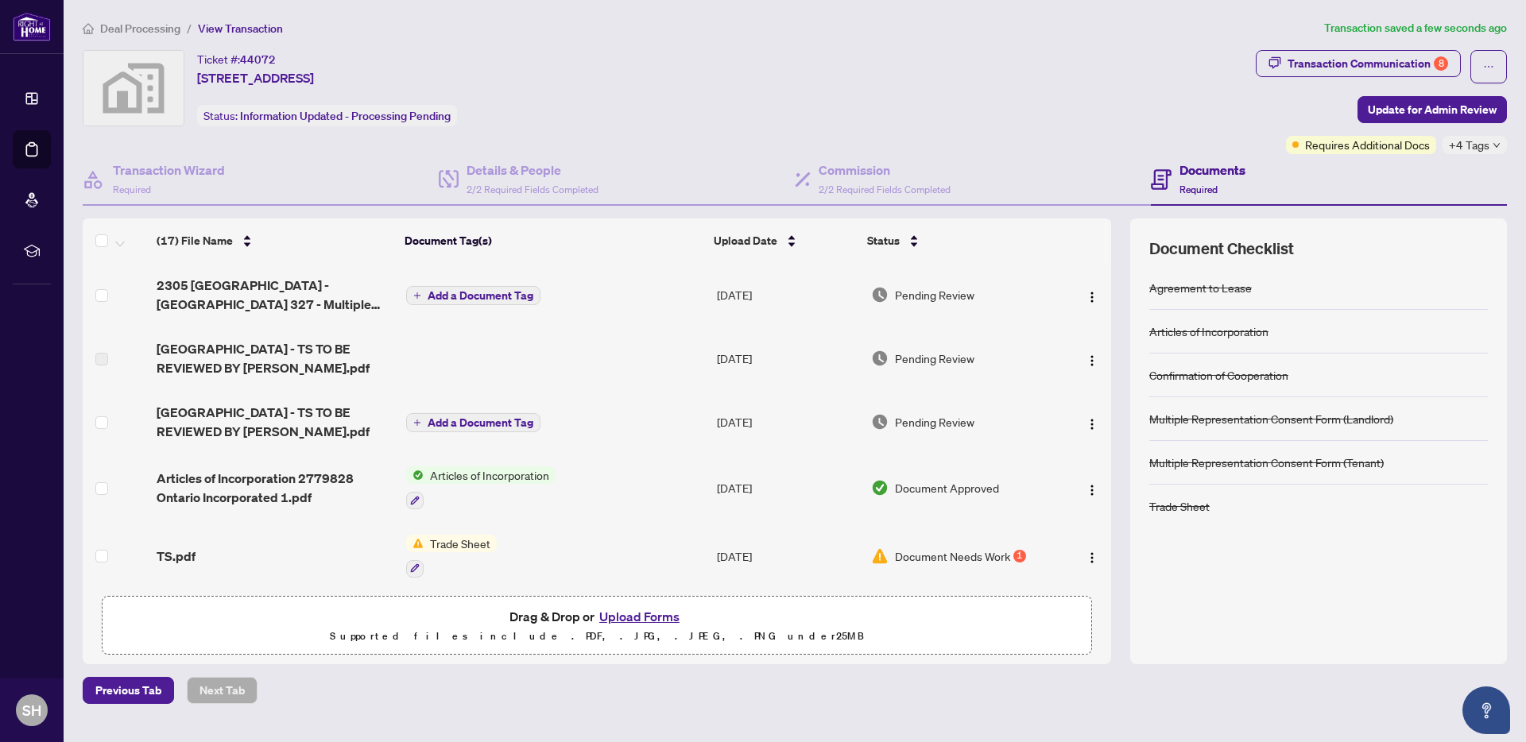
click at [154, 31] on span "Deal Processing" at bounding box center [140, 28] width 80 height 14
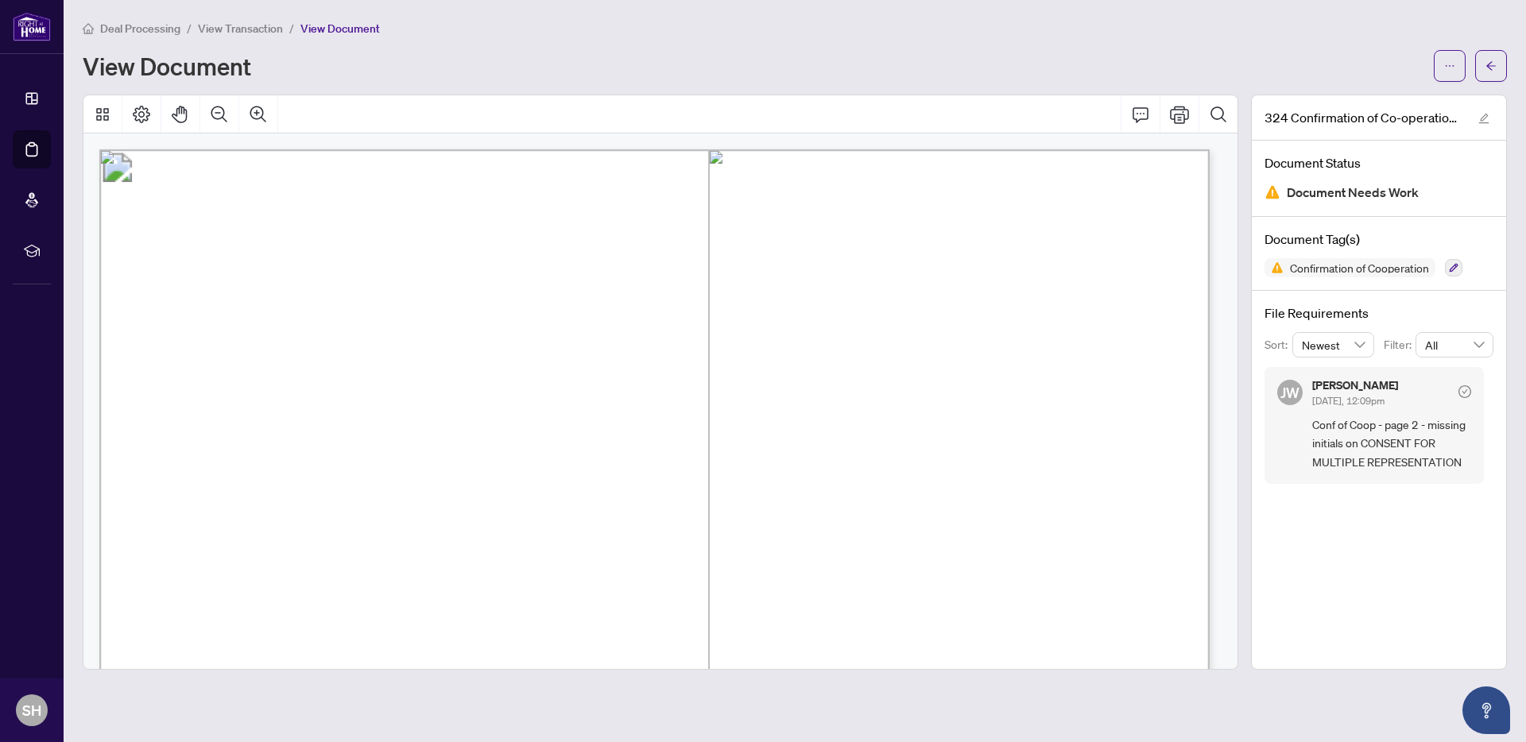
click at [1474, 41] on div "Deal Processing / View Transaction / View Document View Document" at bounding box center [795, 50] width 1424 height 63
click at [1453, 61] on icon "ellipsis" at bounding box center [1449, 65] width 11 height 11
click at [1378, 96] on span "Download" at bounding box center [1392, 99] width 121 height 17
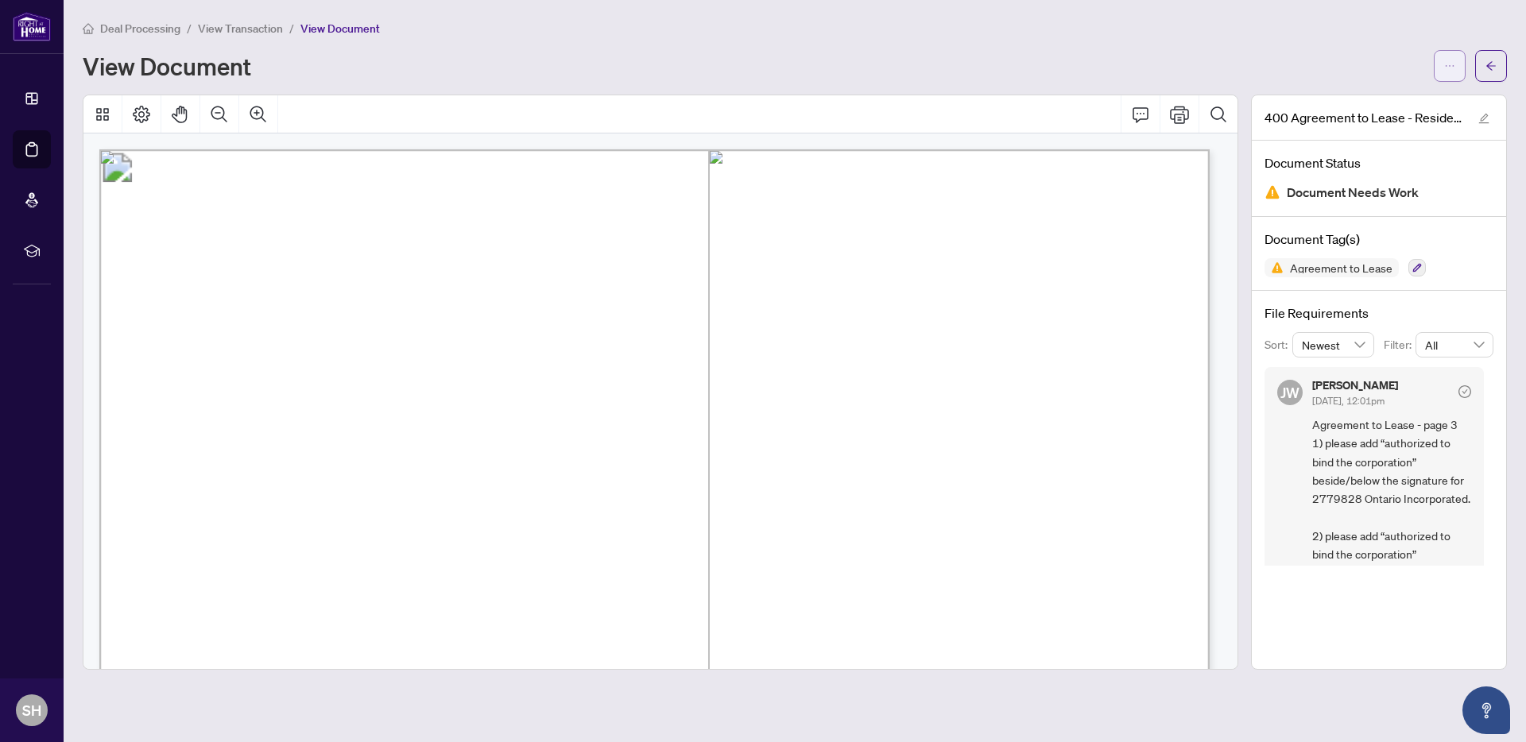
click at [1446, 64] on icon "ellipsis" at bounding box center [1449, 65] width 11 height 11
click at [1408, 97] on span "Download" at bounding box center [1392, 99] width 121 height 17
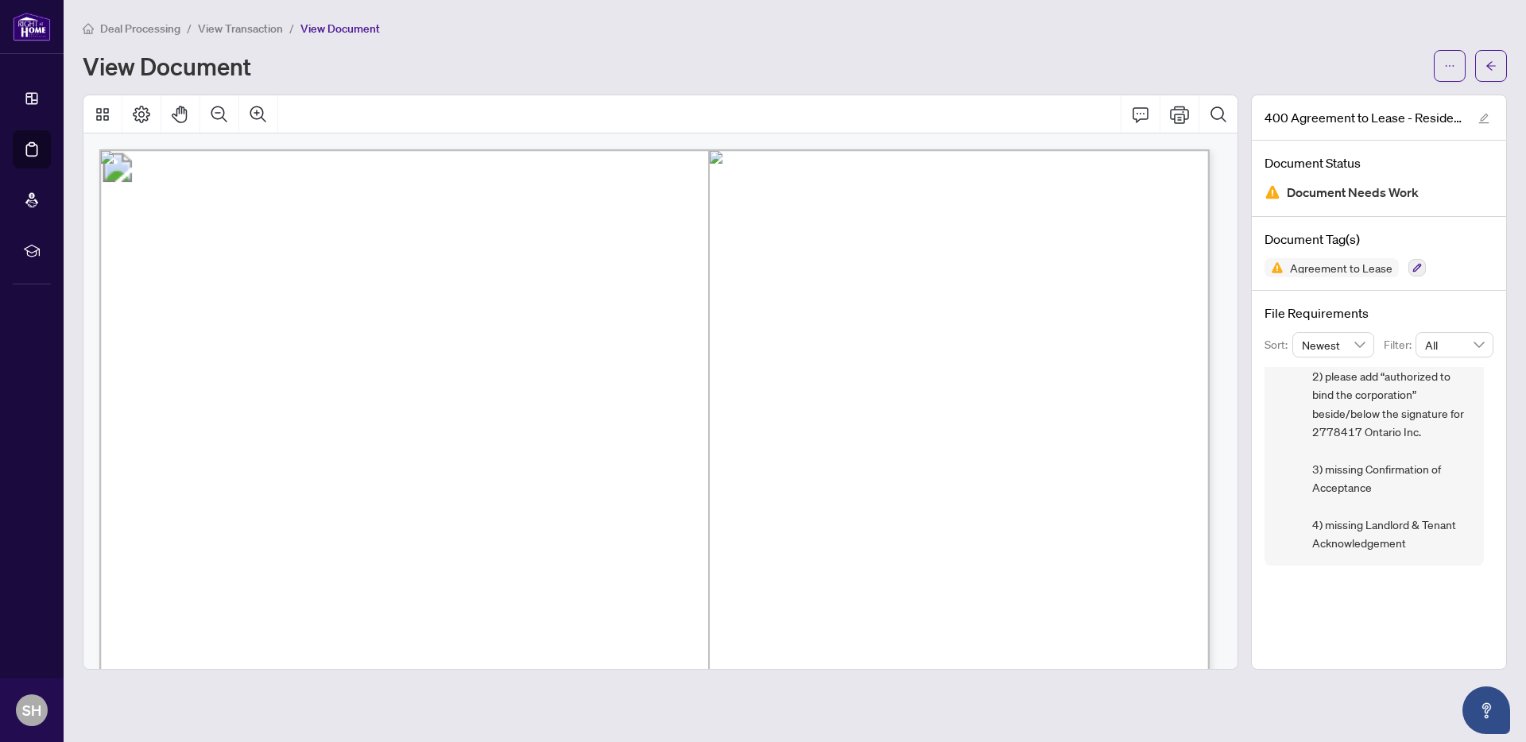
click at [134, 25] on span "Deal Processing" at bounding box center [140, 28] width 80 height 14
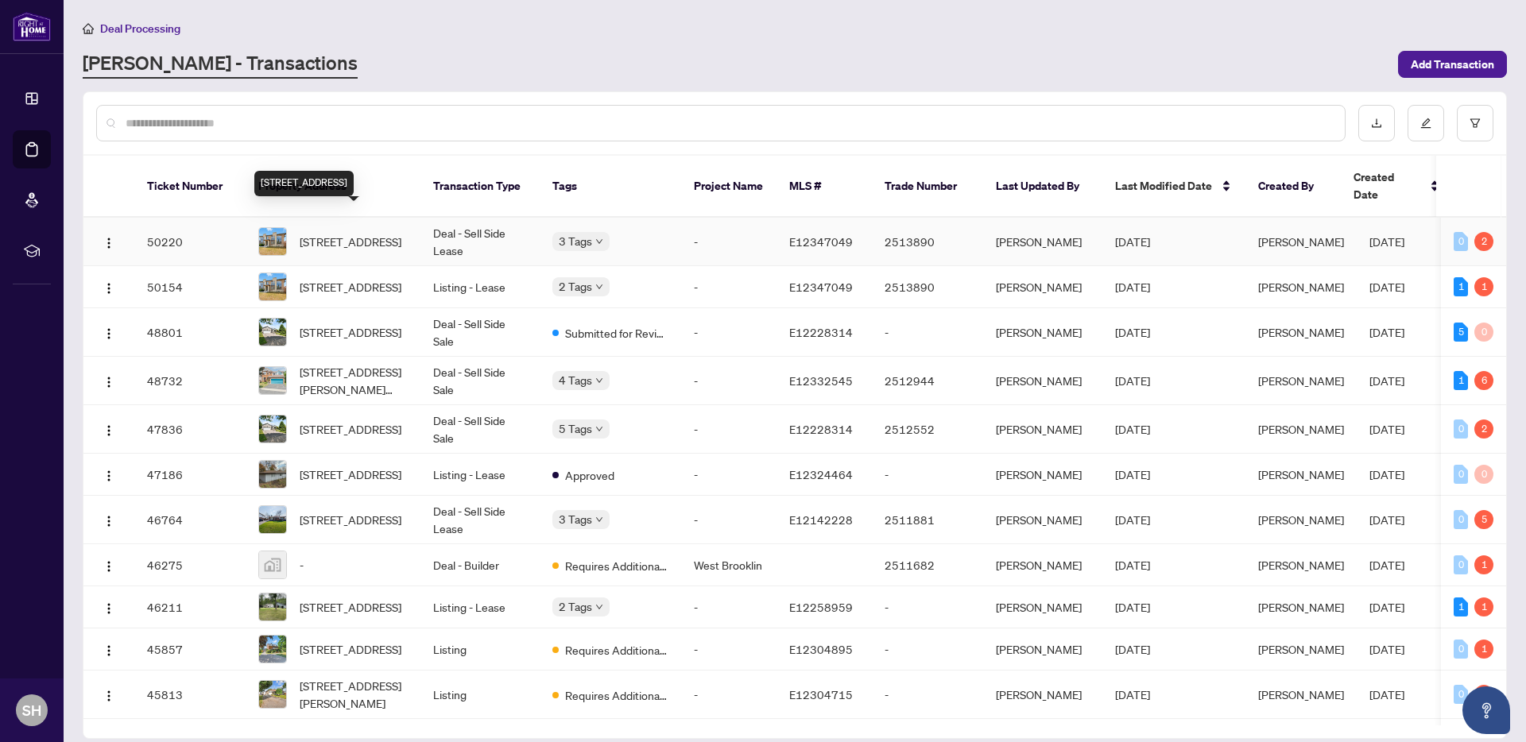
click at [336, 233] on span "[STREET_ADDRESS]" at bounding box center [351, 241] width 102 height 17
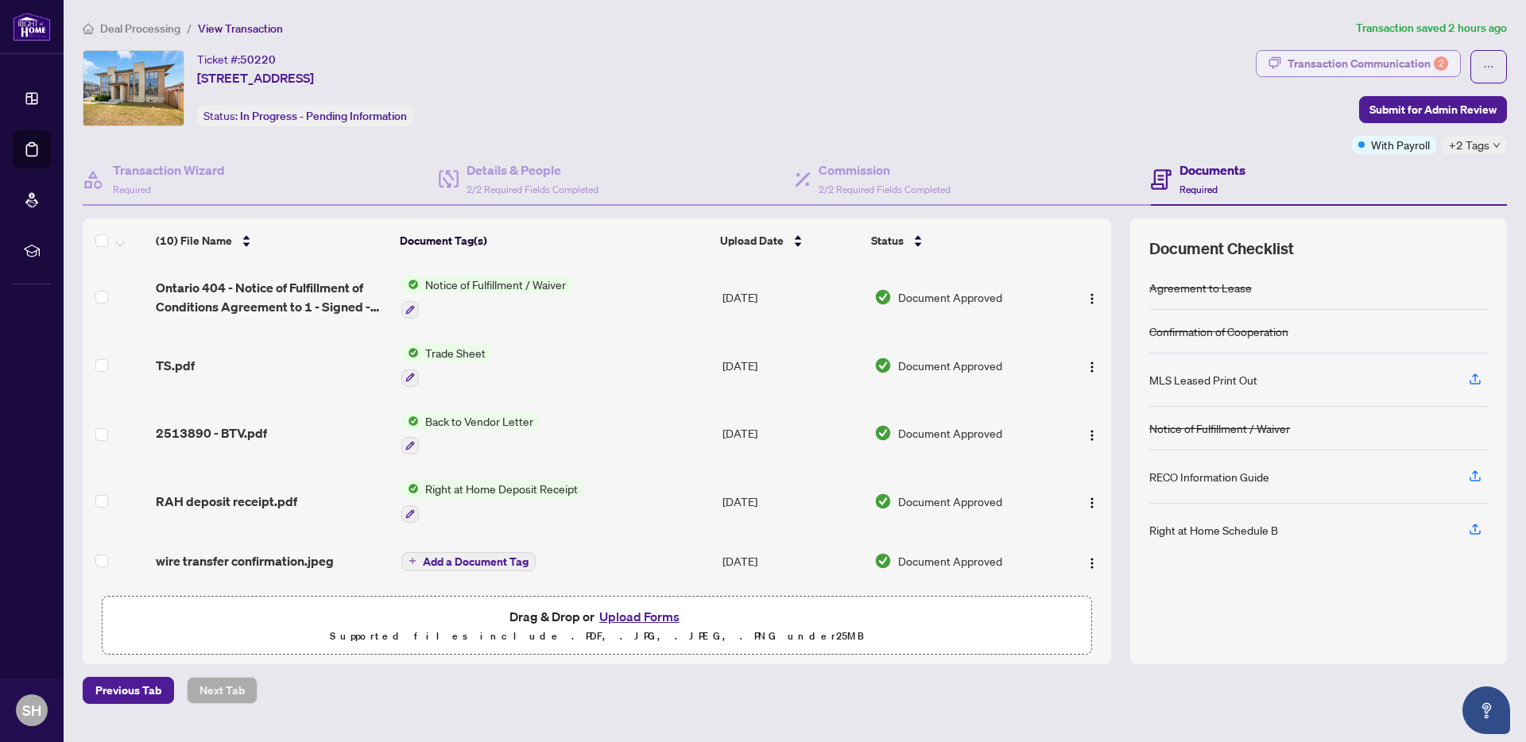
click at [1438, 56] on div "2" at bounding box center [1441, 63] width 14 height 14
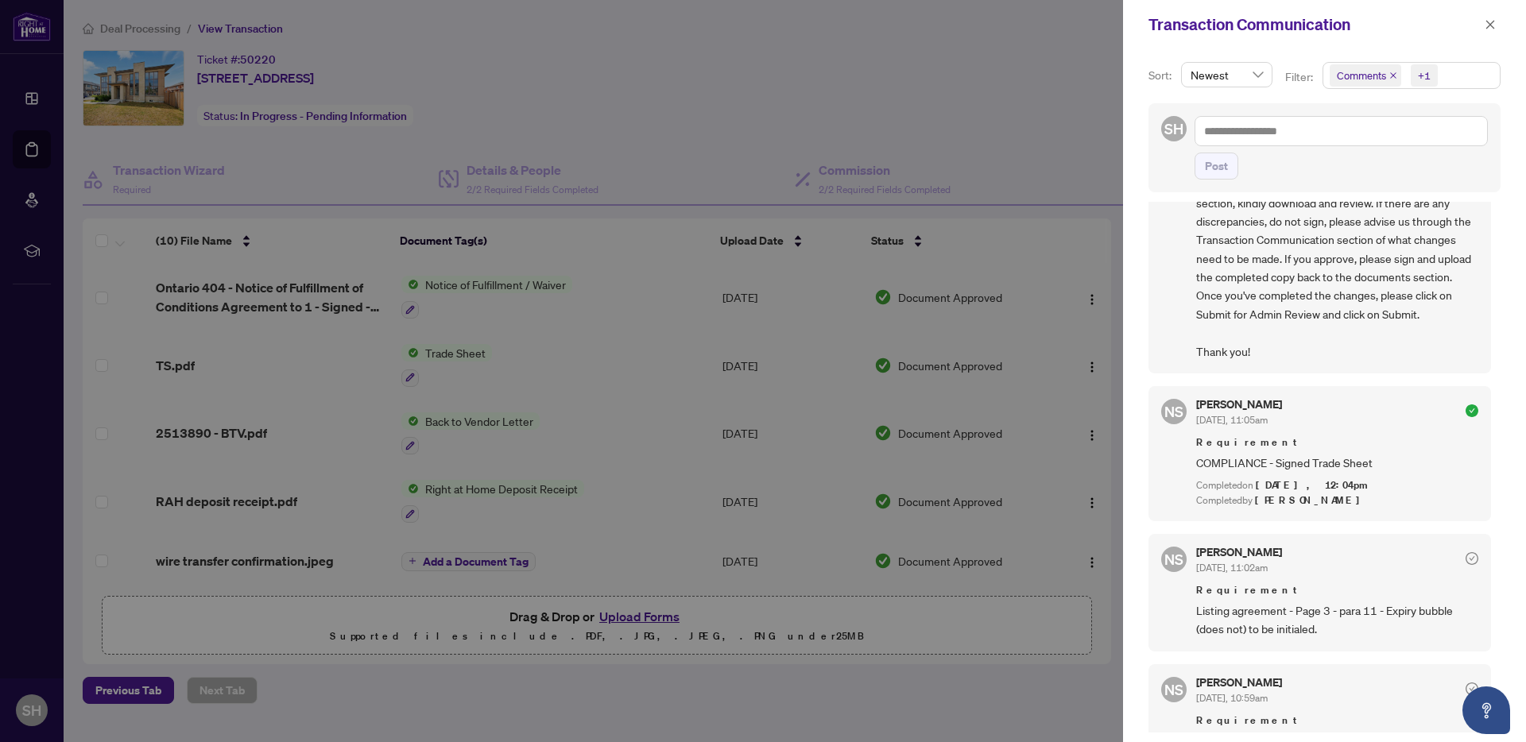
scroll to position [160, 0]
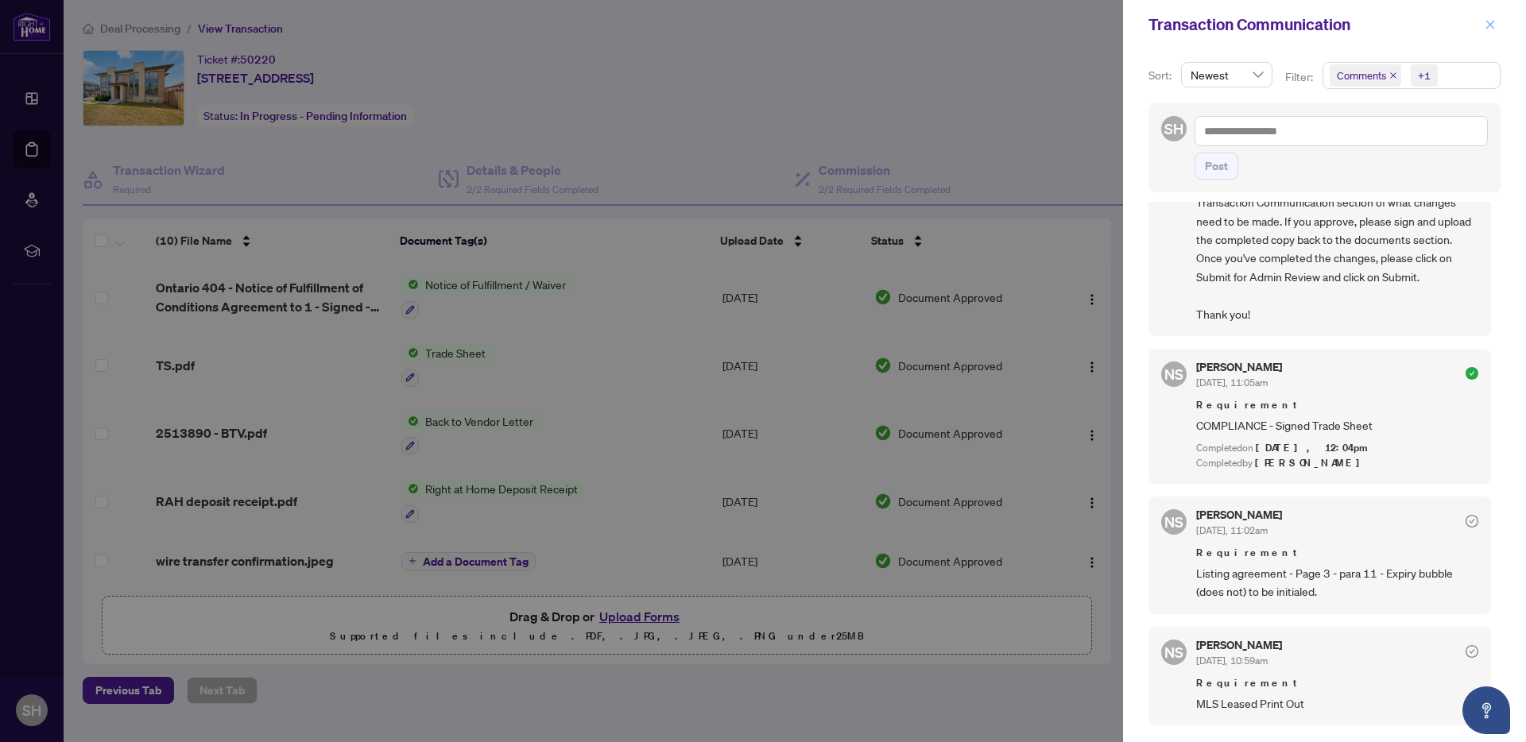
click at [1491, 25] on icon "close" at bounding box center [1490, 24] width 11 height 11
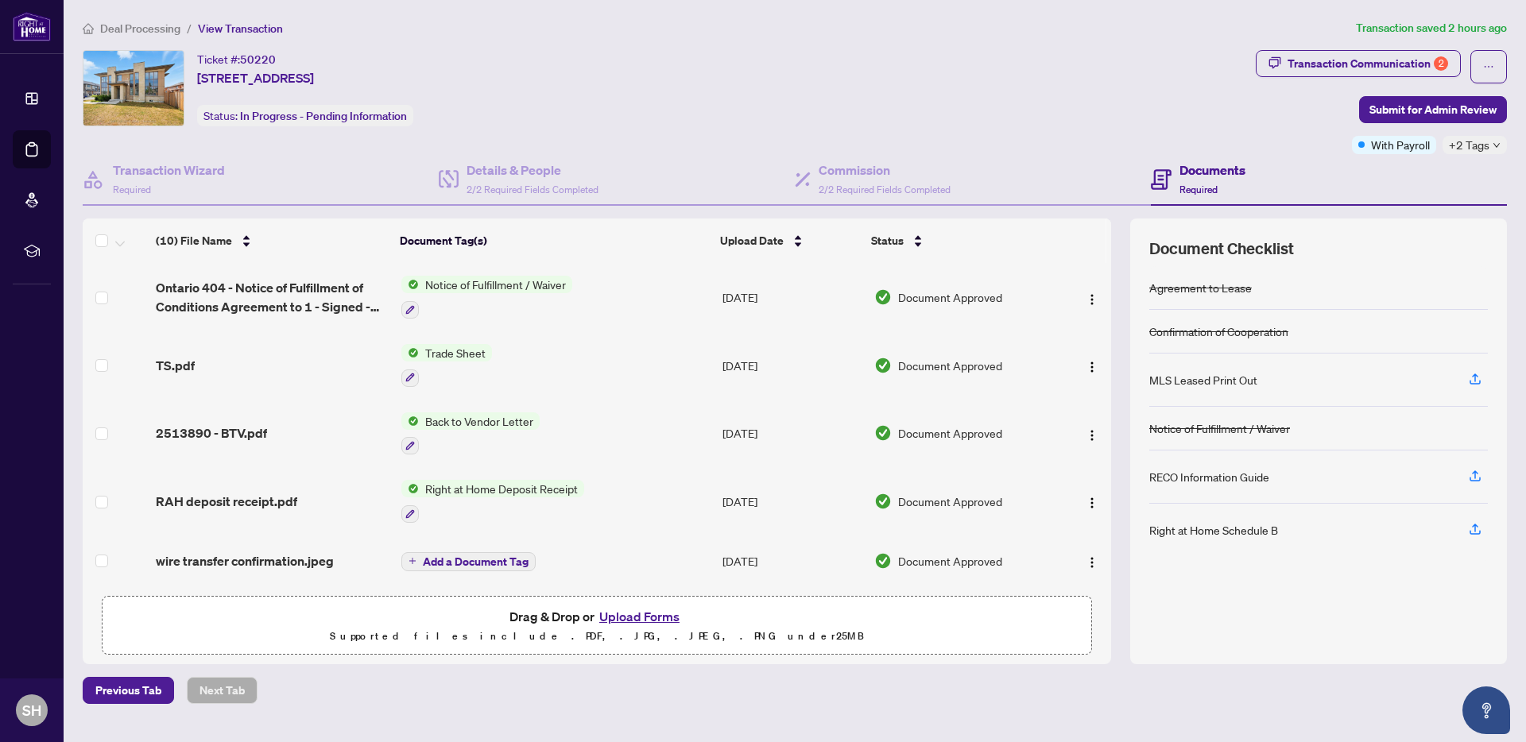
click at [149, 25] on span "Deal Processing" at bounding box center [140, 28] width 80 height 14
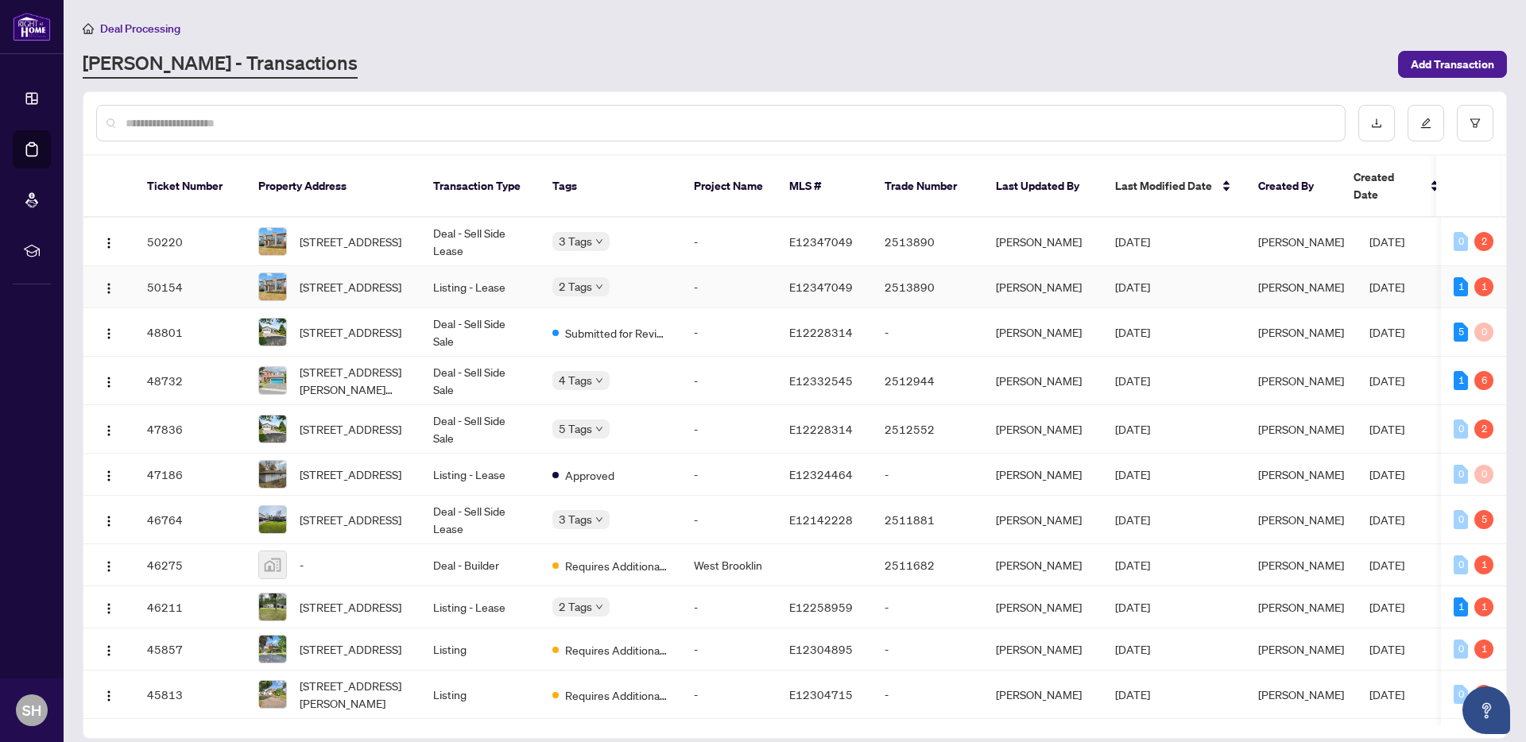
click at [490, 269] on td "Listing - Lease" at bounding box center [479, 287] width 119 height 42
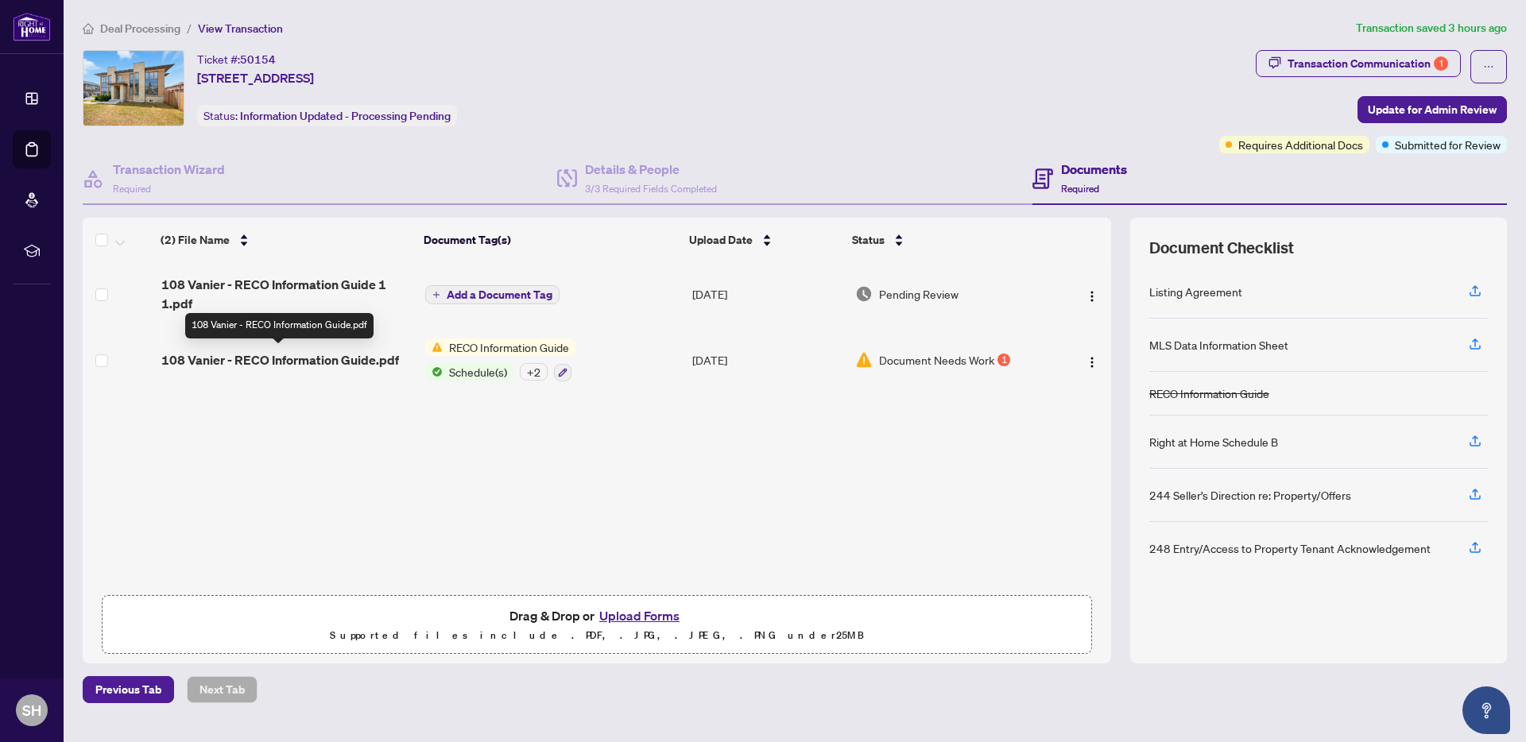
click at [307, 357] on span "108 Vanier - RECO Information Guide.pdf" at bounding box center [280, 360] width 238 height 19
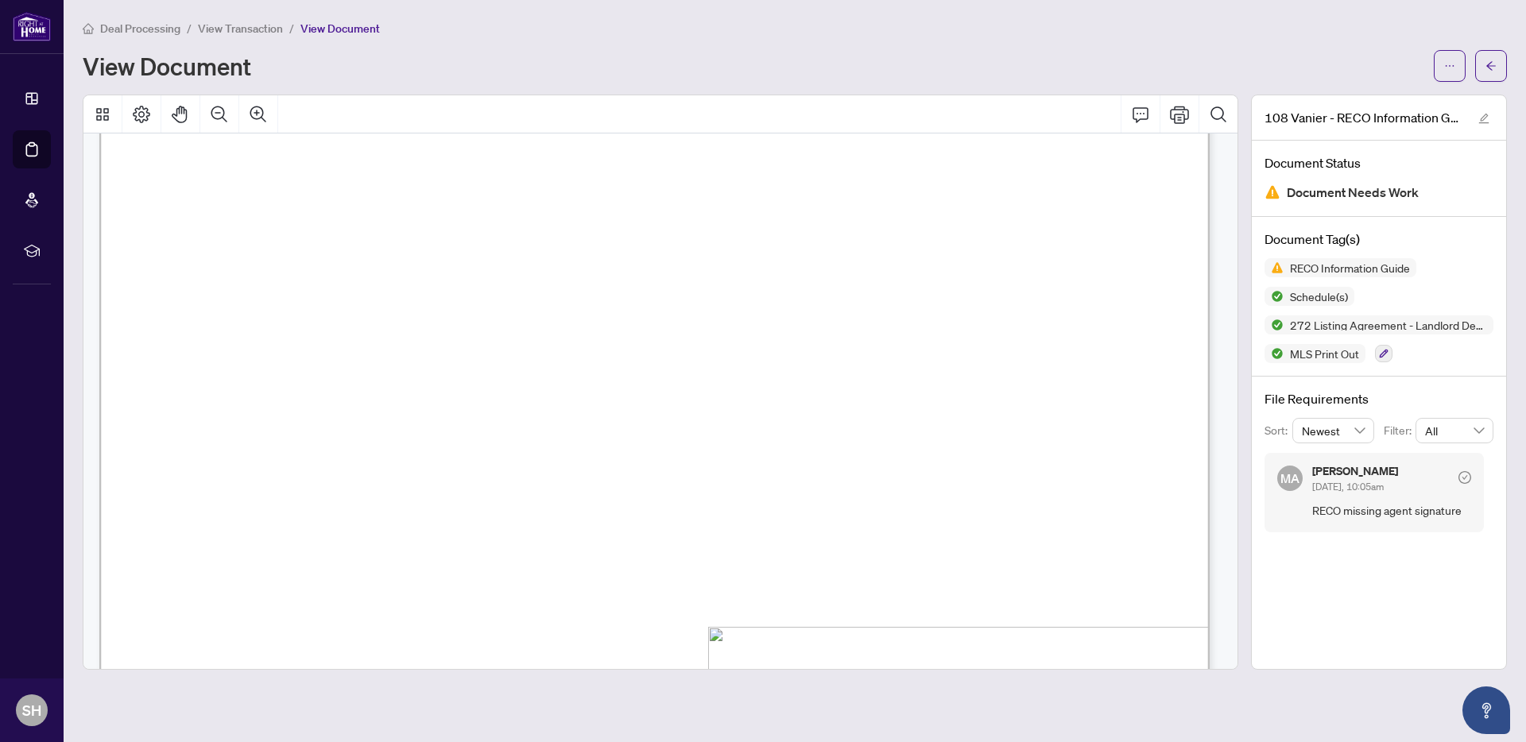
scroll to position [4013, 0]
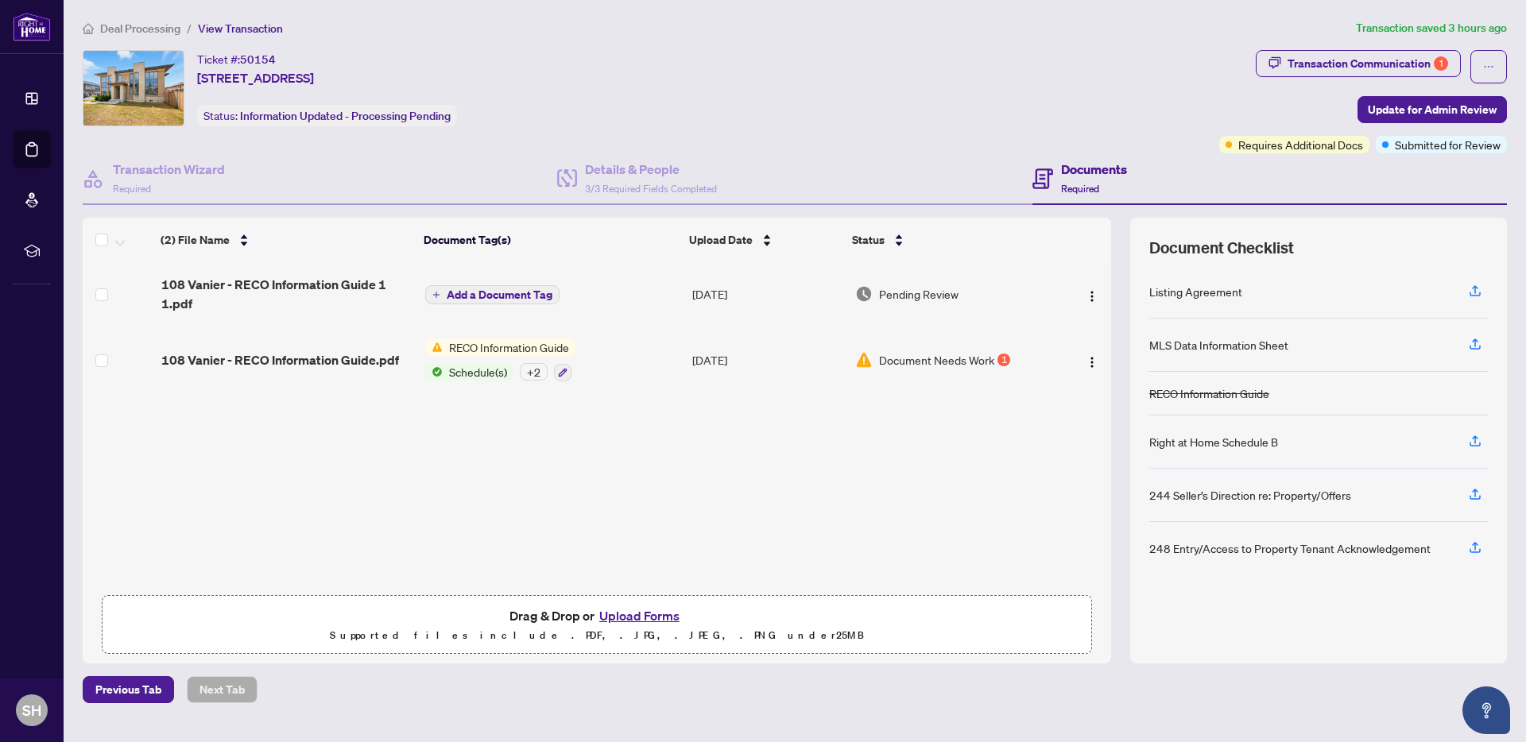
click at [165, 24] on span "Deal Processing" at bounding box center [140, 28] width 80 height 14
